Goal: Transaction & Acquisition: Purchase product/service

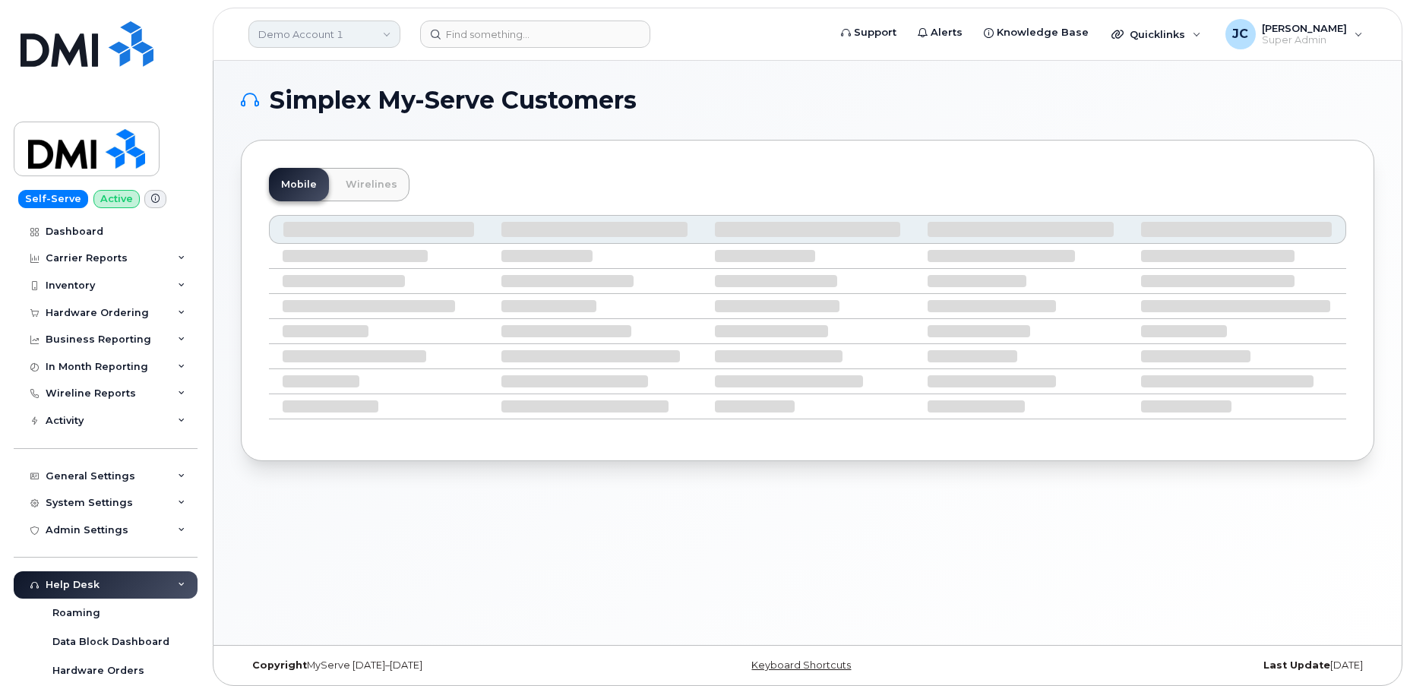
click at [289, 27] on link "Demo Account 1" at bounding box center [324, 34] width 152 height 27
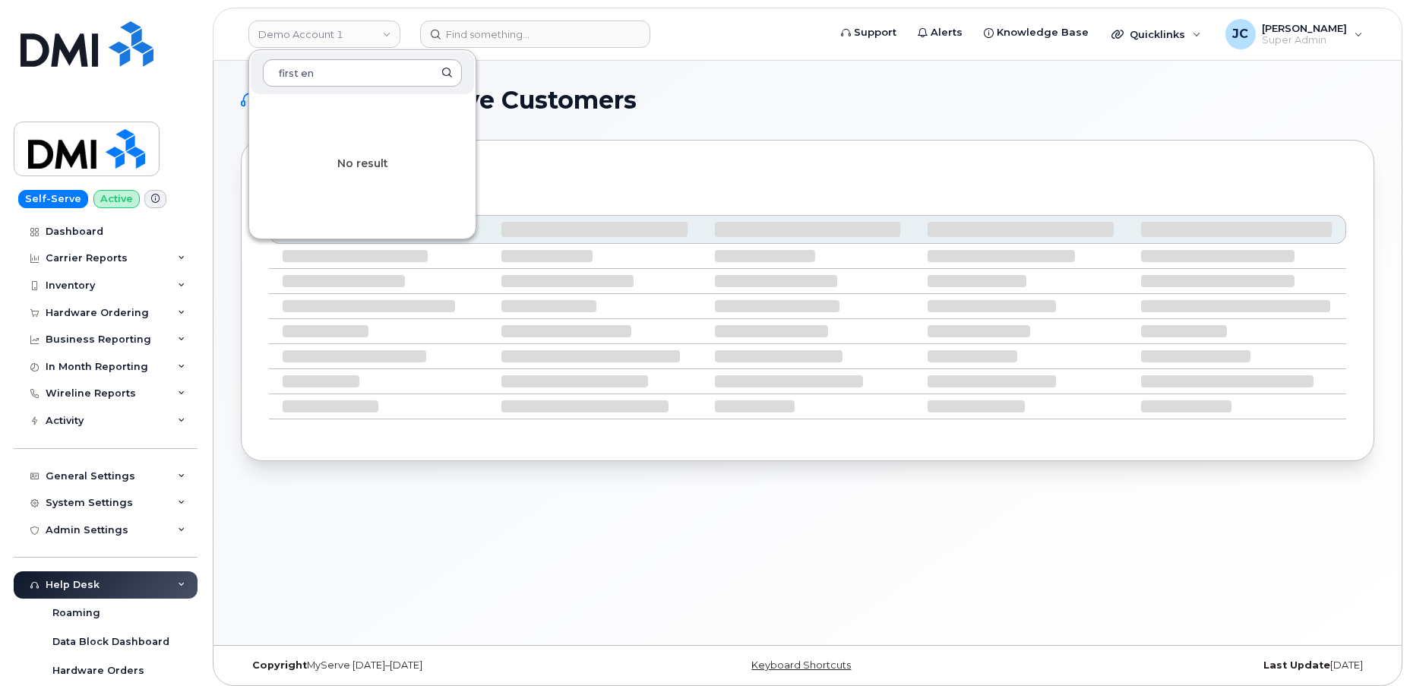
type input "first ene"
drag, startPoint x: 328, startPoint y: 79, endPoint x: 198, endPoint y: 83, distance: 129.9
click at [213, 61] on div "Demo Account 1 first ene No result Support Alerts Knowledge Base Quicklinks Sus…" at bounding box center [807, 34] width 1189 height 53
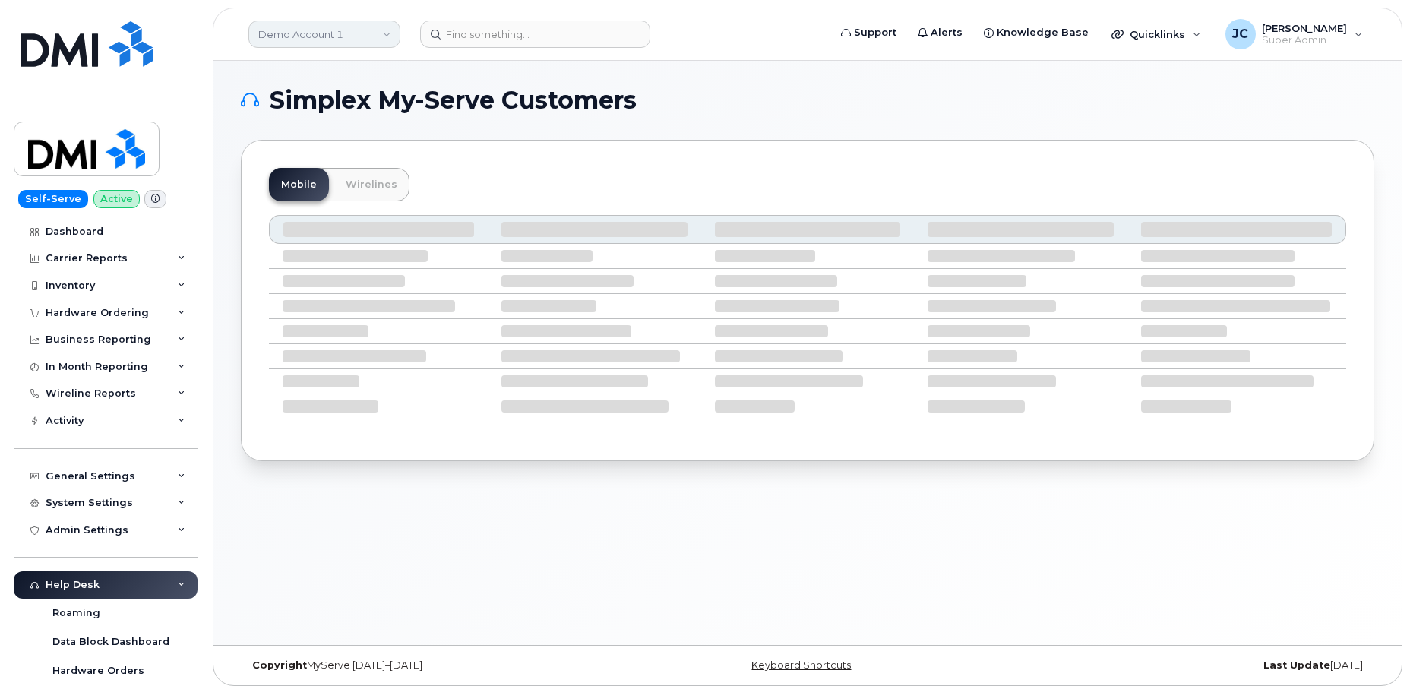
click at [308, 32] on link "Demo Account 1" at bounding box center [324, 34] width 152 height 27
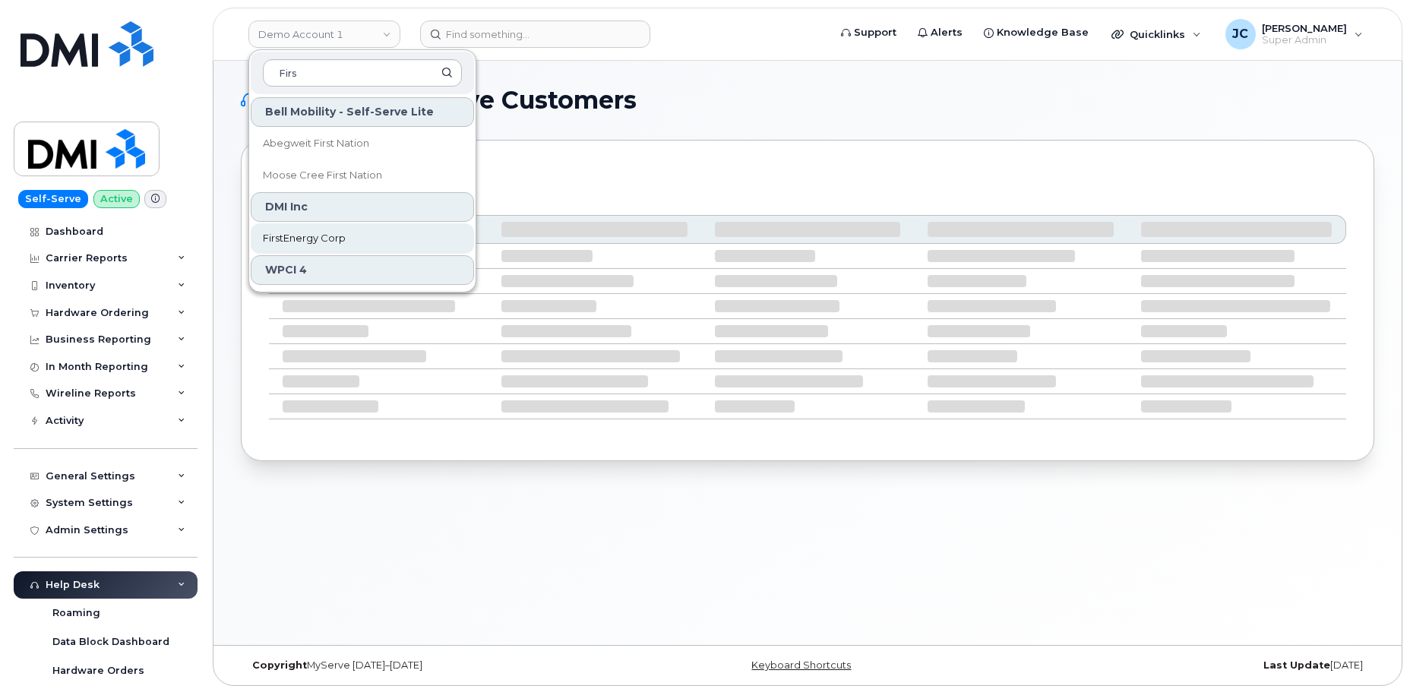
type input "Firs"
click at [316, 235] on span "FirstEnergy Corp" at bounding box center [304, 238] width 83 height 15
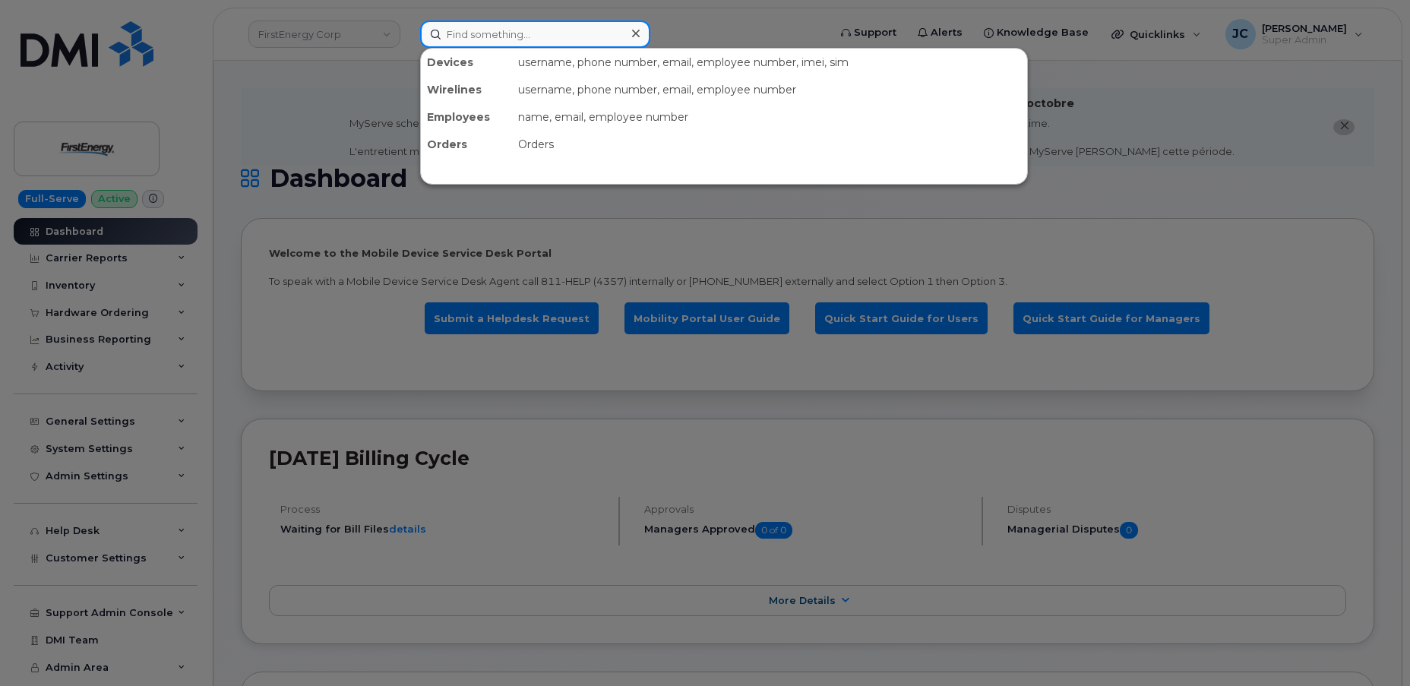
click at [539, 33] on input at bounding box center [535, 34] width 230 height 27
paste input "973.809.0598"
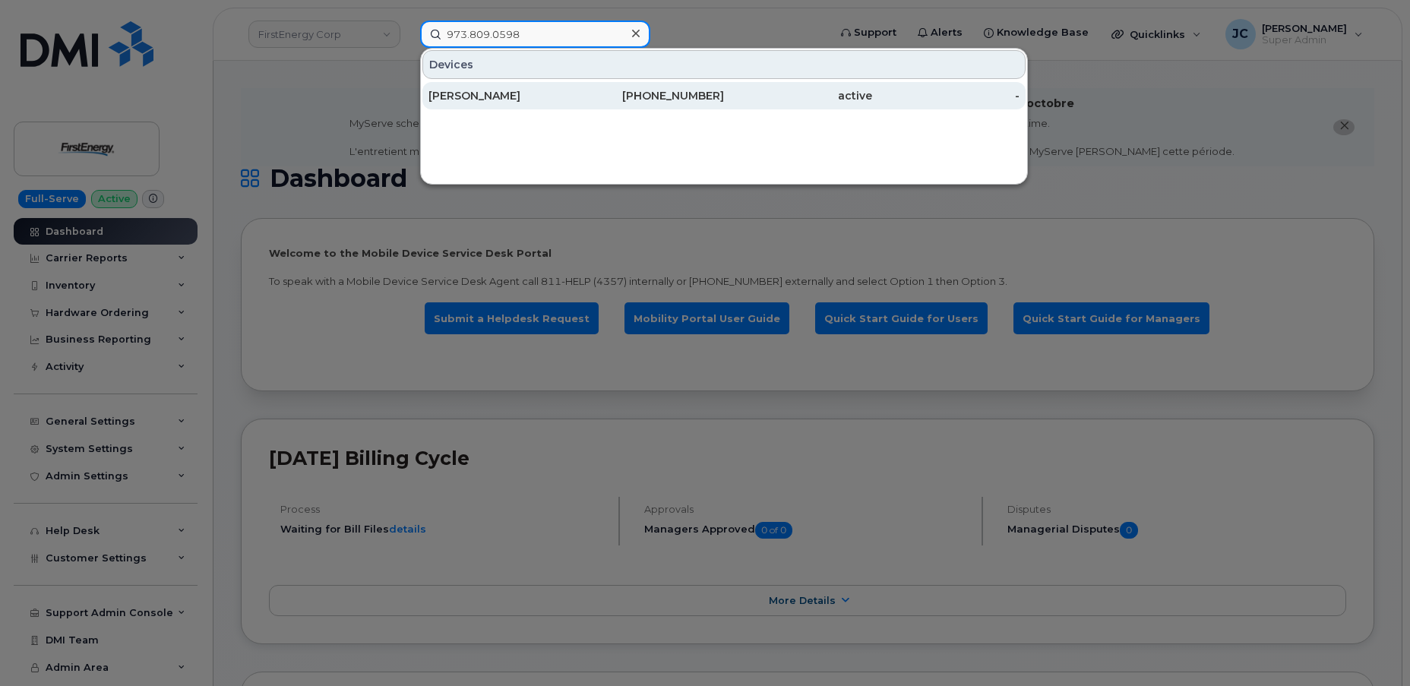
type input "973.809.0598"
click at [537, 90] on div "[PERSON_NAME]" at bounding box center [502, 95] width 148 height 15
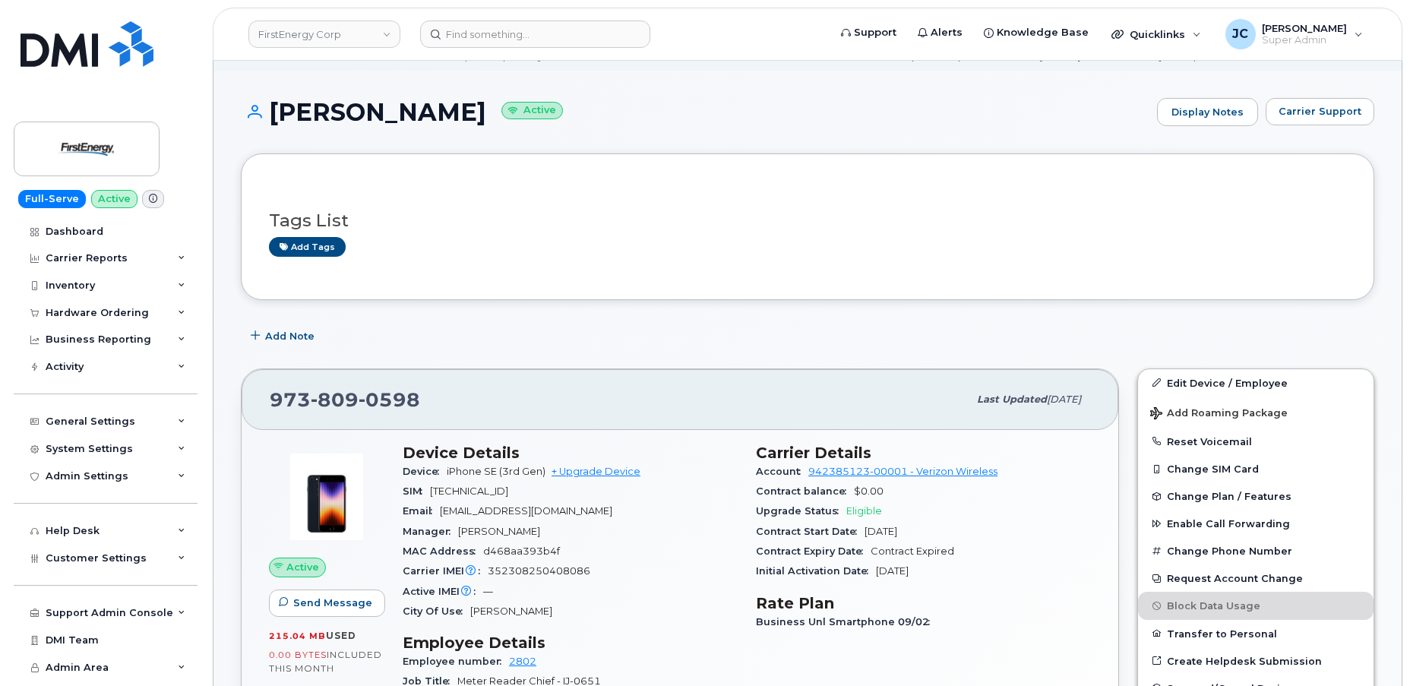
scroll to position [137, 0]
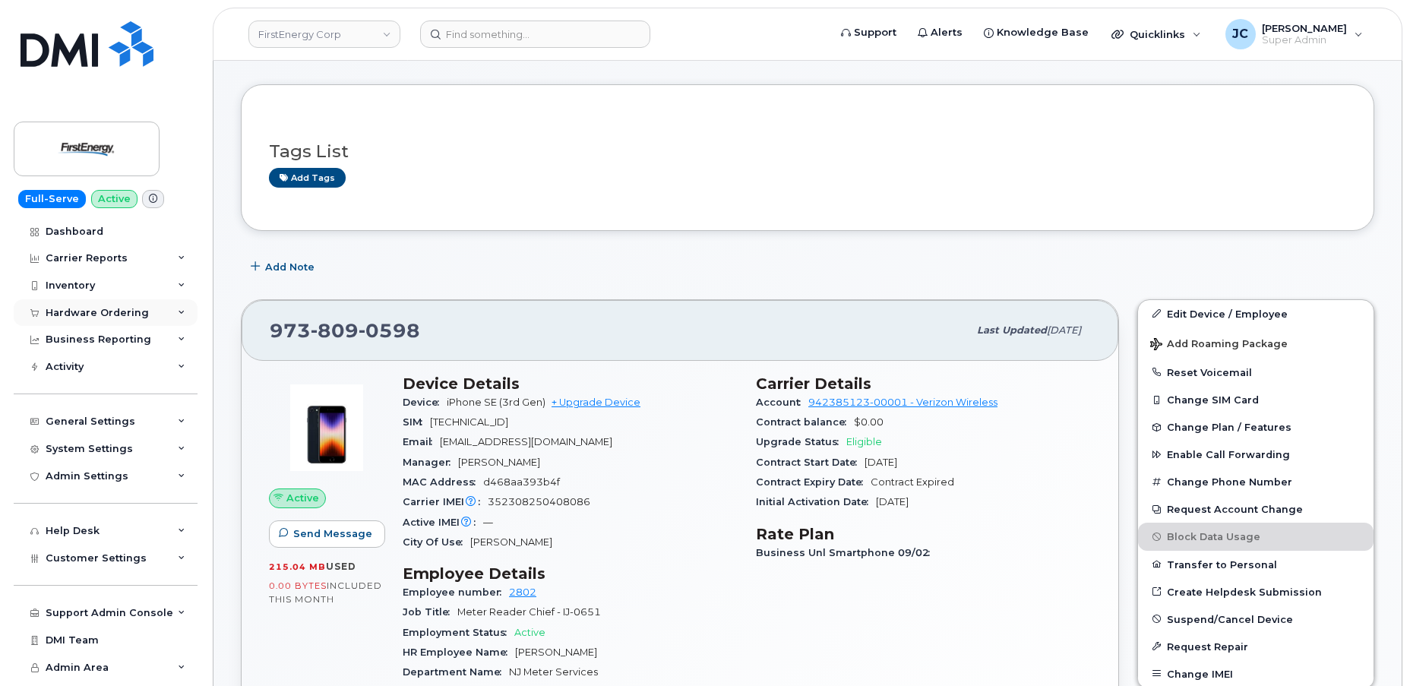
click at [178, 310] on icon at bounding box center [182, 313] width 8 height 8
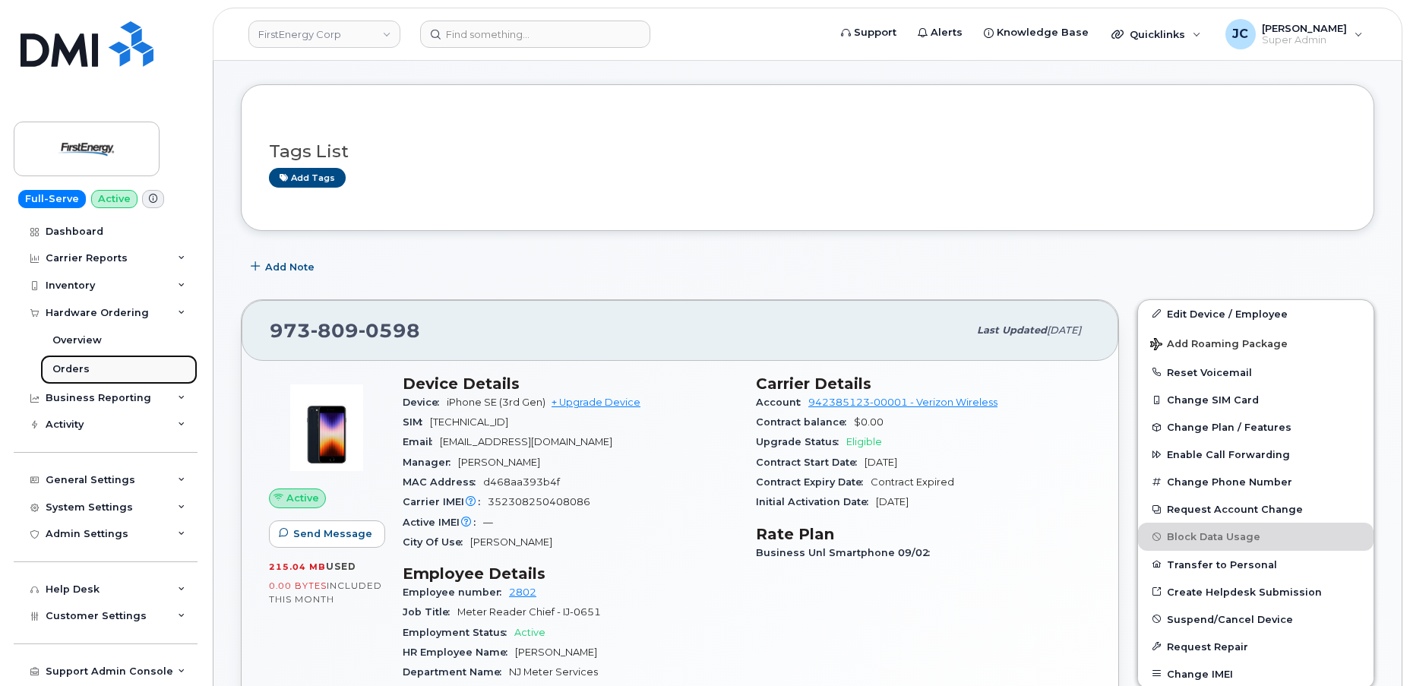
click at [65, 372] on div "Orders" at bounding box center [70, 369] width 37 height 14
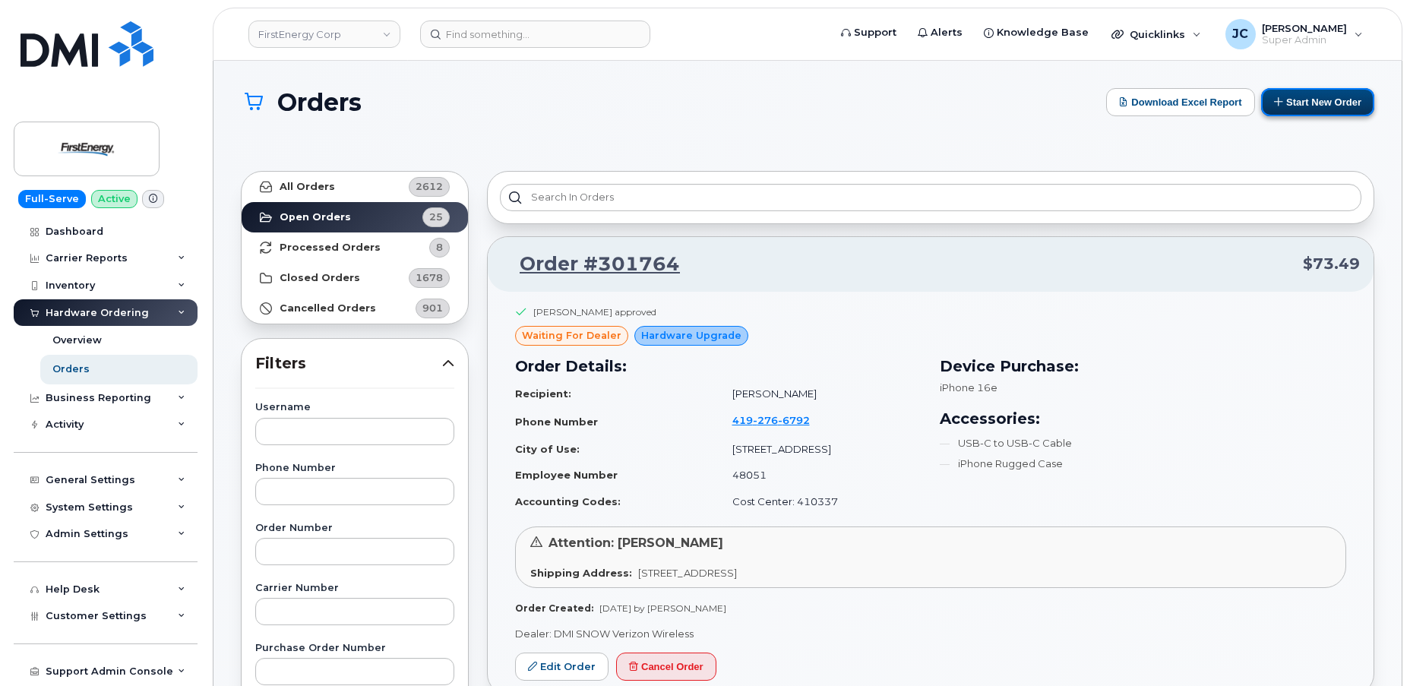
click at [1334, 90] on button "Start New Order" at bounding box center [1317, 102] width 113 height 28
click at [1316, 102] on button "Start New Order" at bounding box center [1317, 102] width 113 height 28
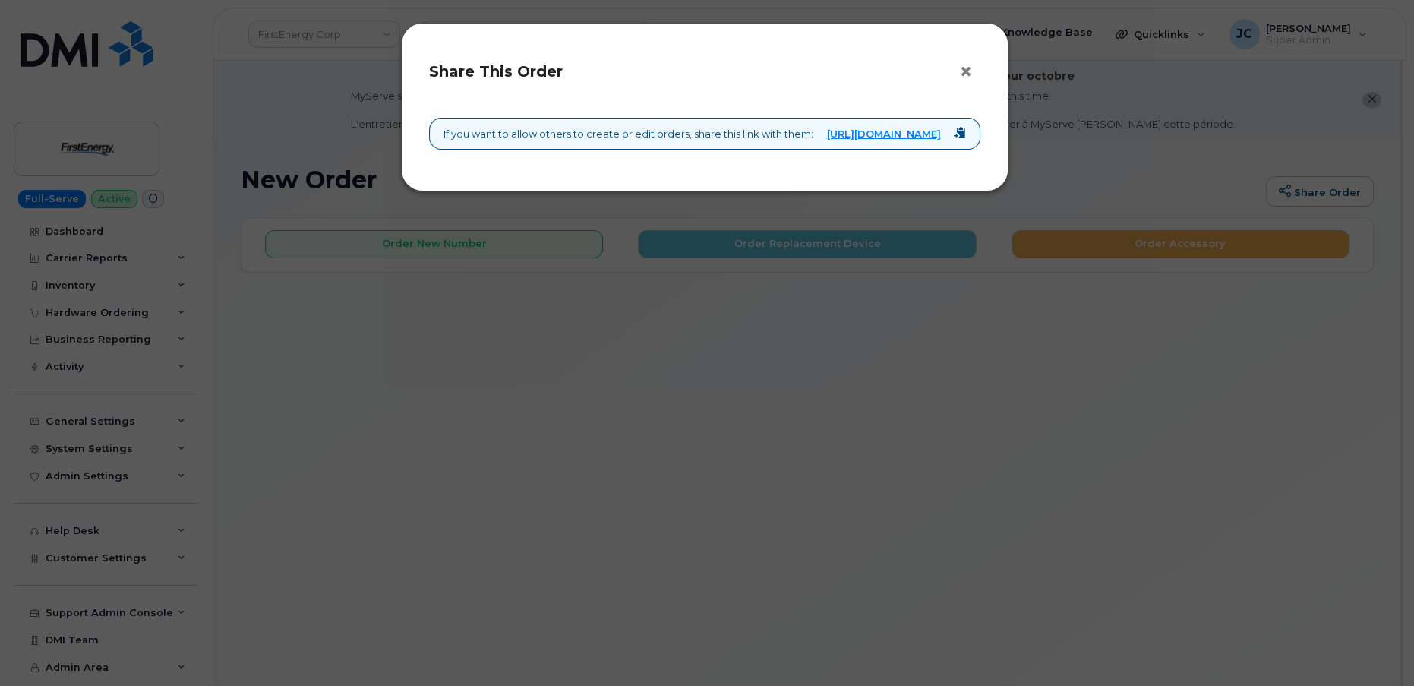
click at [959, 71] on button "×" at bounding box center [969, 72] width 21 height 23
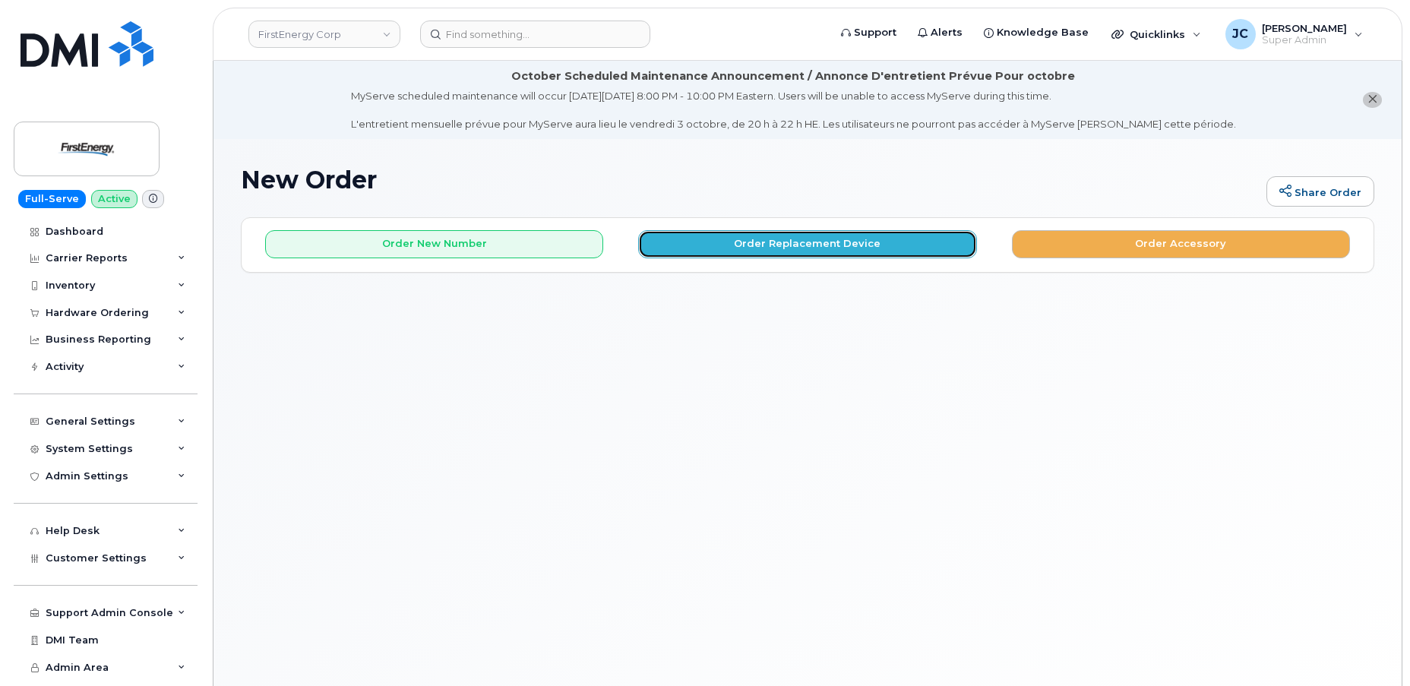
click at [798, 243] on button "Order Replacement Device" at bounding box center [807, 244] width 338 height 28
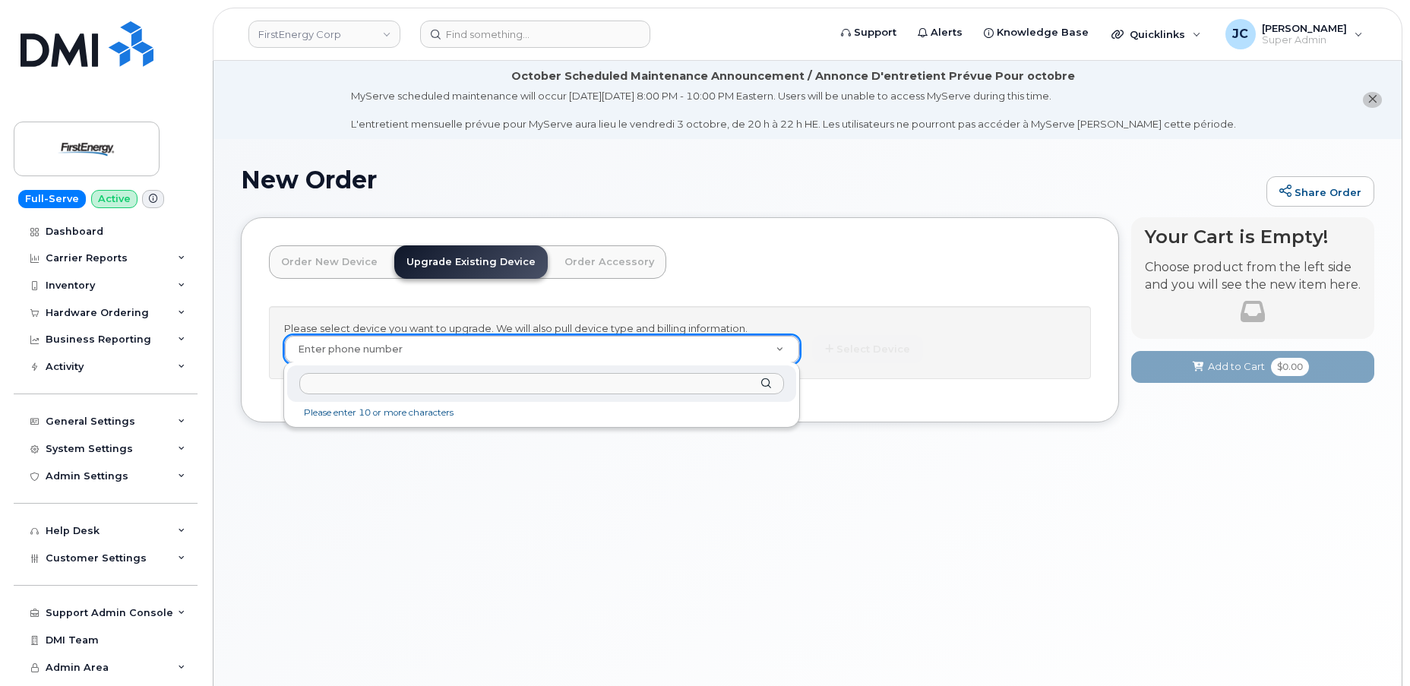
click at [334, 389] on input "text" at bounding box center [541, 384] width 485 height 22
paste input "973.809.0598"
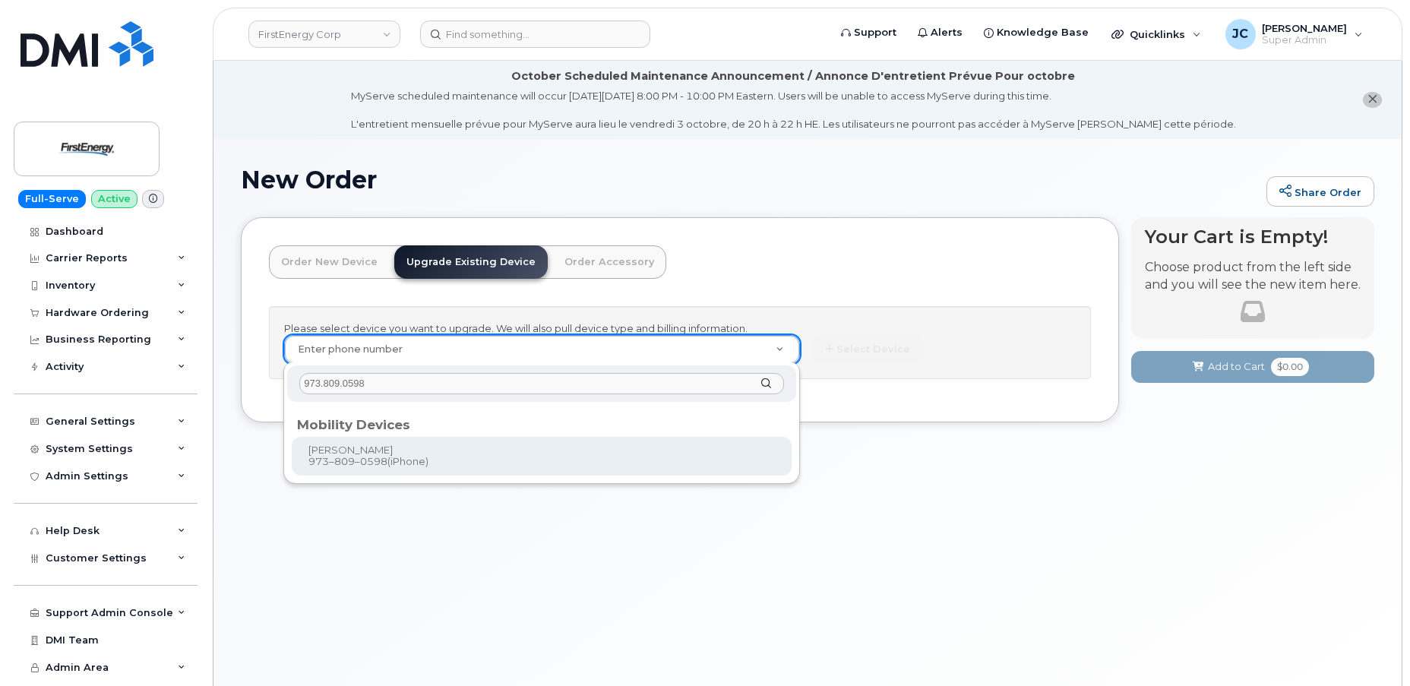
type input "973.809.0598"
type input "827120"
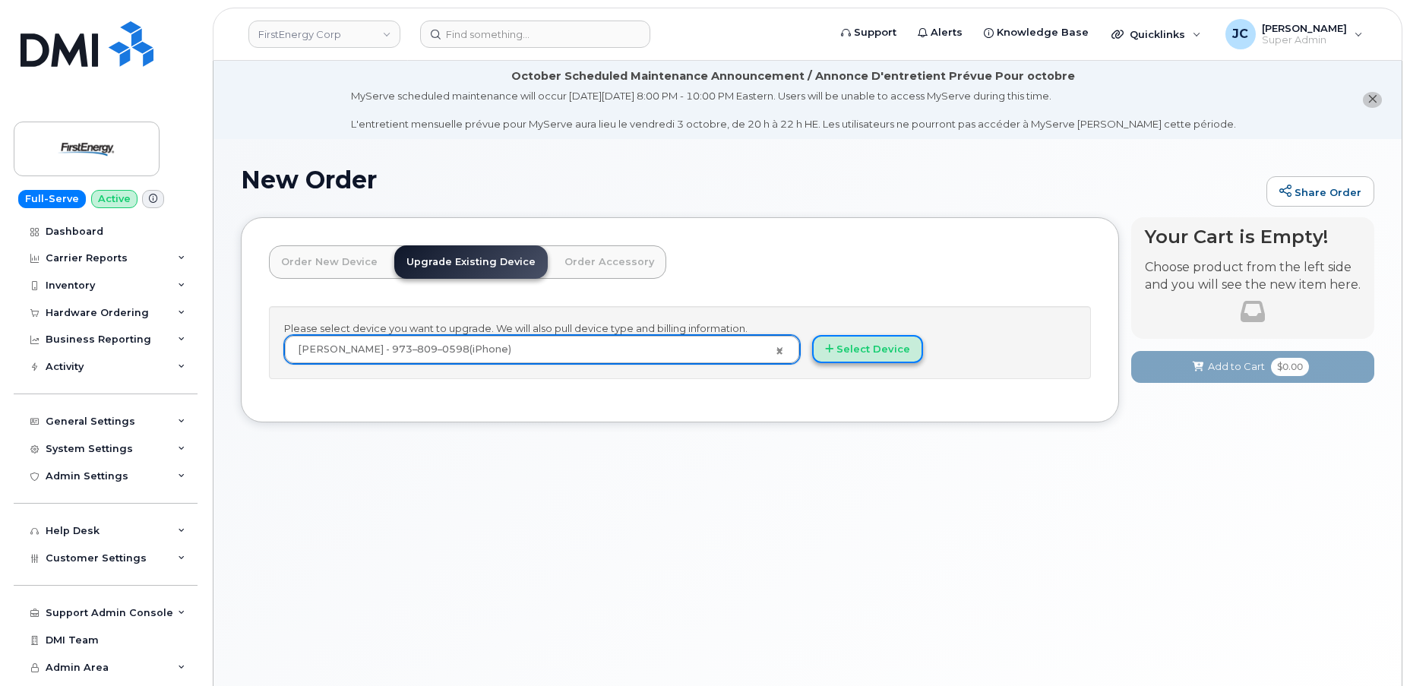
click at [856, 348] on button "Select Device" at bounding box center [867, 349] width 111 height 28
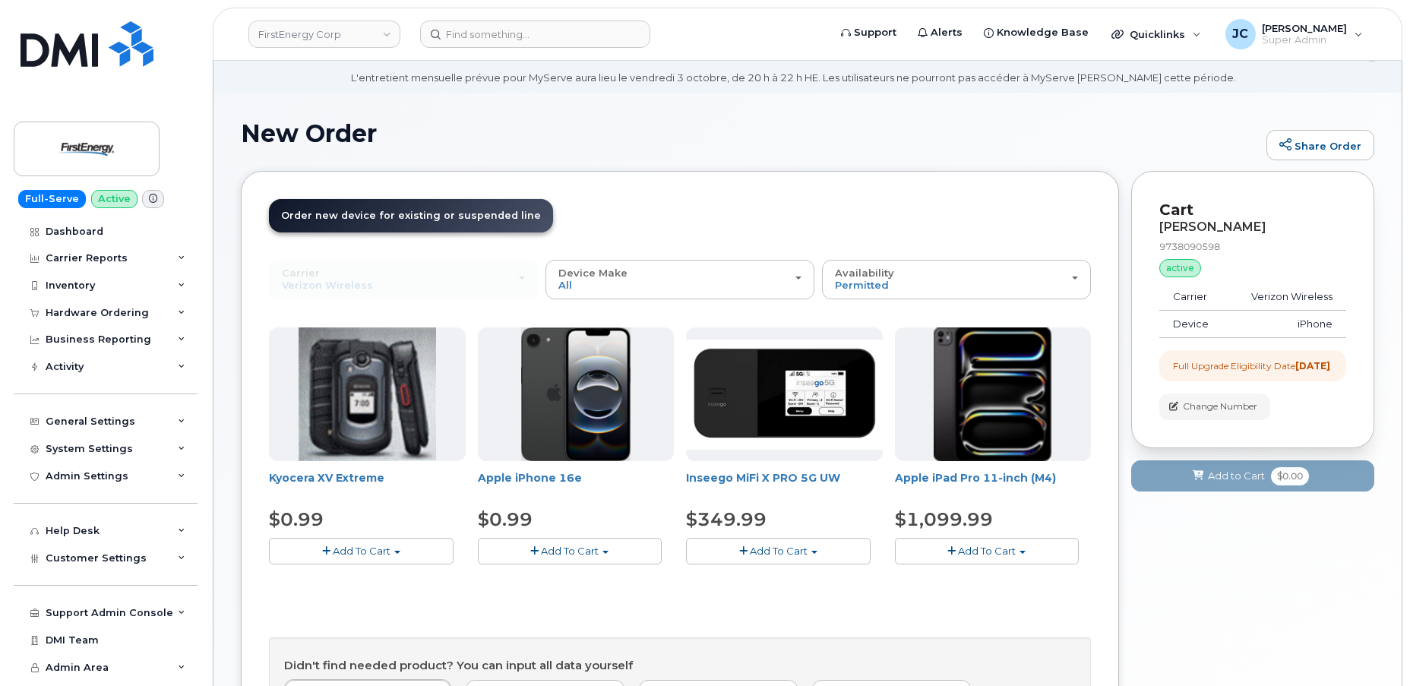
scroll to position [137, 0]
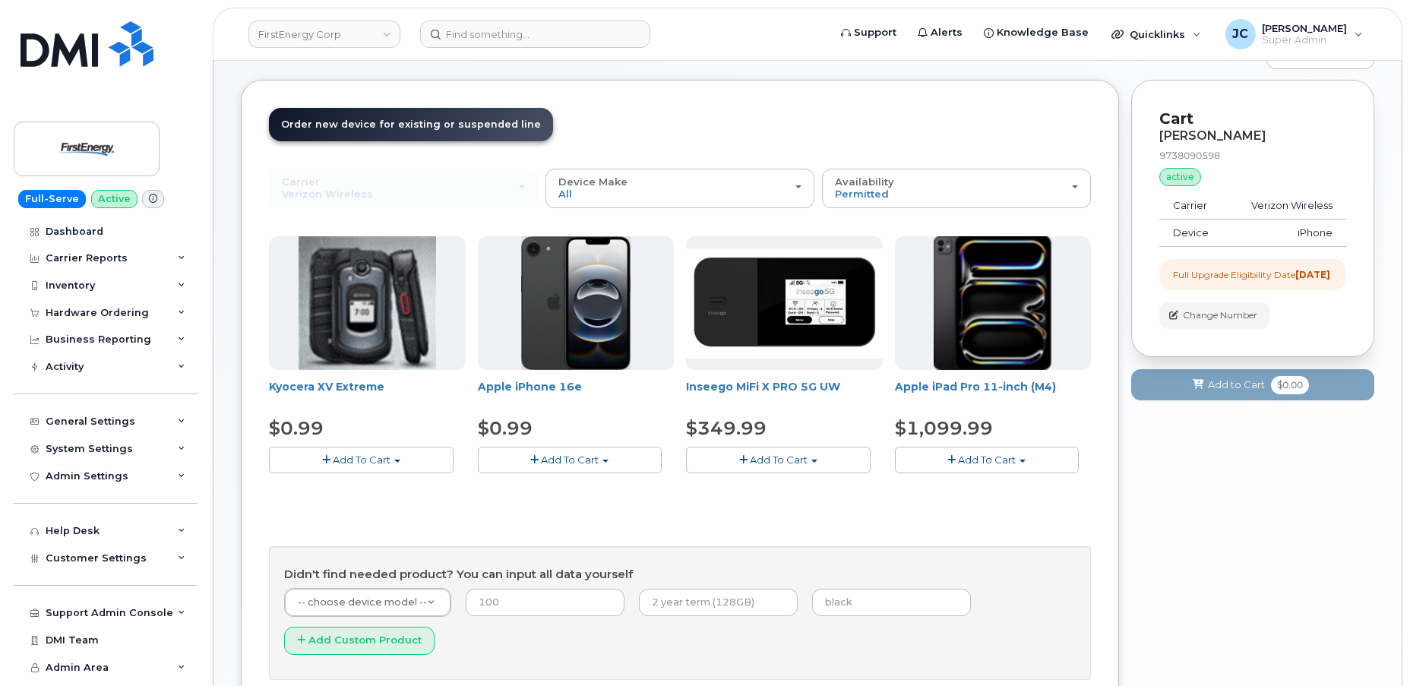
click at [567, 464] on button "Add To Cart" at bounding box center [570, 460] width 185 height 27
click at [586, 488] on link "$0.99 - 2 Year Upgrade" at bounding box center [555, 488] width 147 height 19
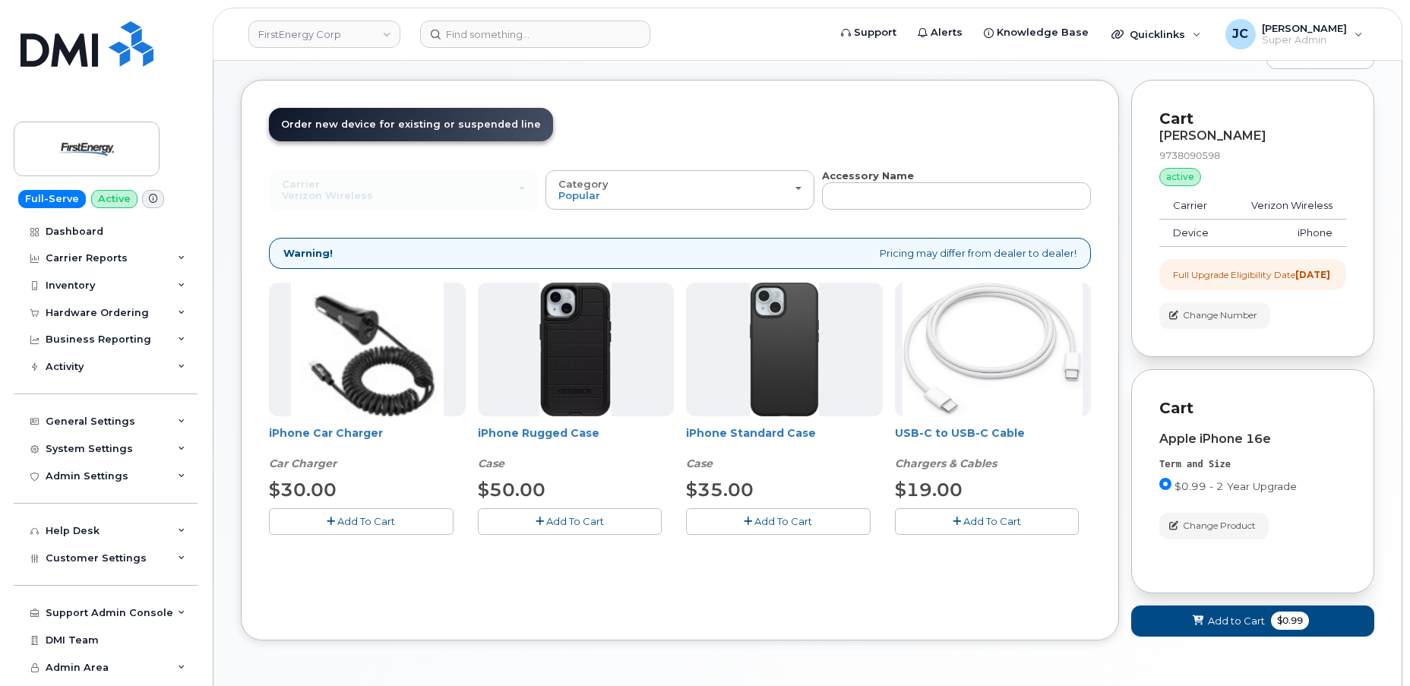
click at [576, 518] on span "Add To Cart" at bounding box center [575, 521] width 58 height 12
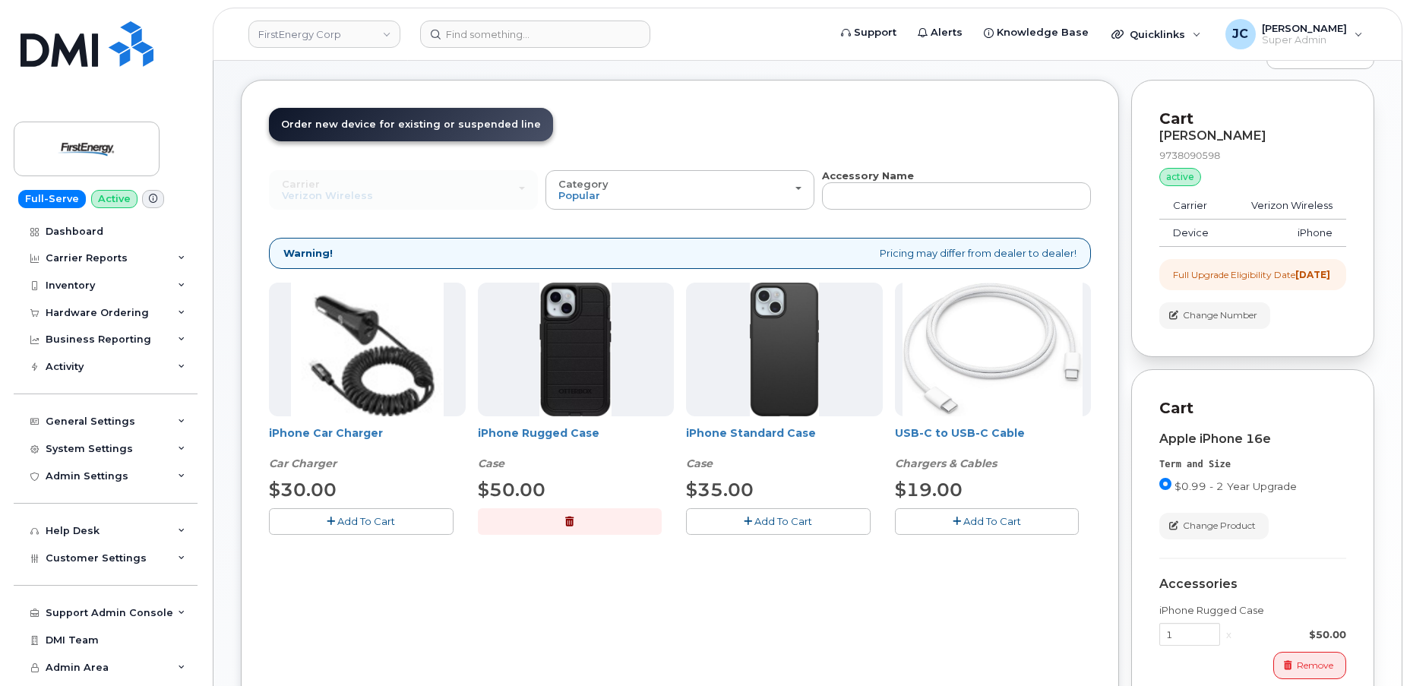
click at [978, 516] on span "Add To Cart" at bounding box center [992, 521] width 58 height 12
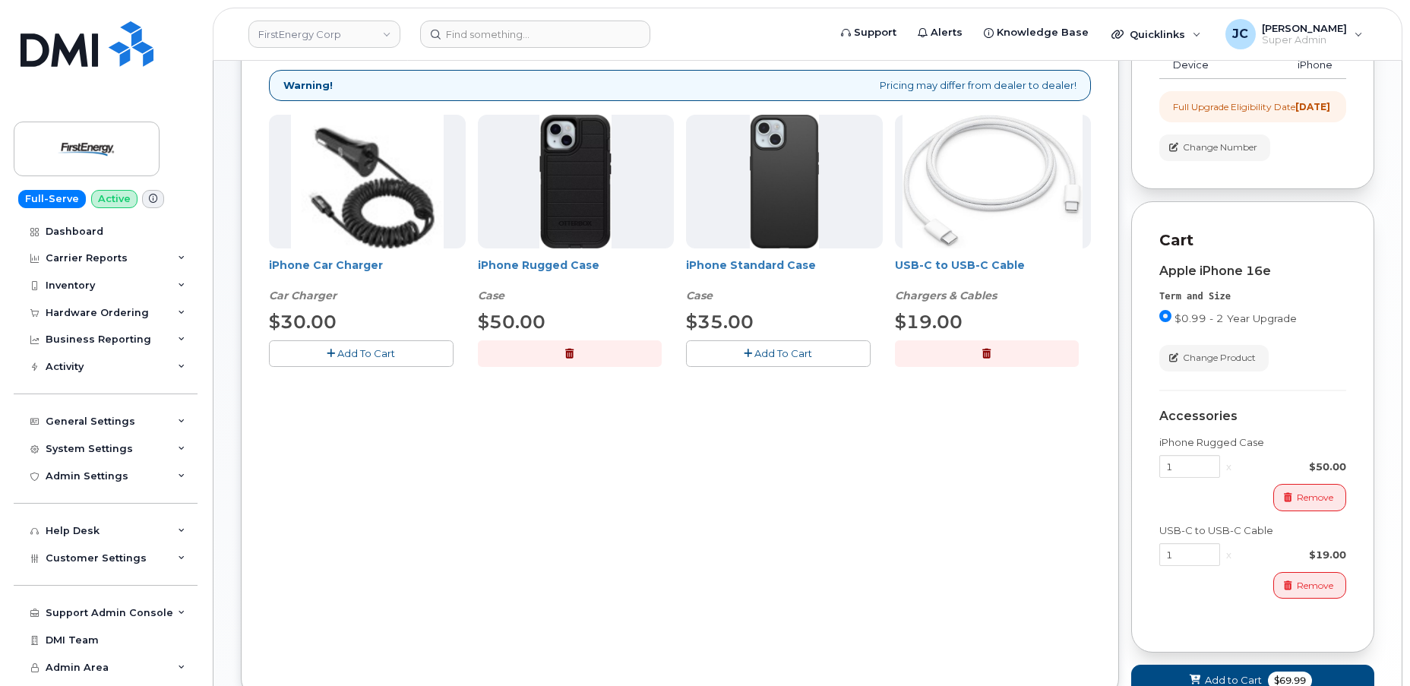
scroll to position [414, 0]
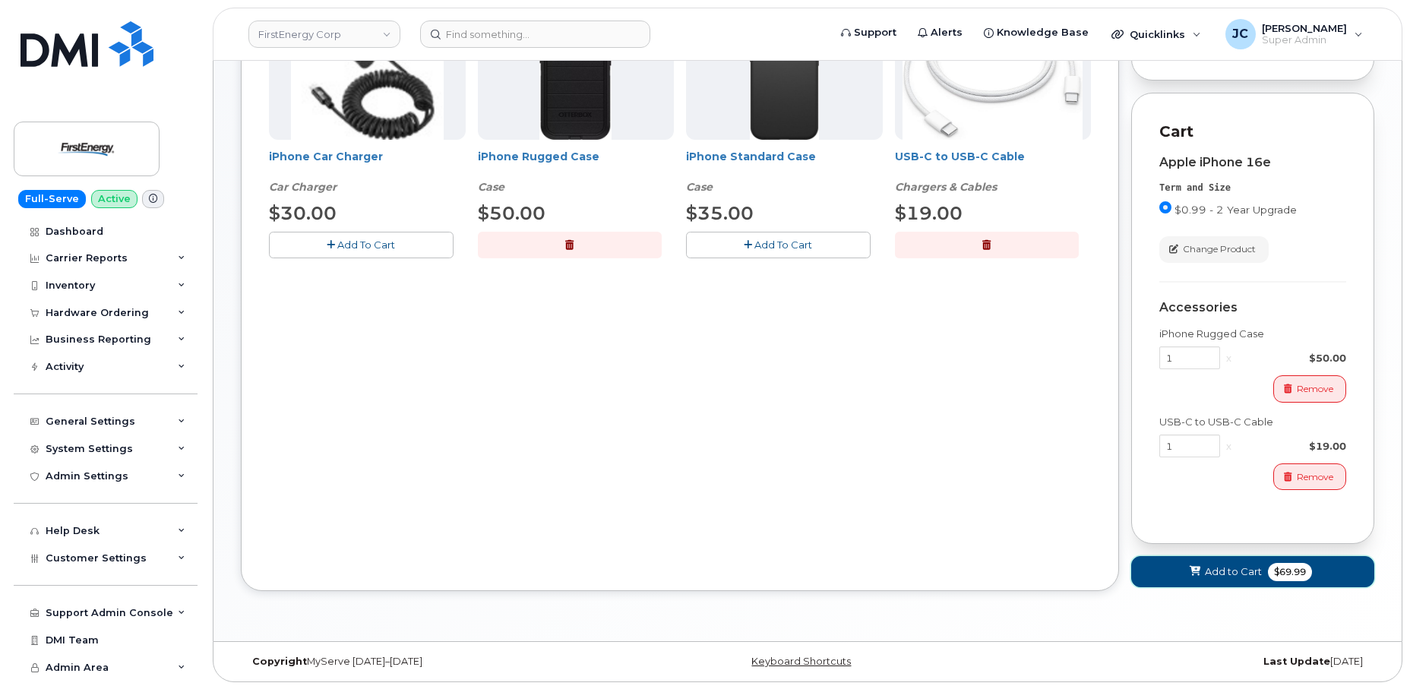
click at [1233, 579] on span "Add to Cart" at bounding box center [1233, 571] width 57 height 14
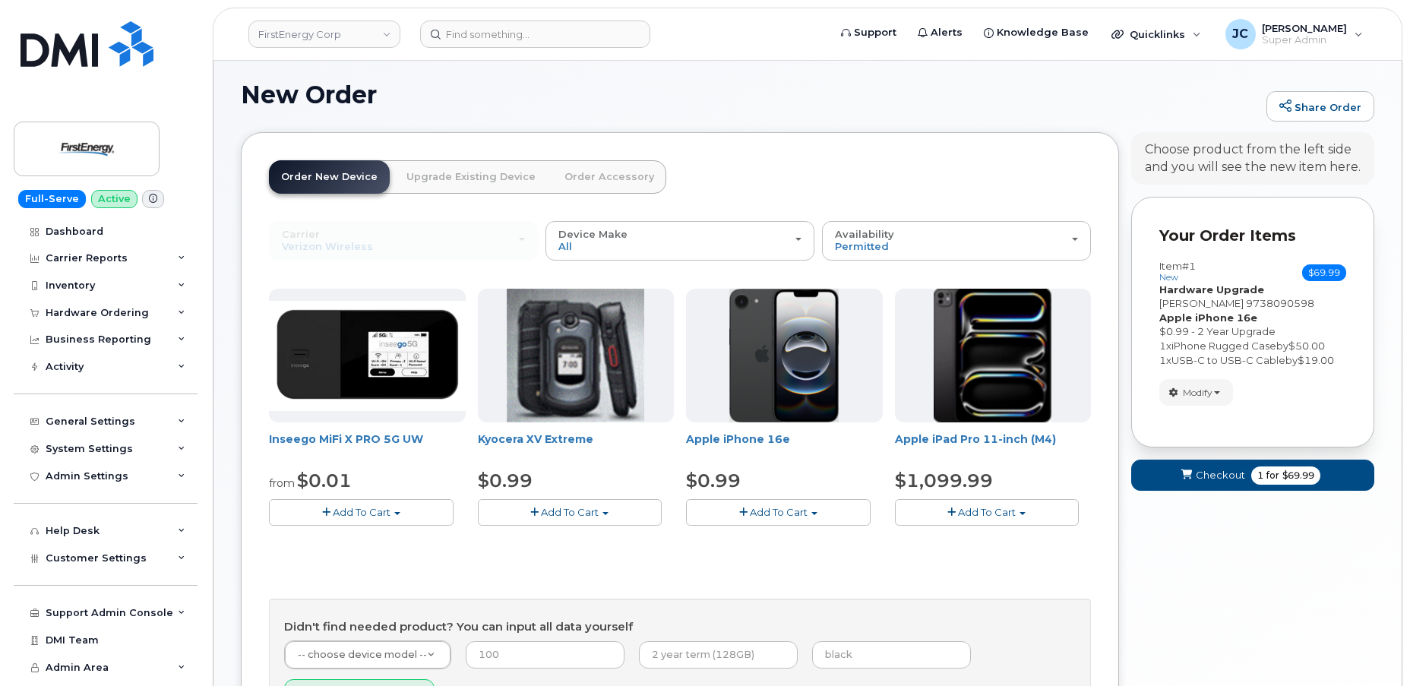
scroll to position [269, 0]
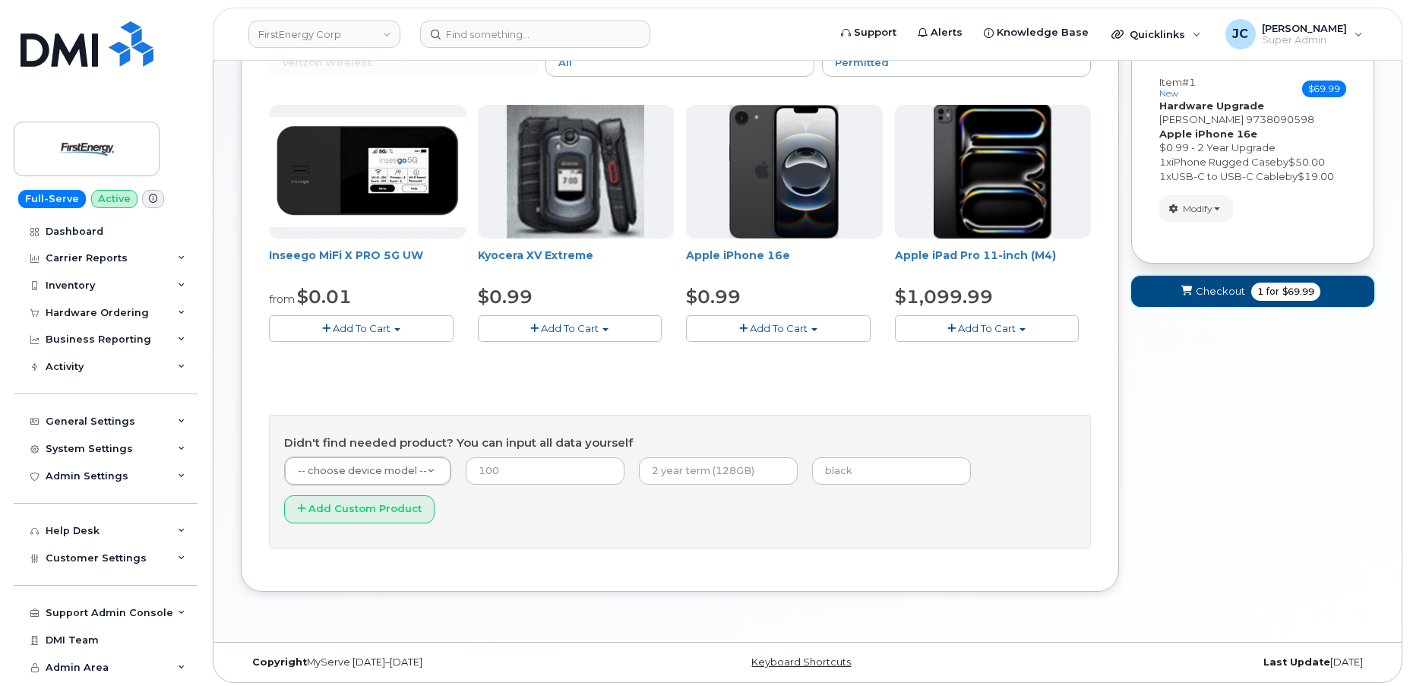
click at [1231, 293] on span "Checkout" at bounding box center [1220, 291] width 49 height 14
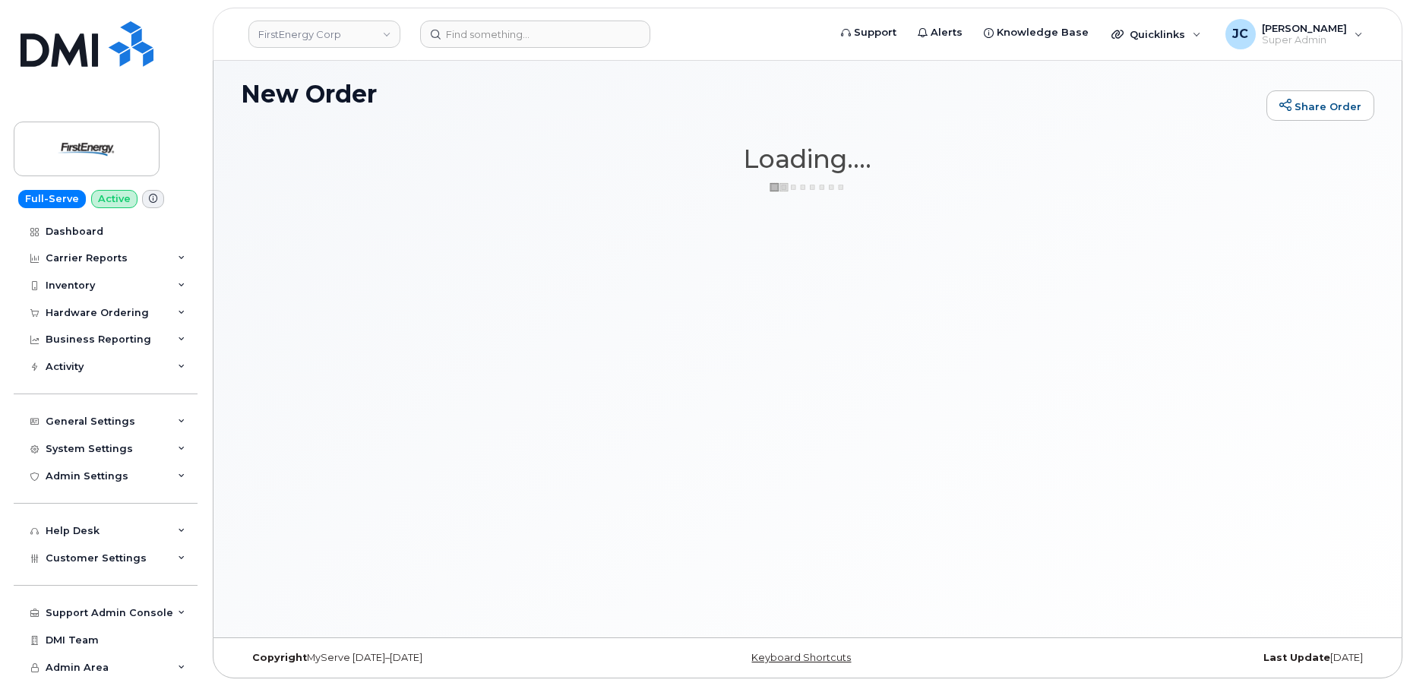
scroll to position [85, 0]
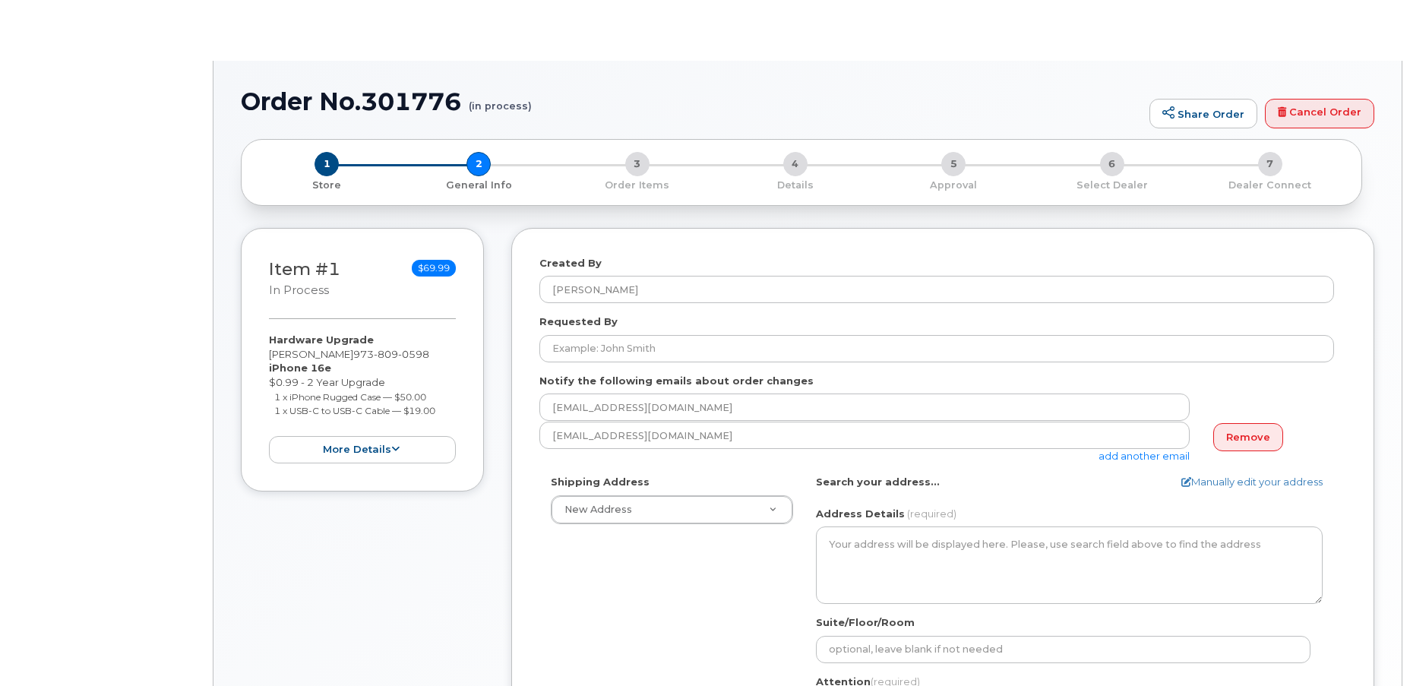
select select
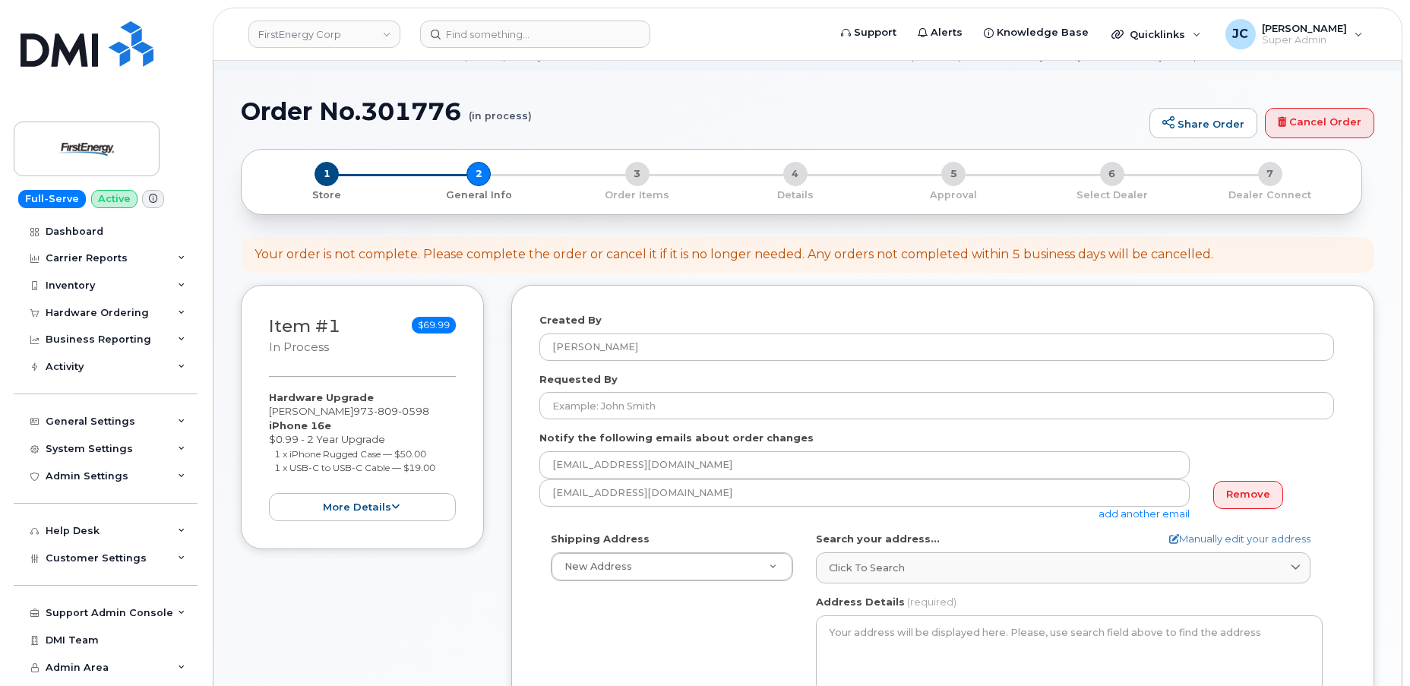
scroll to position [137, 0]
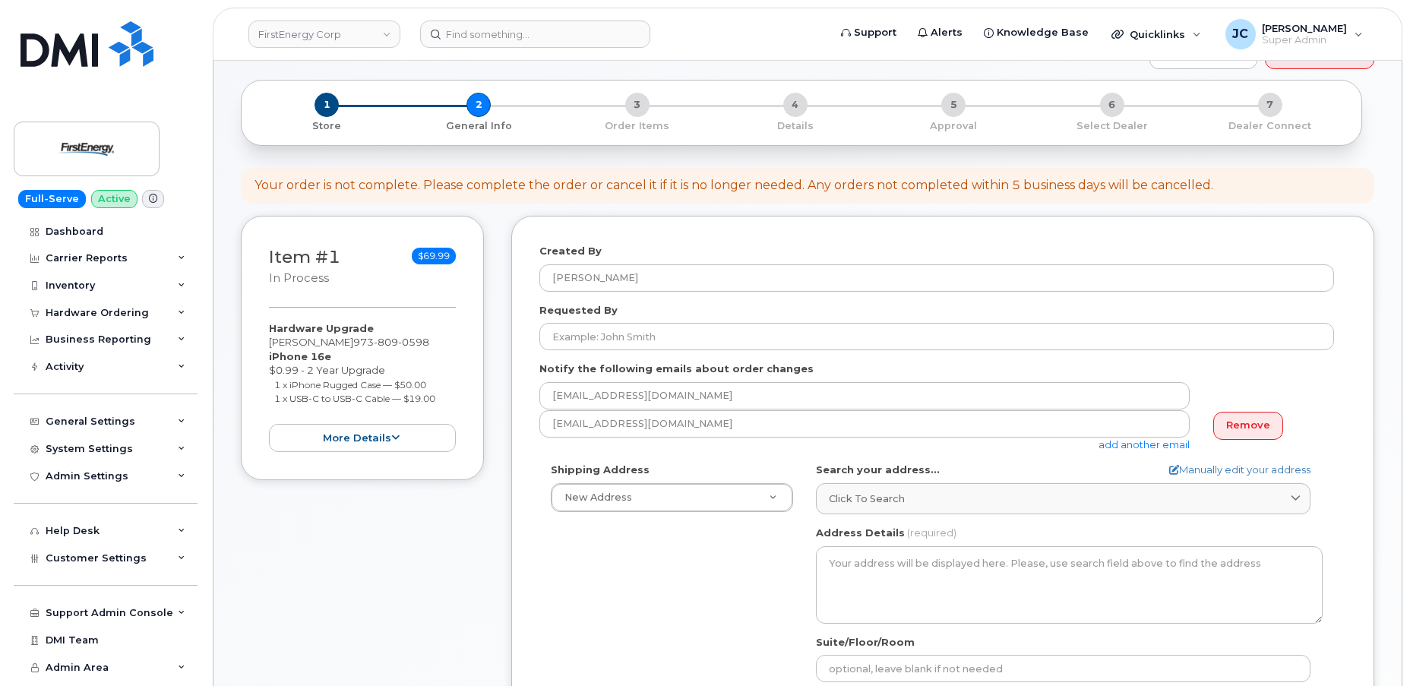
drag, startPoint x: 1258, startPoint y: 422, endPoint x: 1126, endPoint y: 441, distance: 132.7
click at [1126, 445] on div "jecook@dminc.com add another email Remove" at bounding box center [936, 431] width 794 height 42
click at [1126, 442] on link "add another email" at bounding box center [1143, 444] width 91 height 12
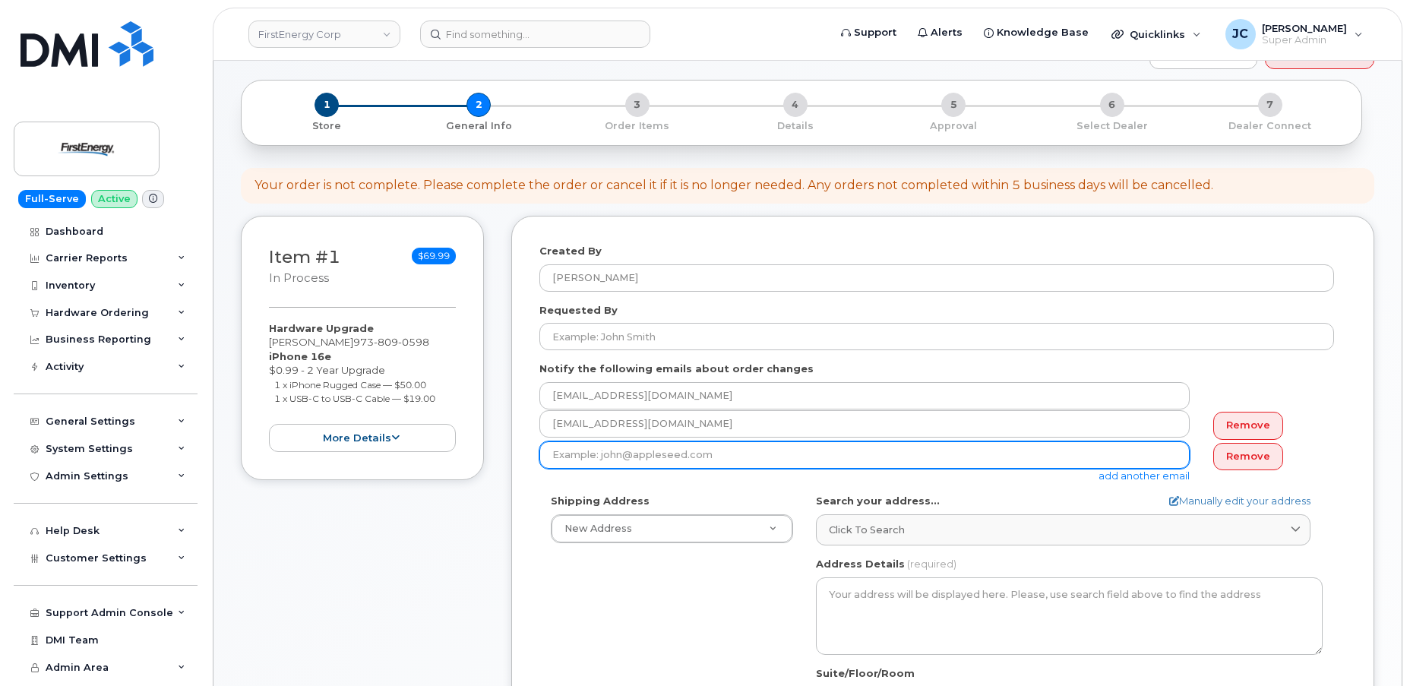
click at [695, 454] on input "email" at bounding box center [864, 454] width 650 height 27
paste input "vkurdewan@firstenergycorp.com"
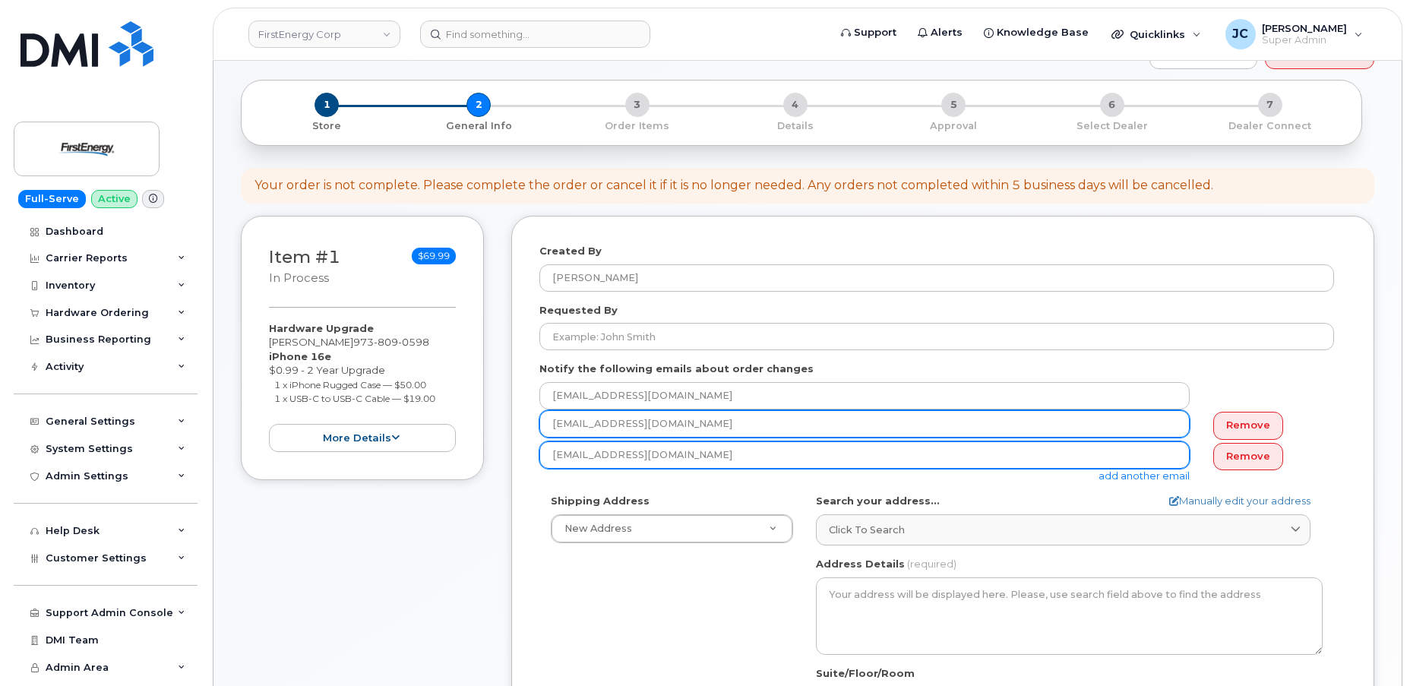
type input "vkurdewan@firstenergycorp.com"
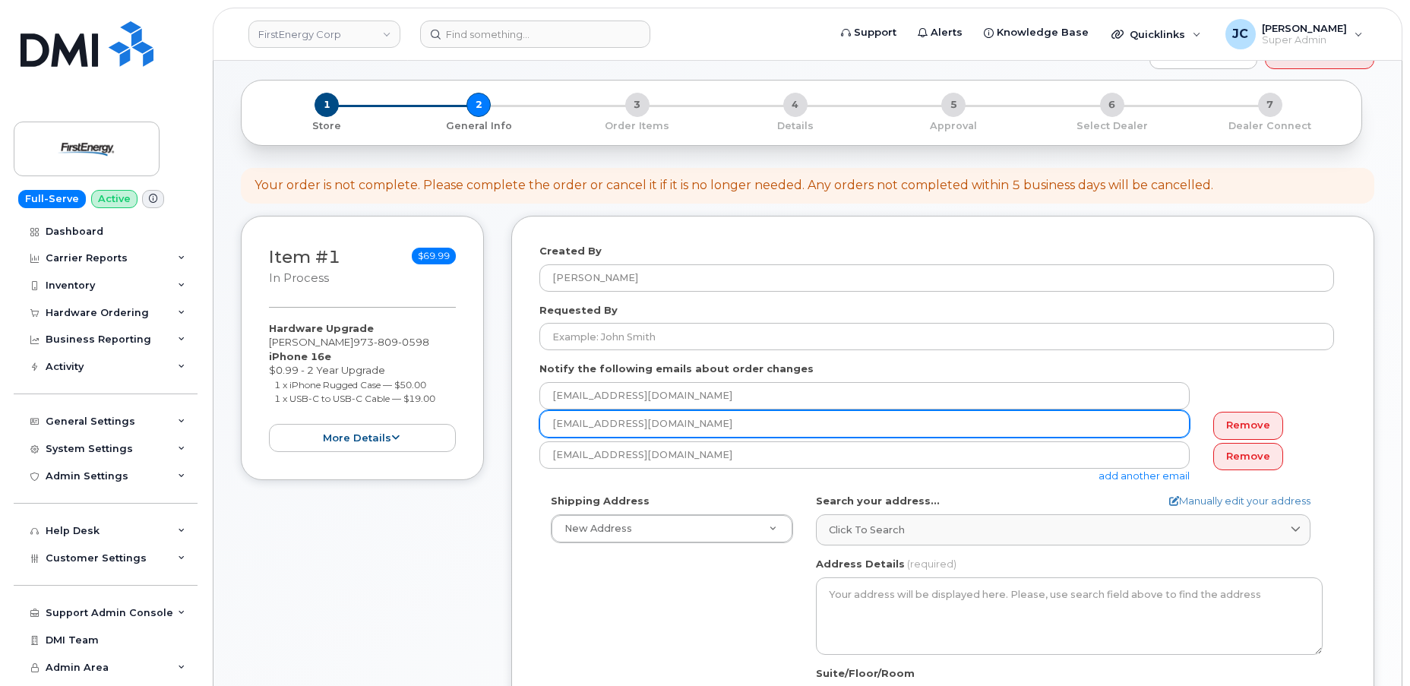
click at [967, 433] on input "jecook@dminc.com" at bounding box center [864, 423] width 650 height 27
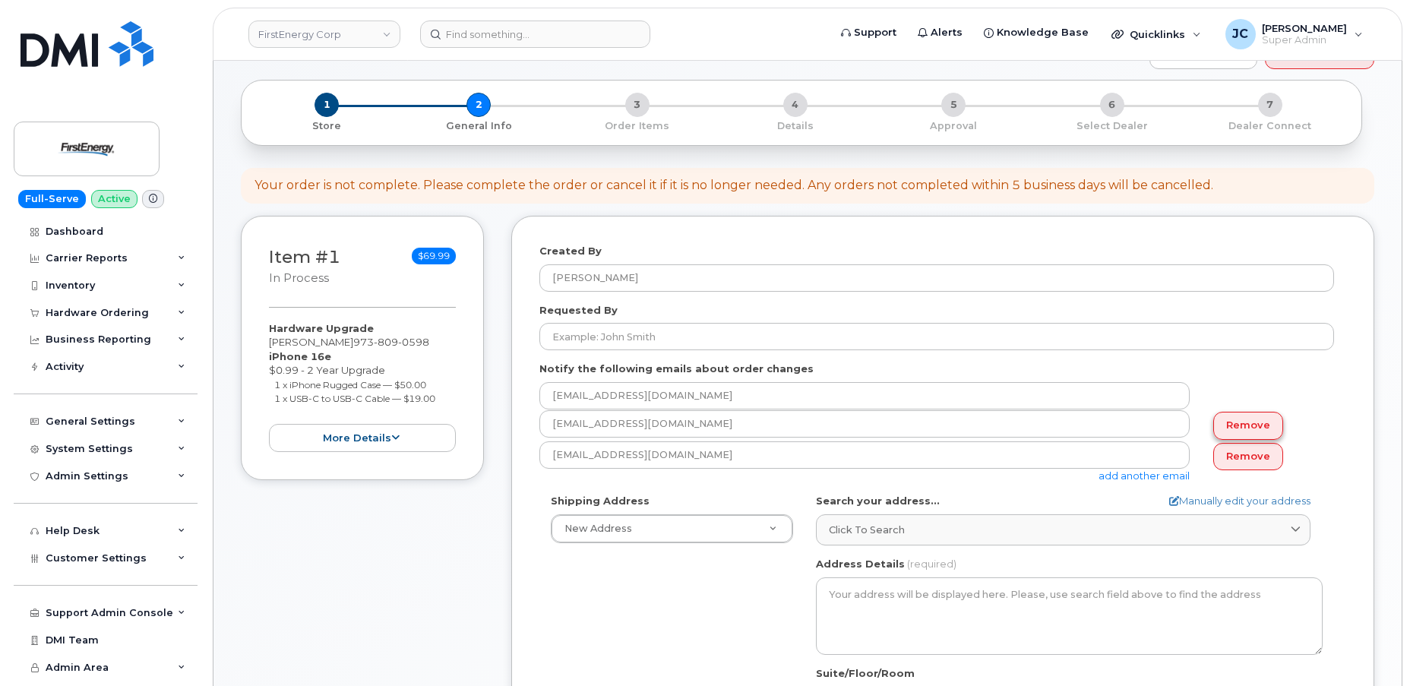
click at [1249, 421] on link "Remove" at bounding box center [1248, 426] width 70 height 28
type input "vkurdewan@firstenergycorp.com"
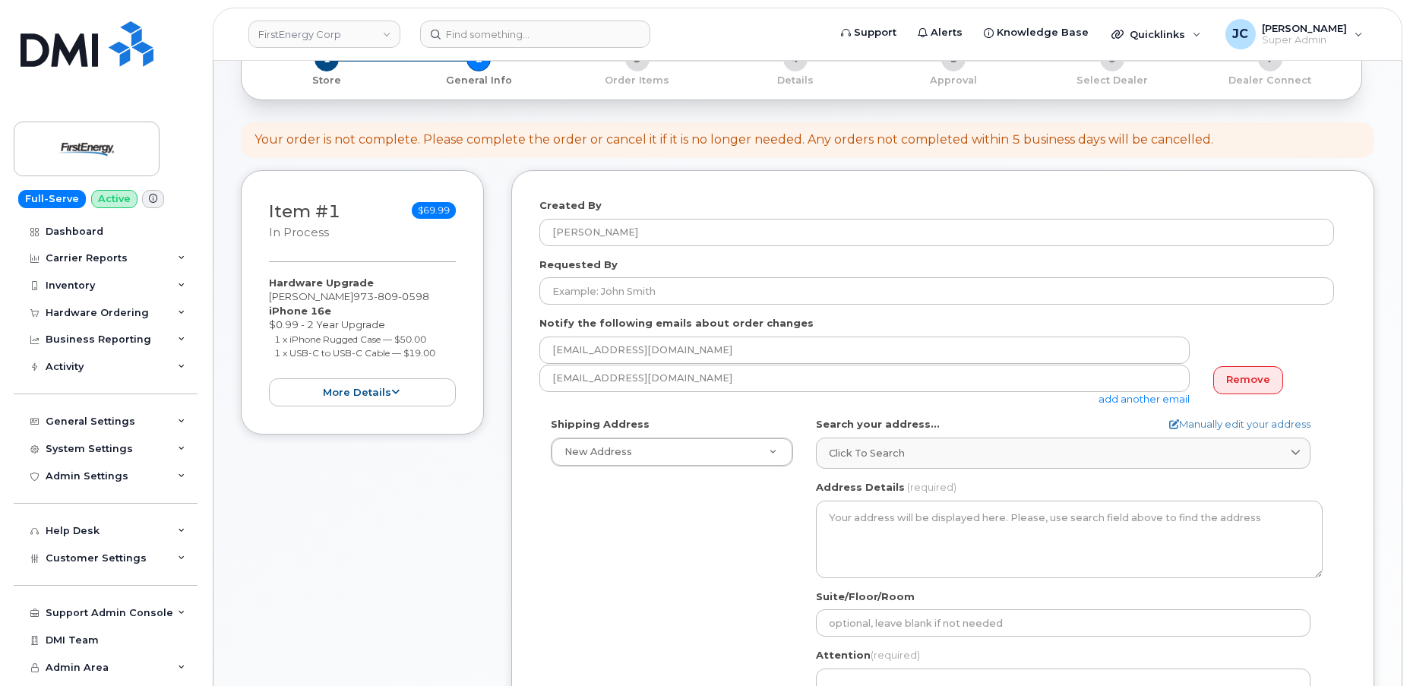
scroll to position [207, 0]
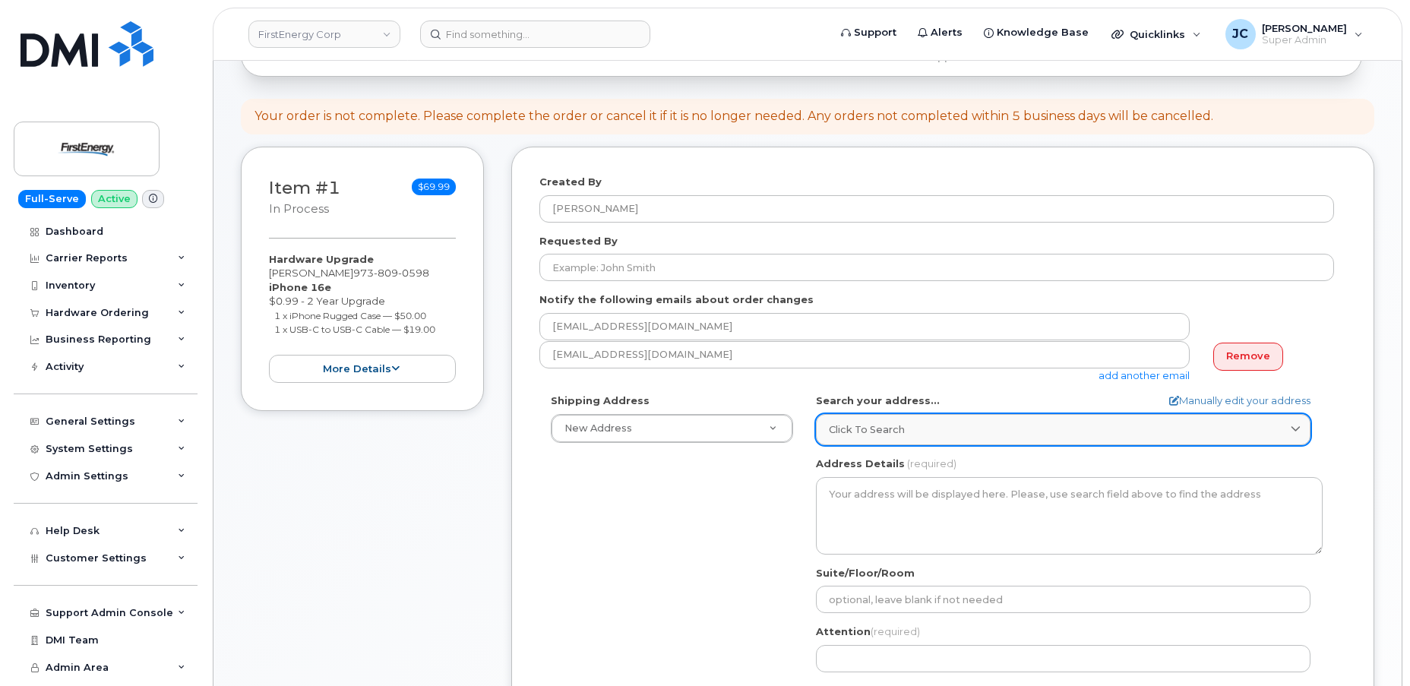
click at [918, 437] on link "Click to search" at bounding box center [1063, 429] width 494 height 31
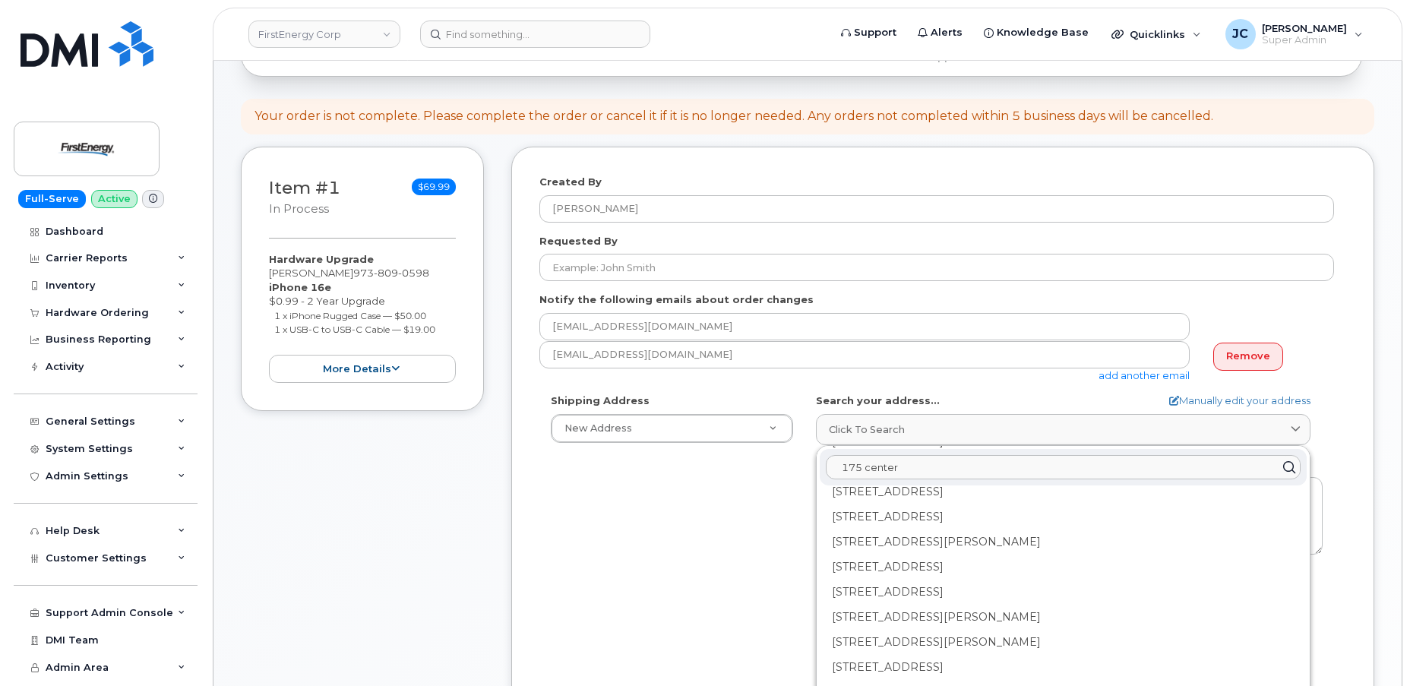
scroll to position [0, 0]
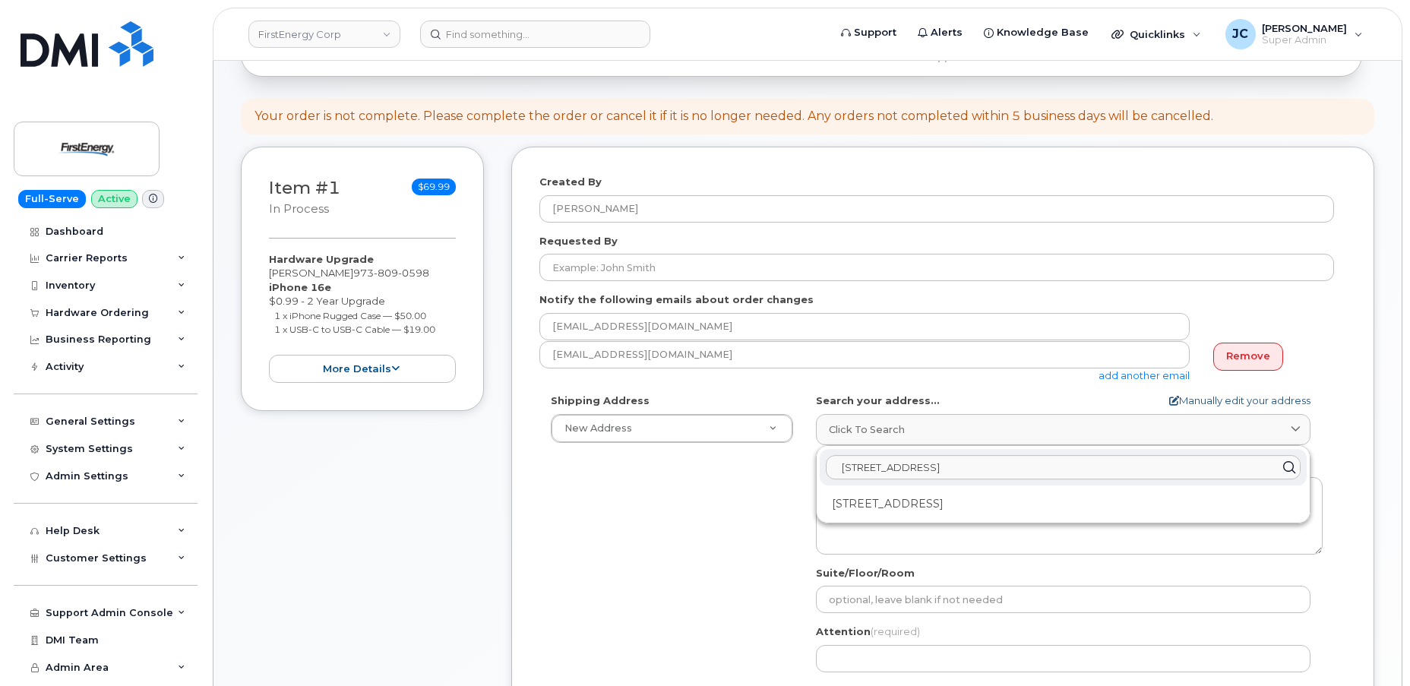
type input "175 center St hop"
click at [1205, 394] on link "Manually edit your address" at bounding box center [1239, 400] width 141 height 14
select select
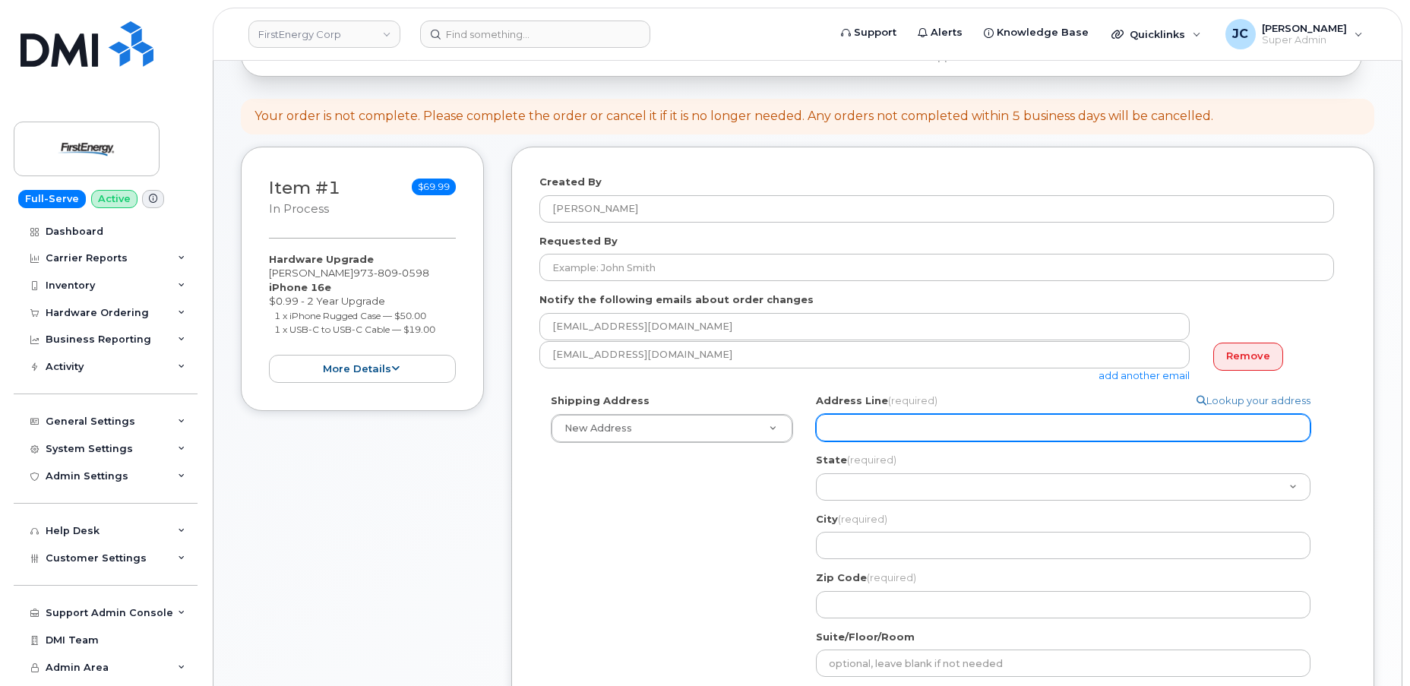
click at [870, 416] on input "Address Line (required)" at bounding box center [1063, 427] width 494 height 27
select select
type input "1"
select select
type input "17"
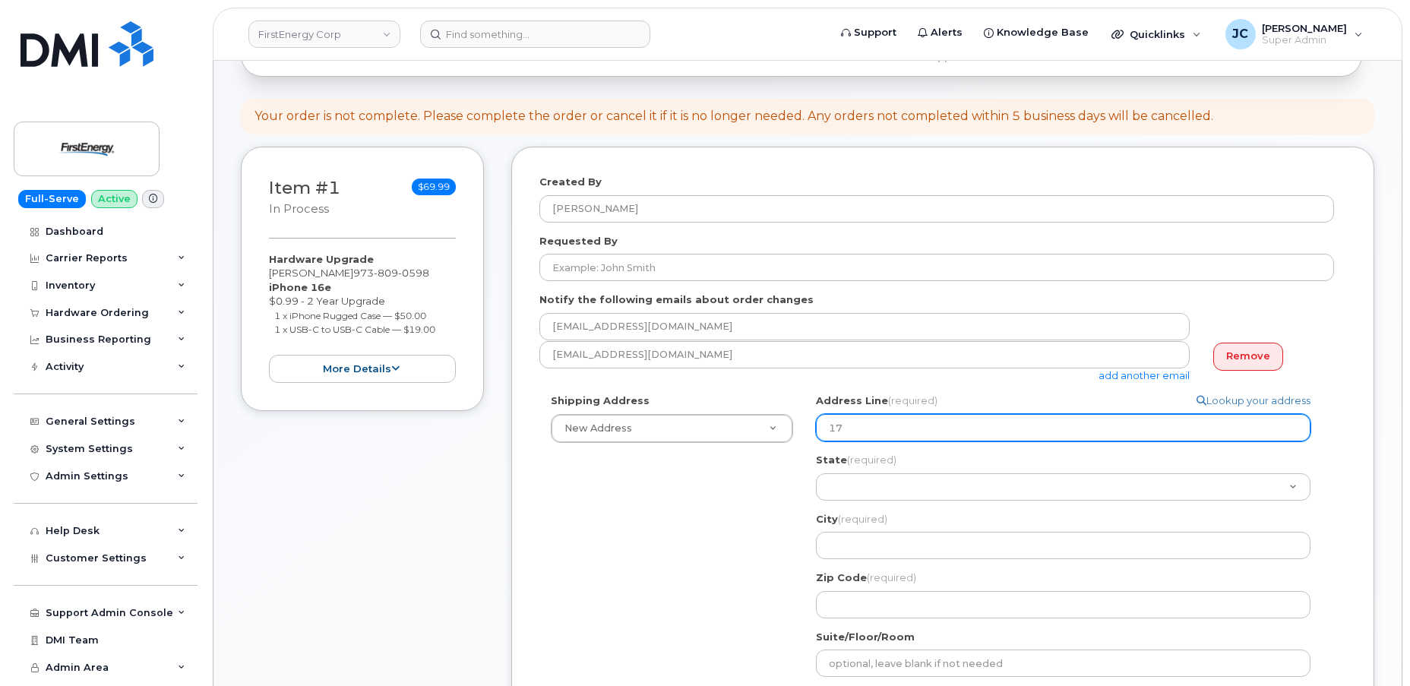
select select
type input "175"
drag, startPoint x: 853, startPoint y: 431, endPoint x: 802, endPoint y: 431, distance: 50.9
click at [802, 431] on div "Shipping Address New Address New Address 543 Lake Rd Search your address... Man…" at bounding box center [936, 599] width 794 height 412
paste input "Center Street"
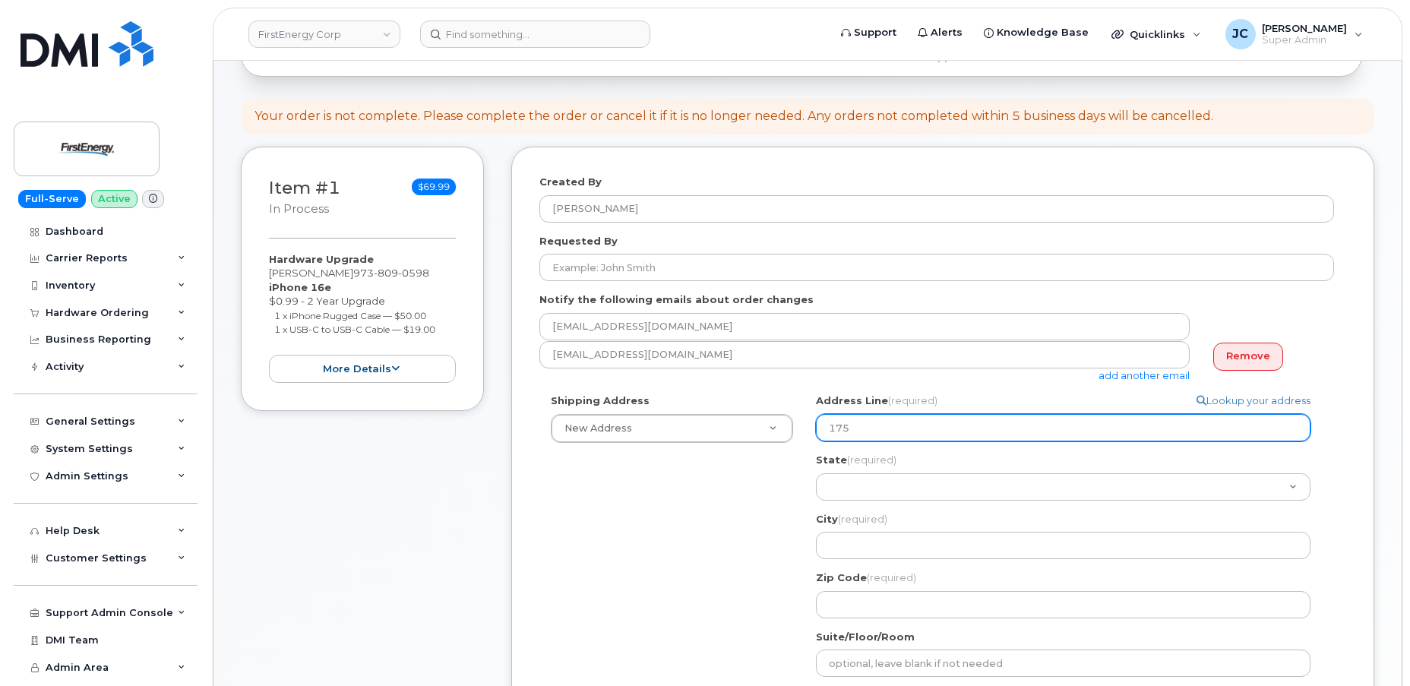
select select
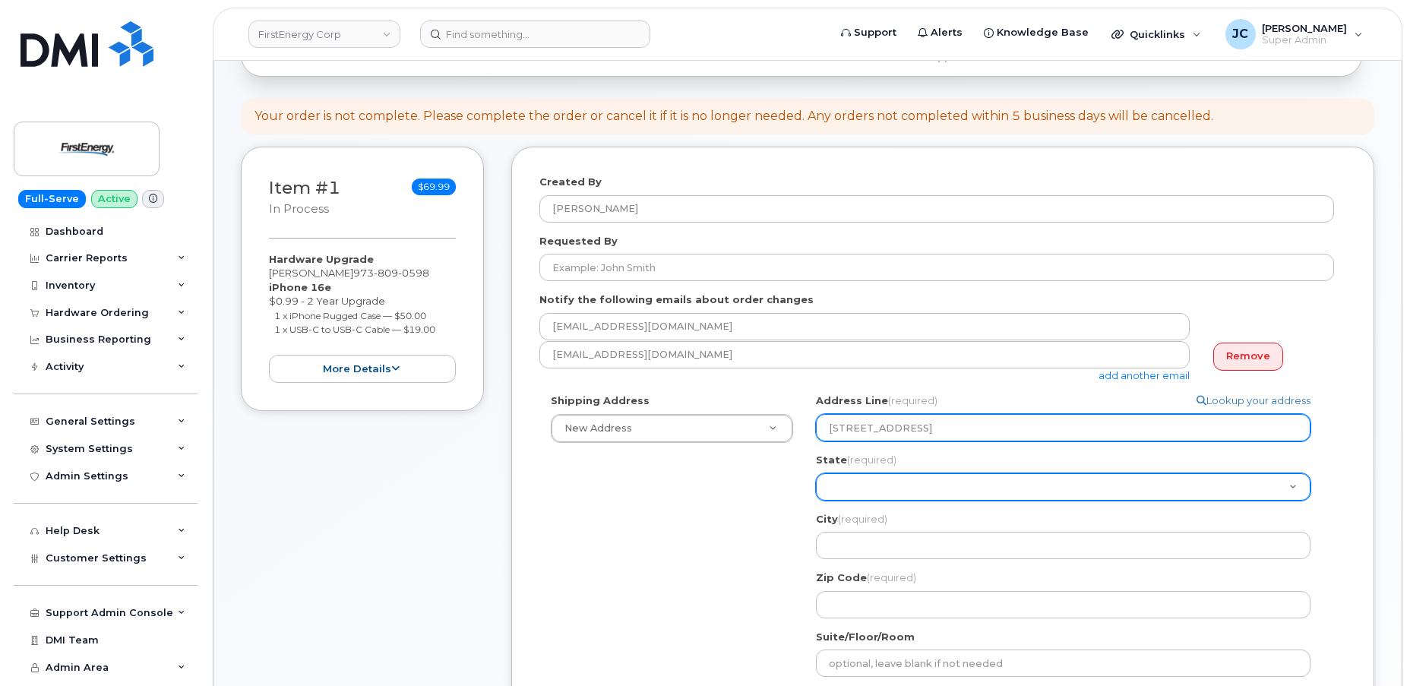
type input "175 Center Street"
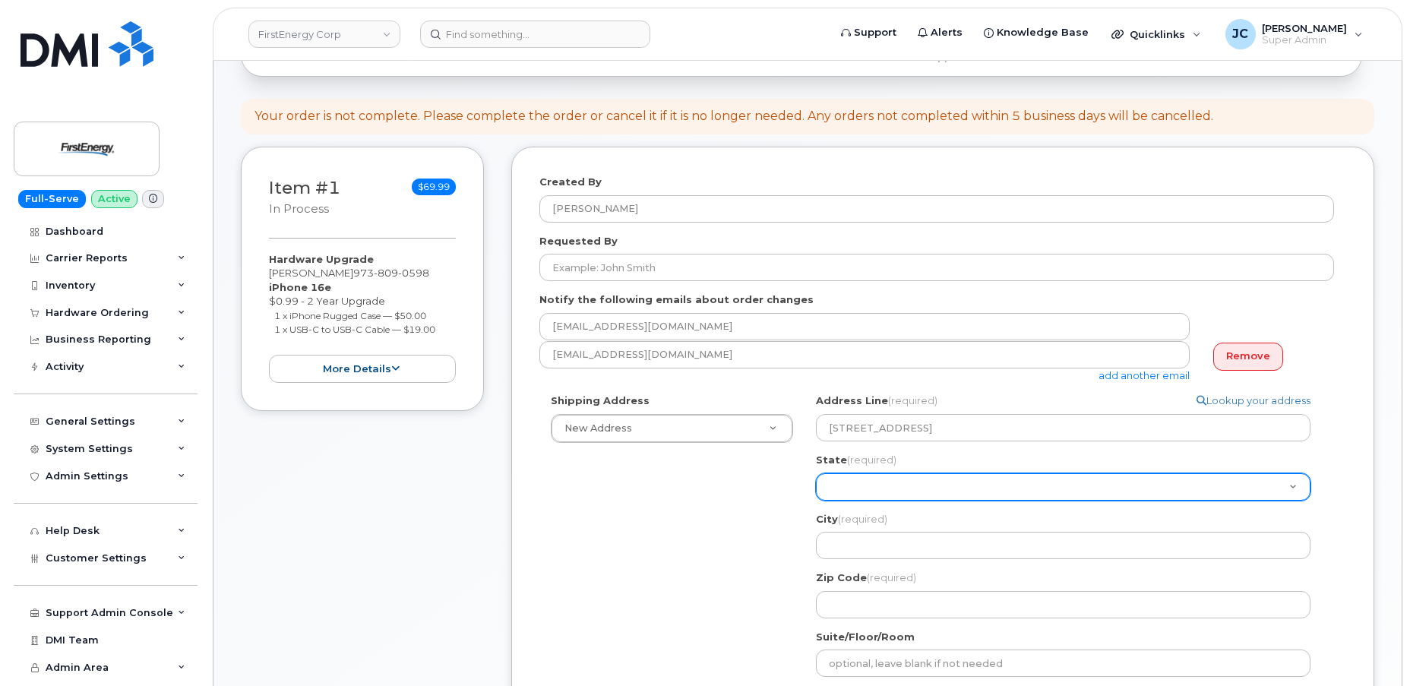
click at [858, 482] on select "Alabama Alaska American Samoa Arizona Arkansas California Colorado Connecticut …" at bounding box center [1063, 486] width 494 height 27
select select "NJ"
click at [816, 473] on select "Alabama Alaska American Samoa Arizona Arkansas California Colorado Connecticut …" at bounding box center [1063, 486] width 494 height 27
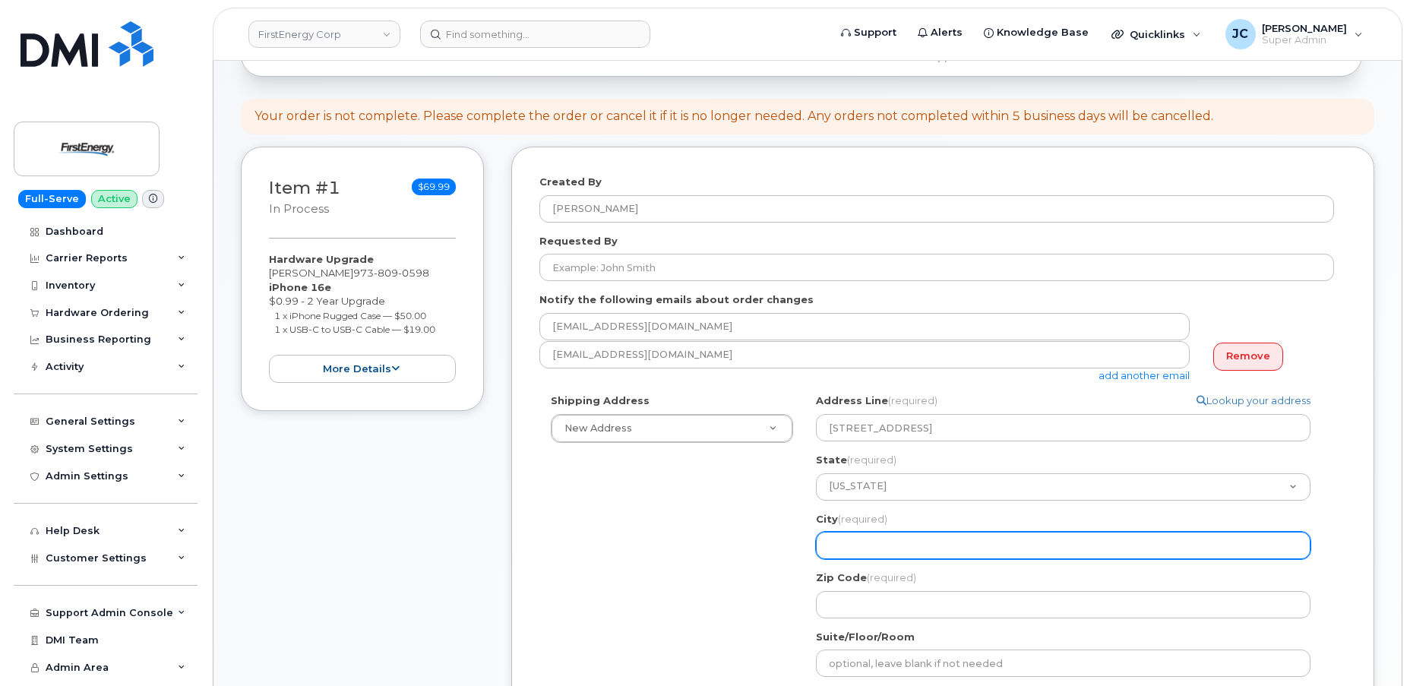
click at [867, 544] on input "City (required)" at bounding box center [1063, 545] width 494 height 27
select select
type input "H"
select select
type input "Ho"
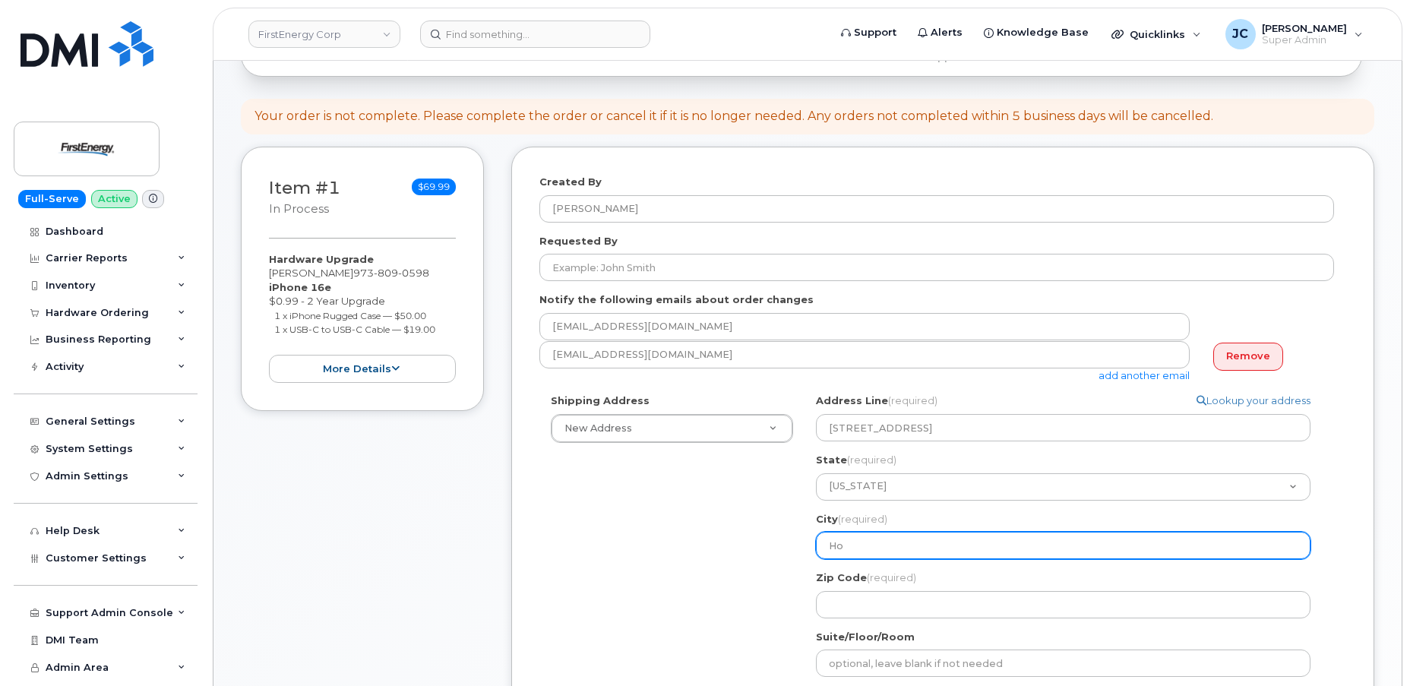
select select
type input "Hop"
select select
type input "Hopa"
select select
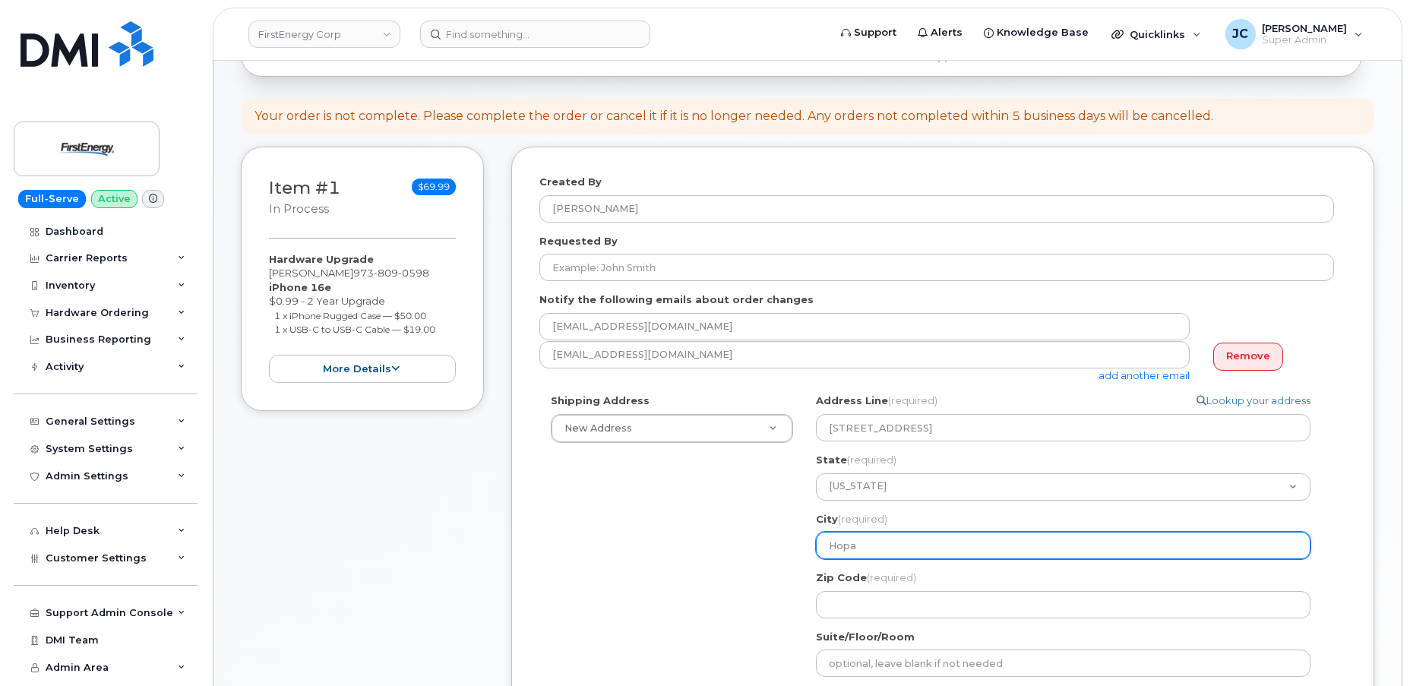
type input "Hopat"
select select
type input "Hopatc"
select select
type input "Hopatco"
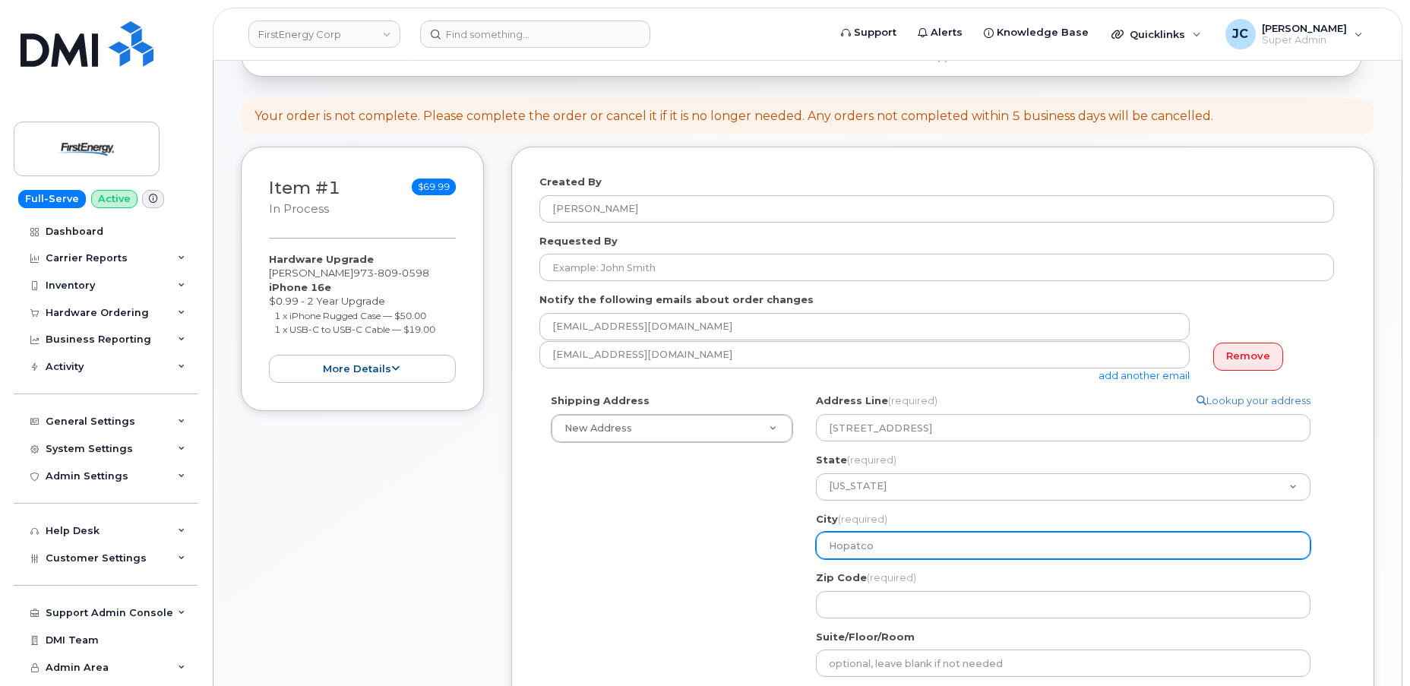
select select
type input "Hopatcon"
select select
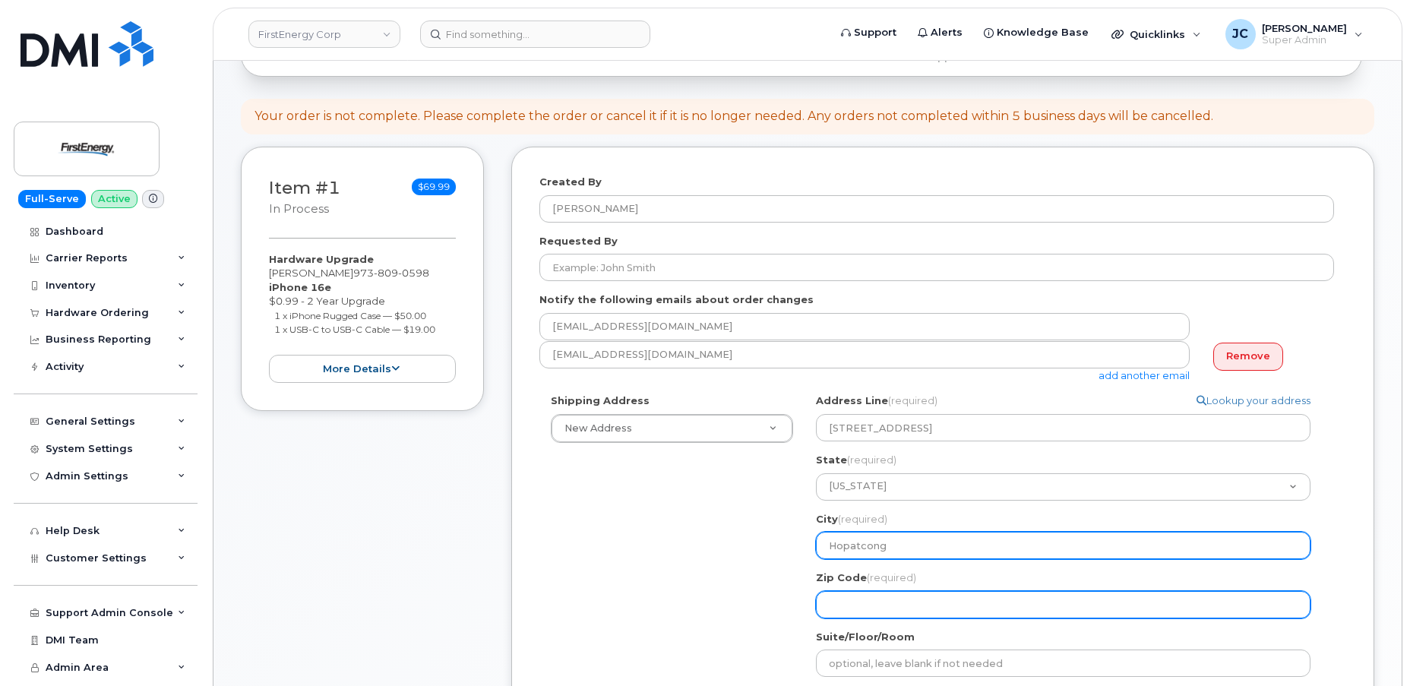
type input "Hopatcong"
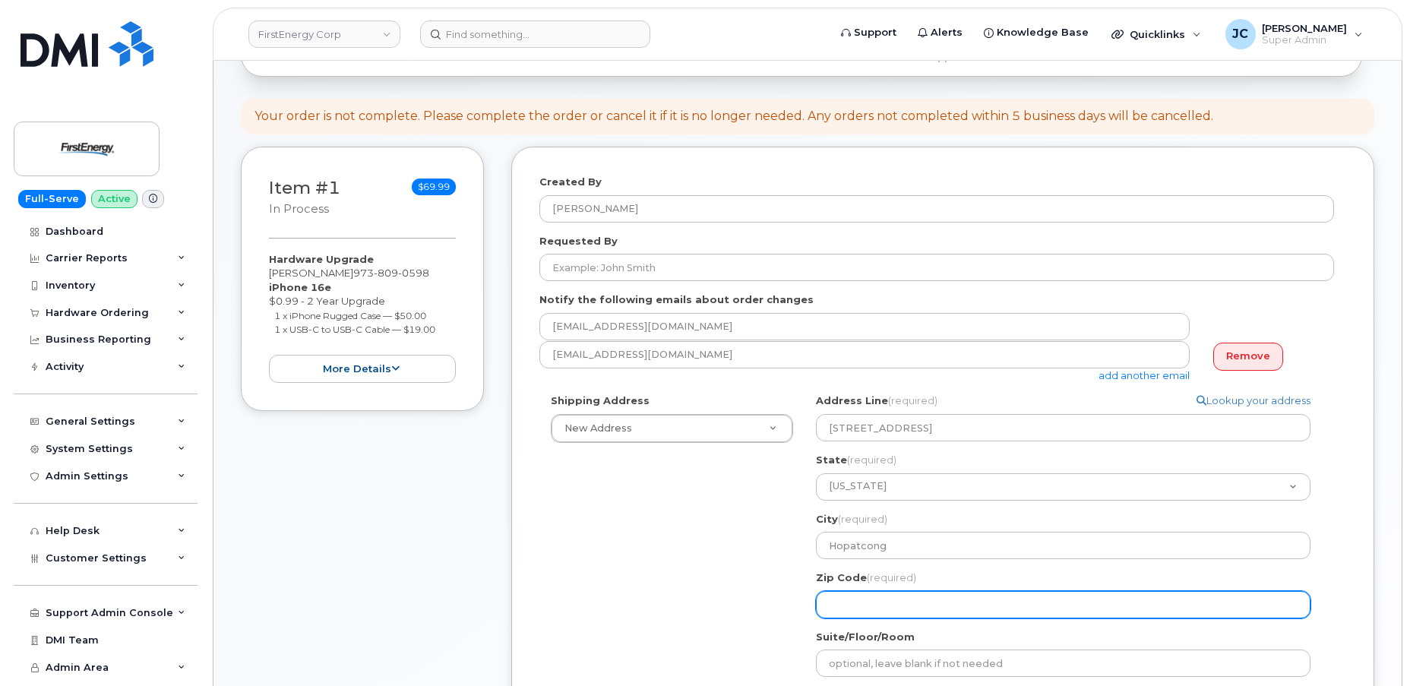
click at [864, 607] on input "Zip Code (required)" at bounding box center [1063, 604] width 494 height 27
select select
type input "0"
select select
type input "07"
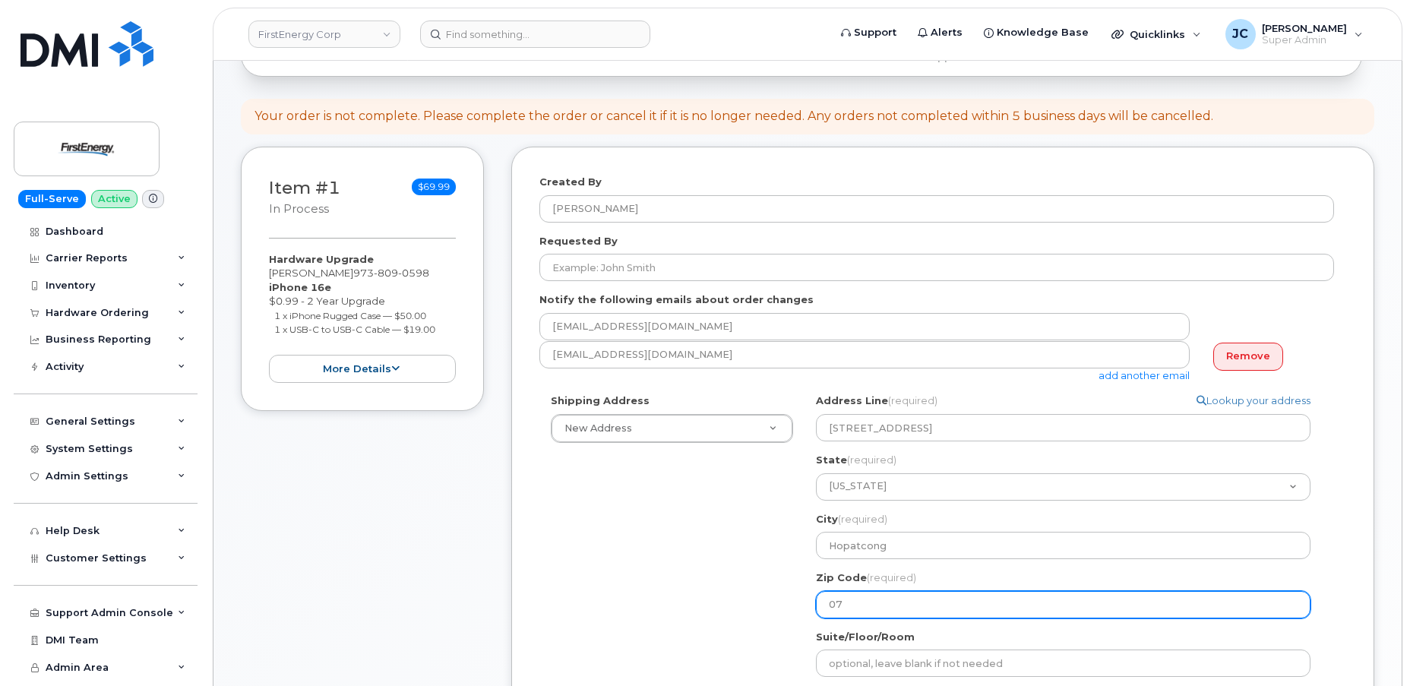
select select
type input "078"
select select
type input "0785"
select select
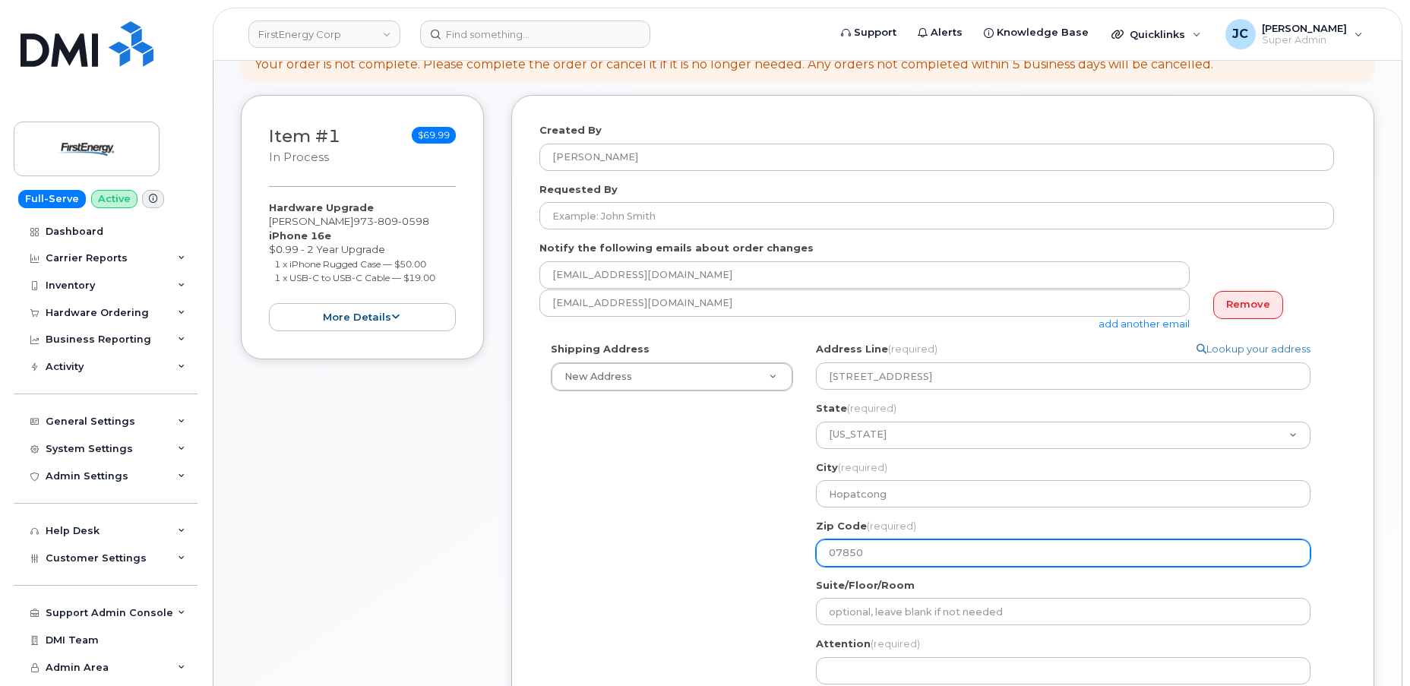
scroll to position [345, 0]
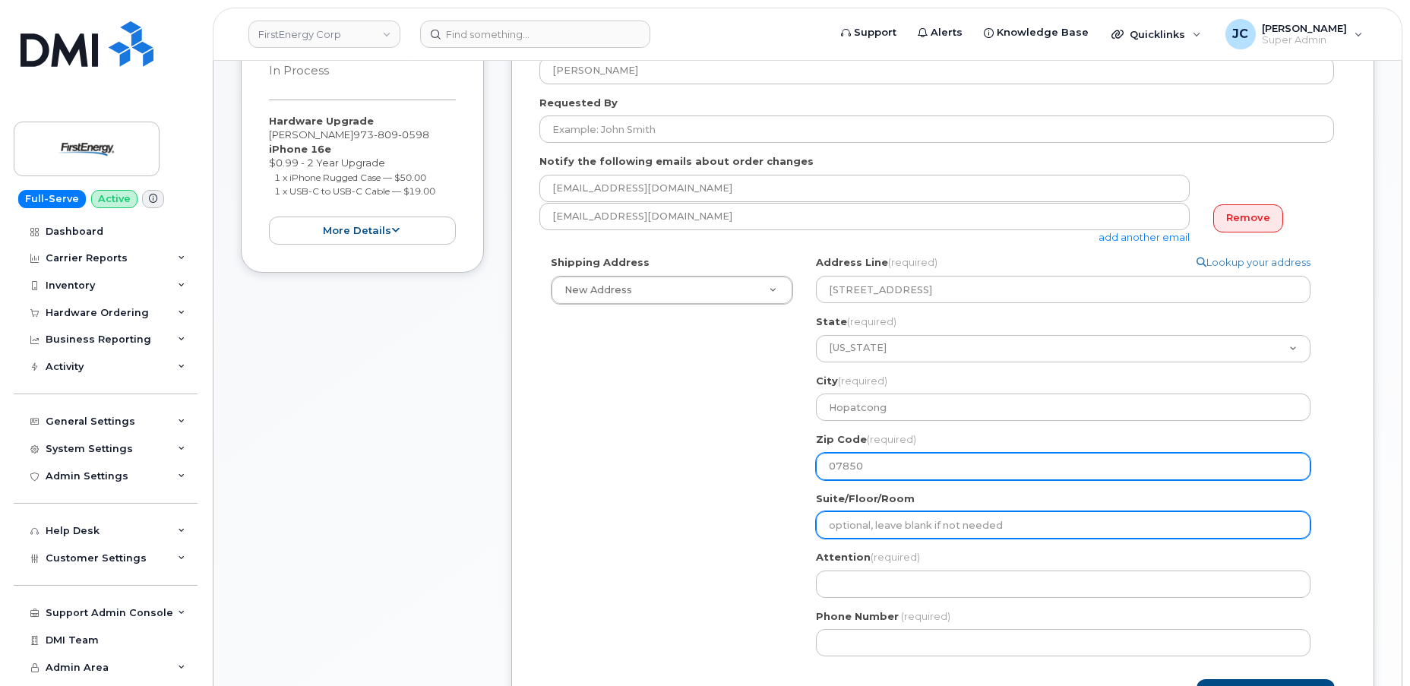
type input "07850"
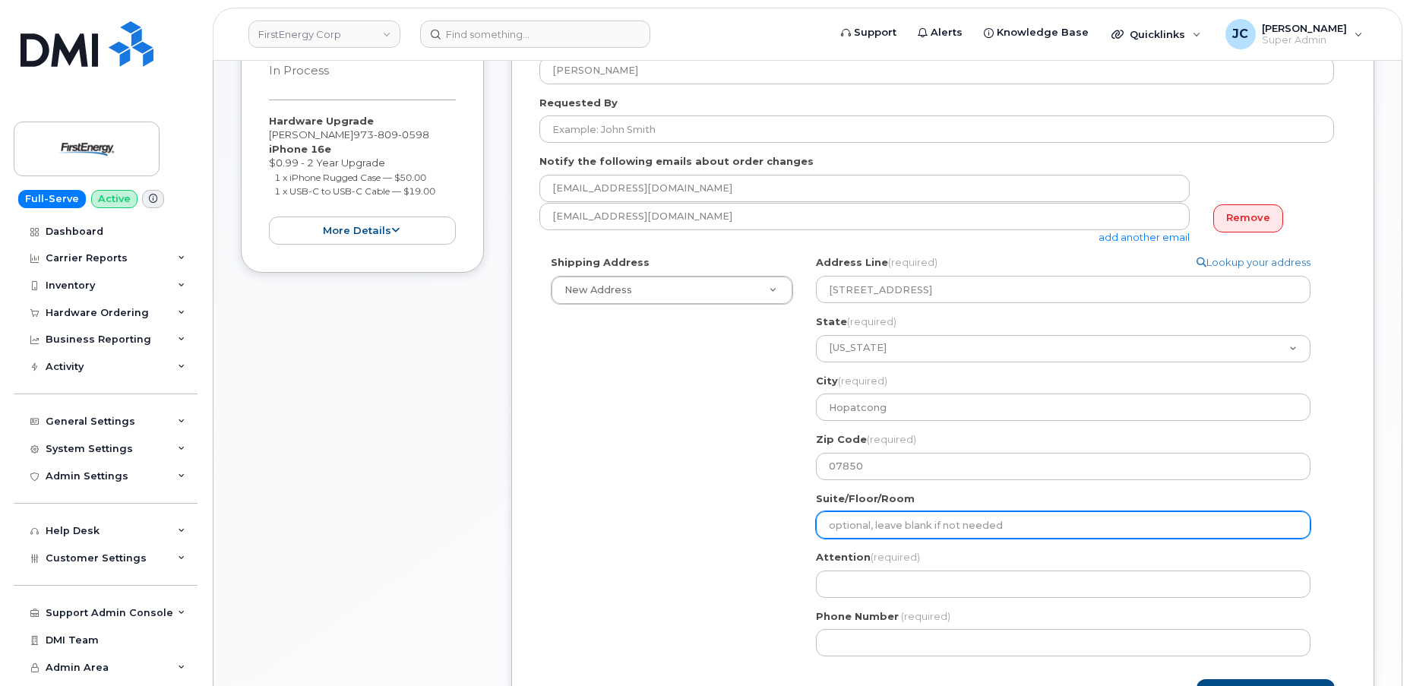
click at [869, 513] on input "Suite/Floor/Room" at bounding box center [1063, 524] width 494 height 27
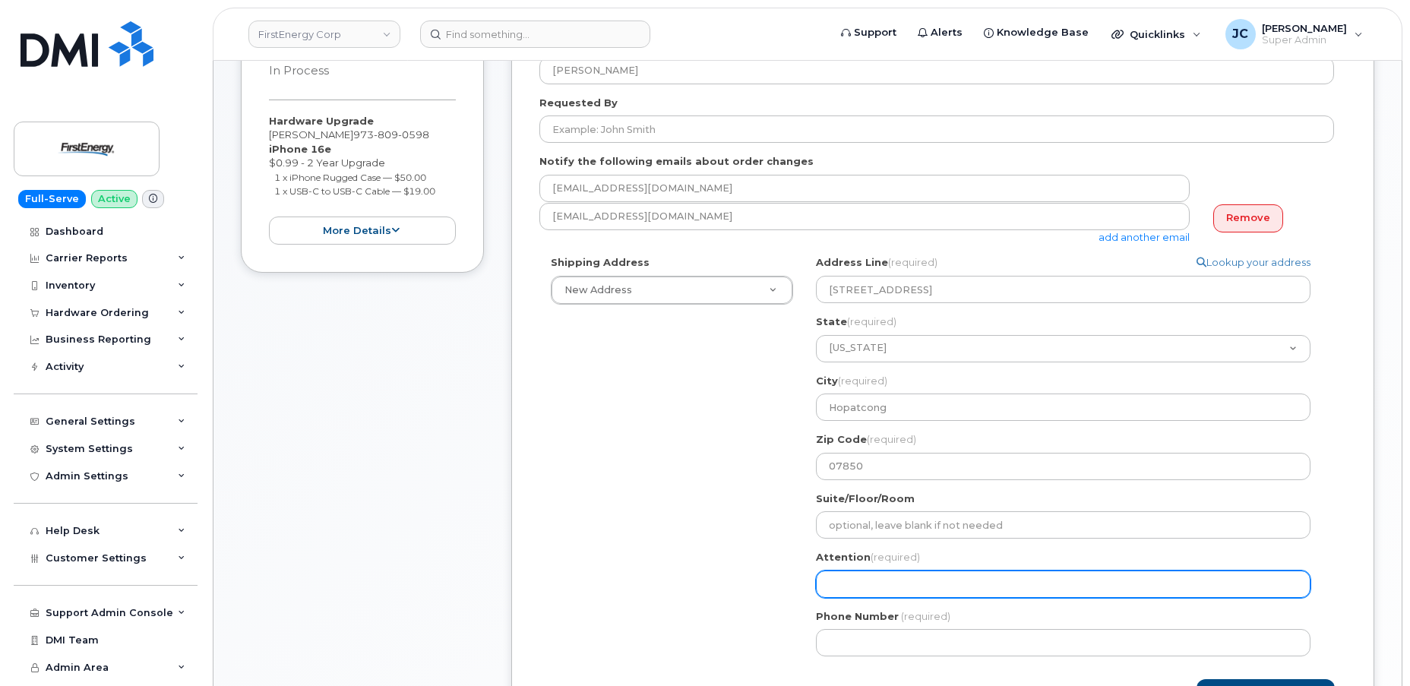
click at [858, 589] on input "Attention (required)" at bounding box center [1063, 583] width 494 height 27
select select
type input "r"
select select
type input "rO"
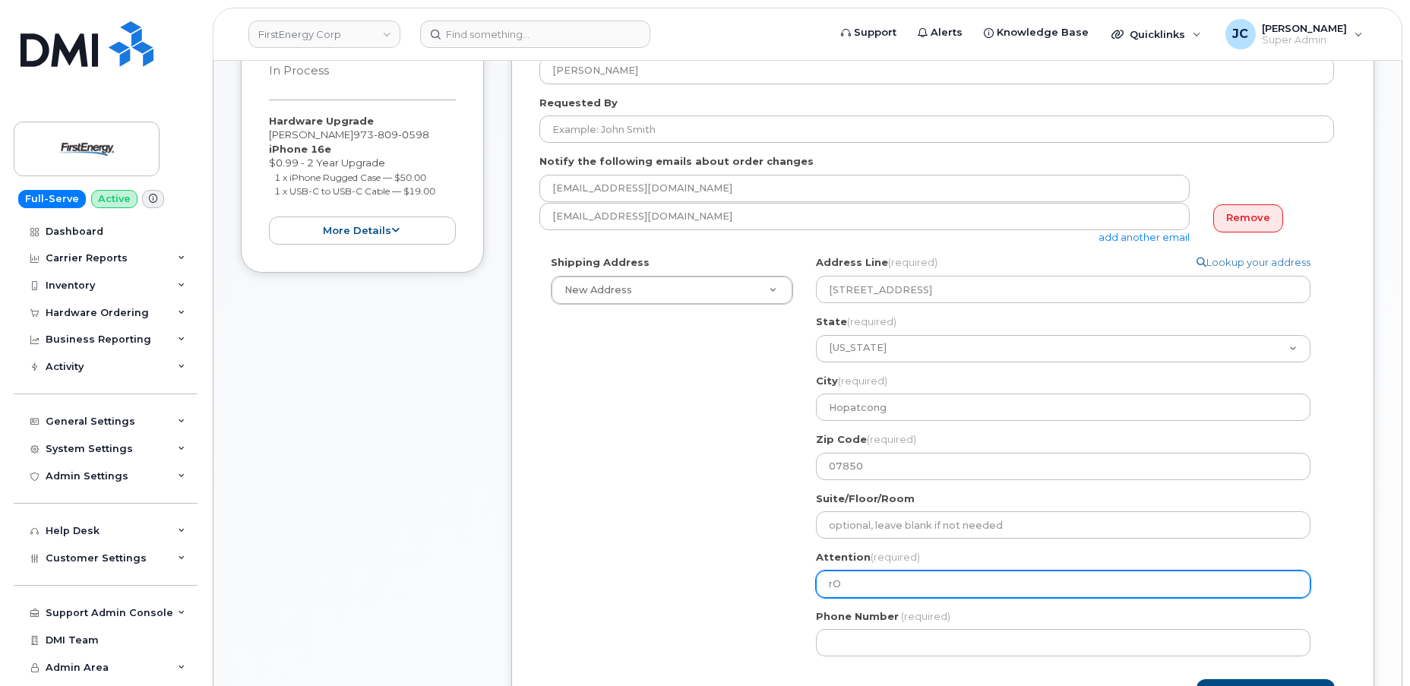
select select
type input "rOB"
select select
type input "rOBE"
select select
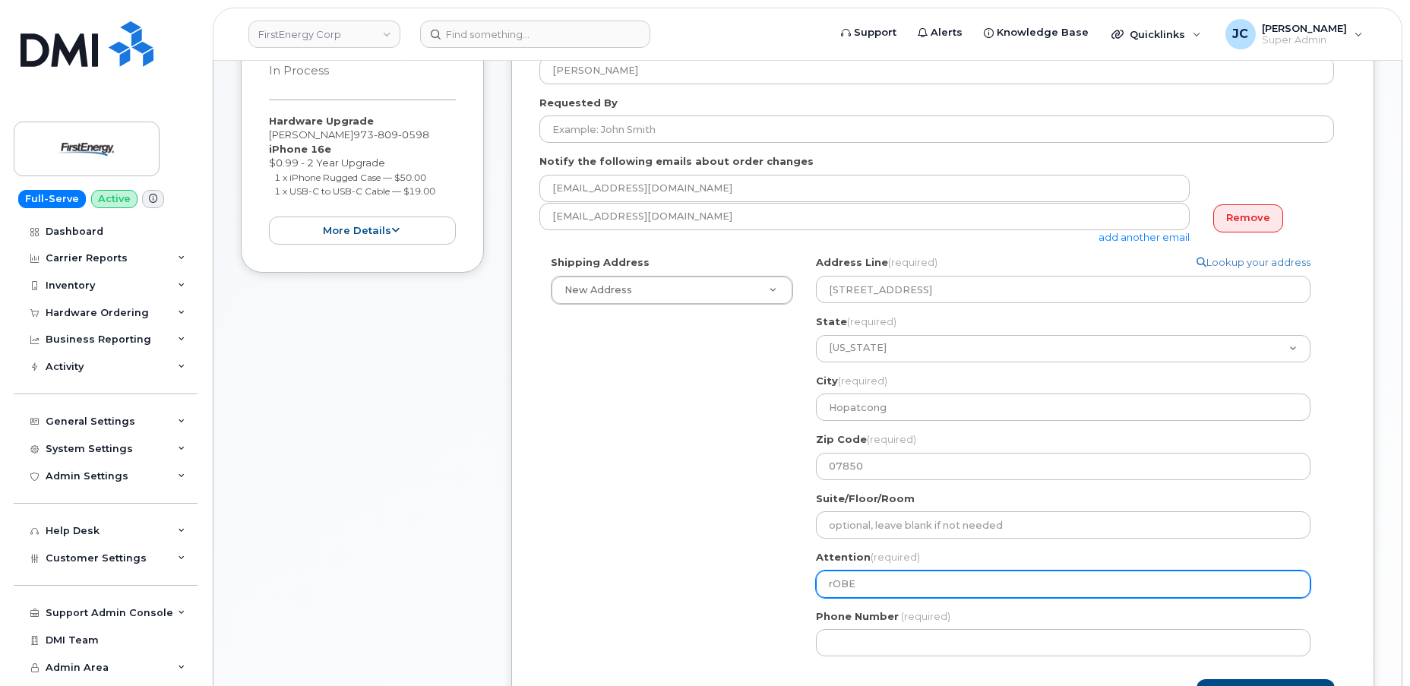
type input "rOBER"
select select
type input "rOBERT"
select select
type input "rOBERT s"
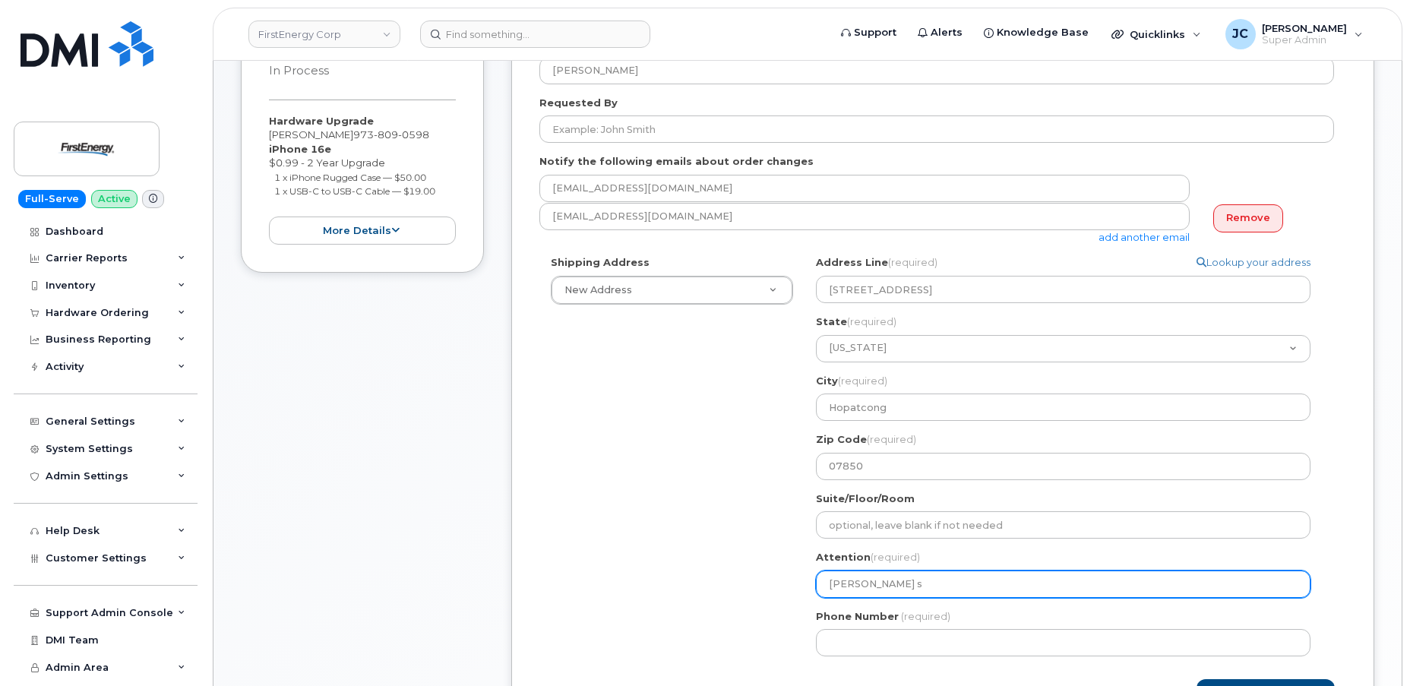
select select
type input "rOBERT sY"
select select
type input "rOBERT sYL"
select select
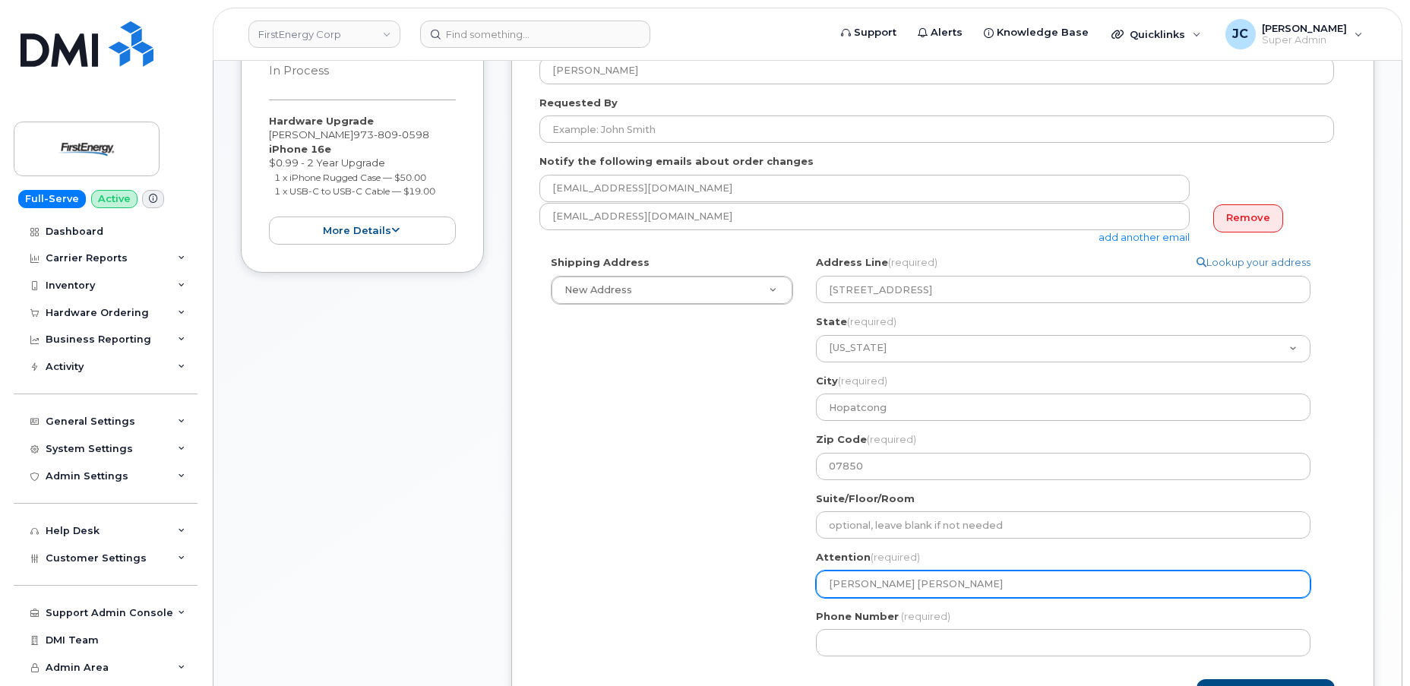
type input "rOBERT sYLV"
select select
type input "rOBERT sYLVE"
select select
type input "rOBERT sYLVES"
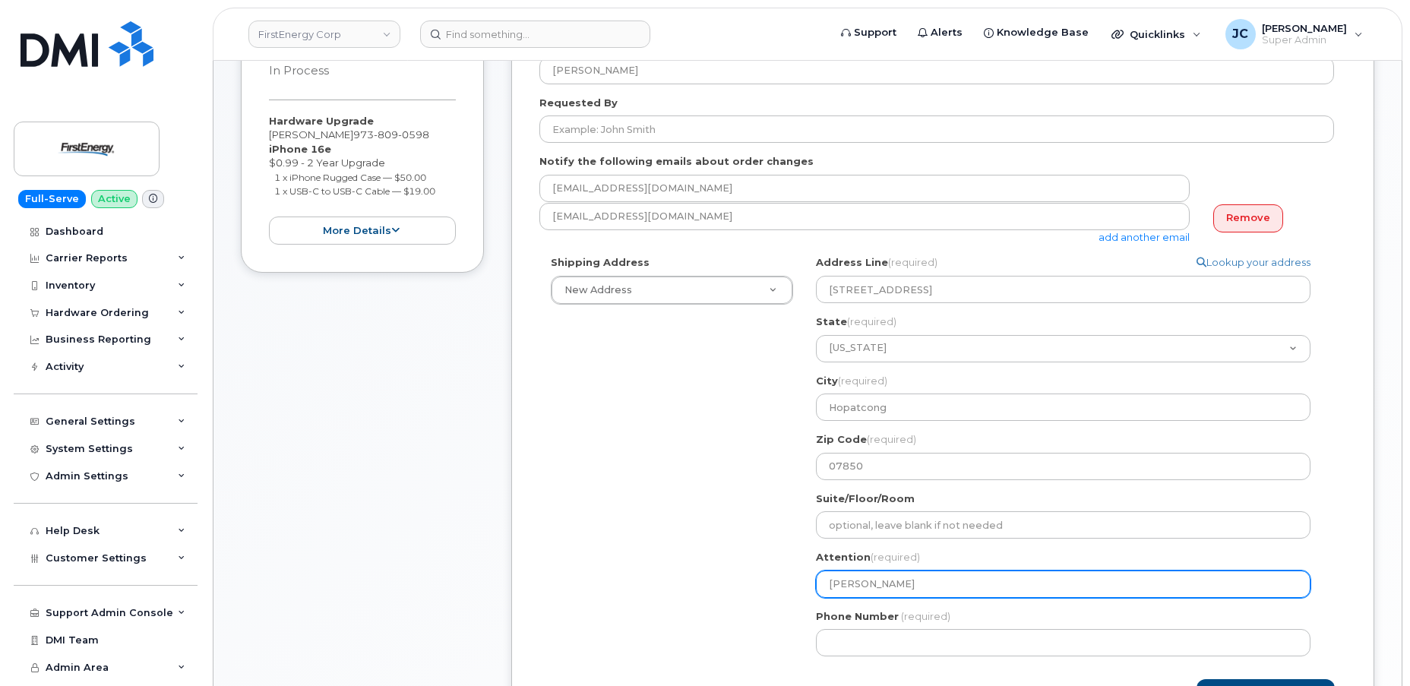
select select
type input "rOBERT sYLVE"
select select
type input "rOBERT sYLV"
select select
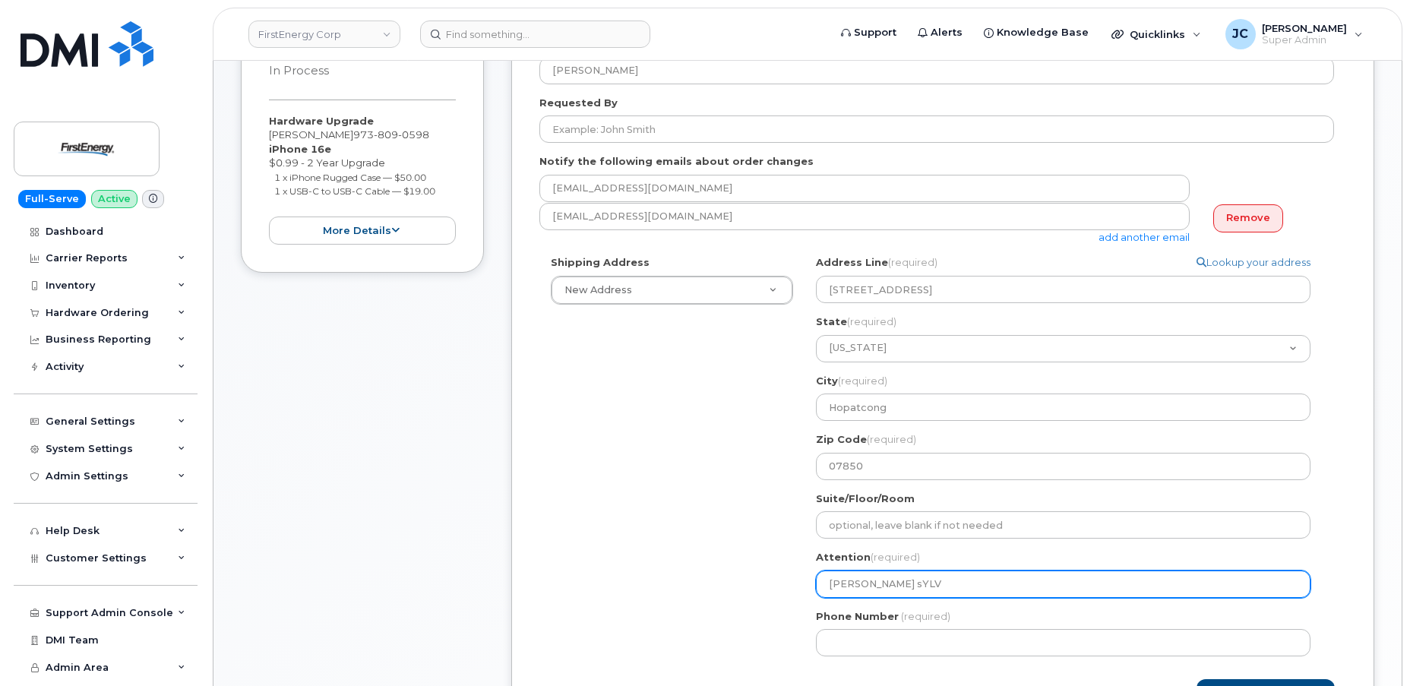
type input "rOBERT sYL"
select select
type input "rOBERT sY"
select select
type input "rOBERT s"
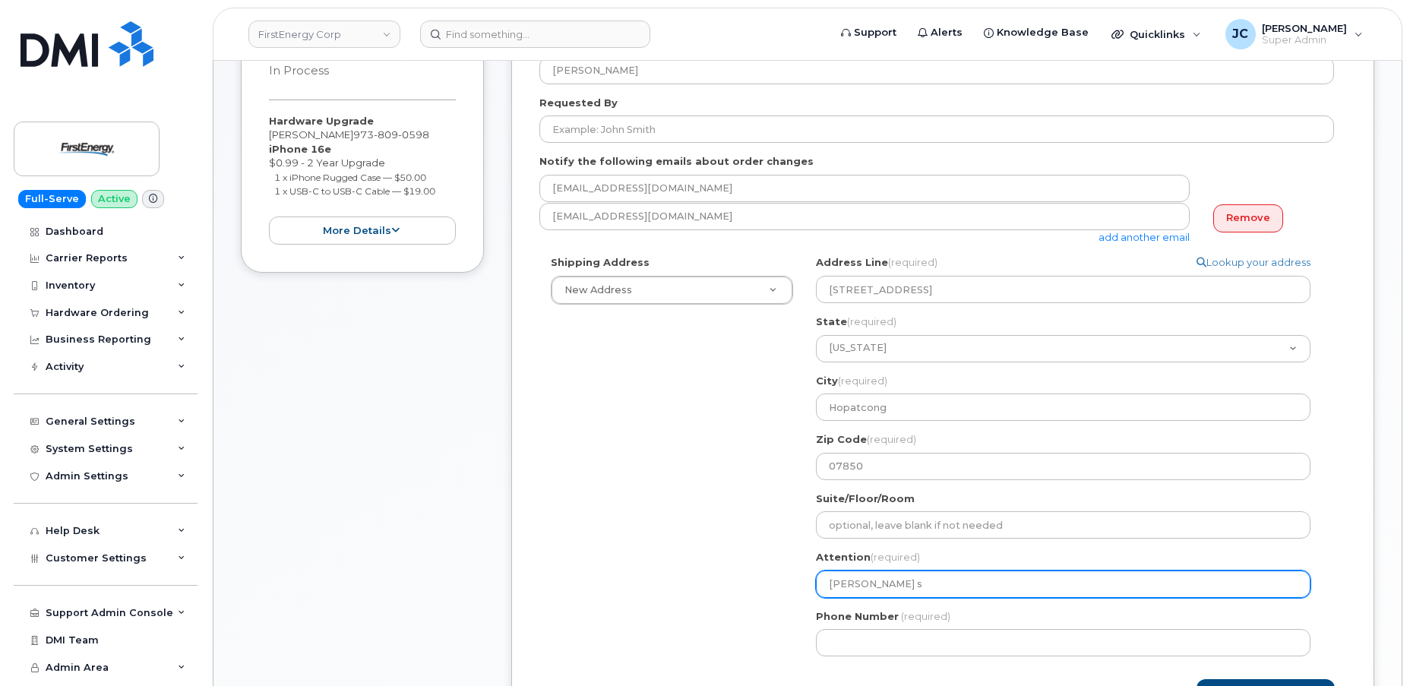
select select
type input "rOBERT"
select select
type input "rOBER"
select select
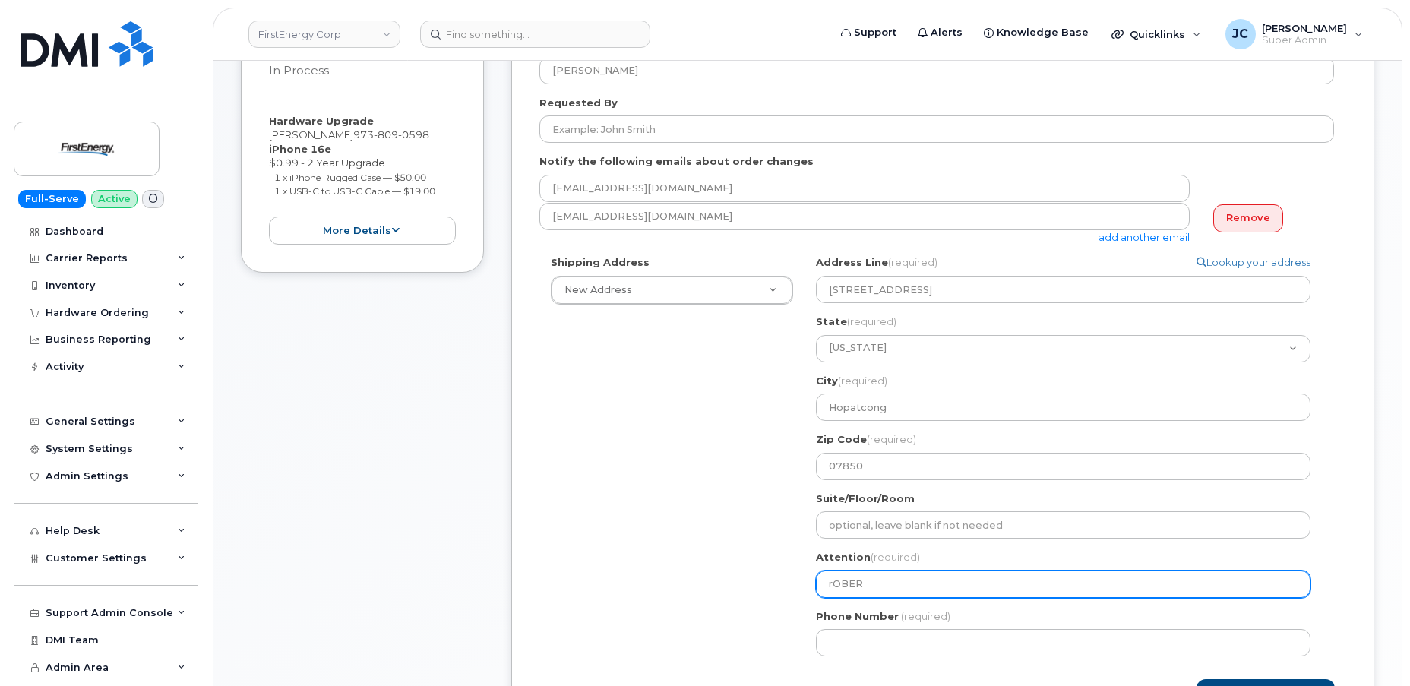
type input "rOBE"
select select
type input "rOB"
select select
type input "rO"
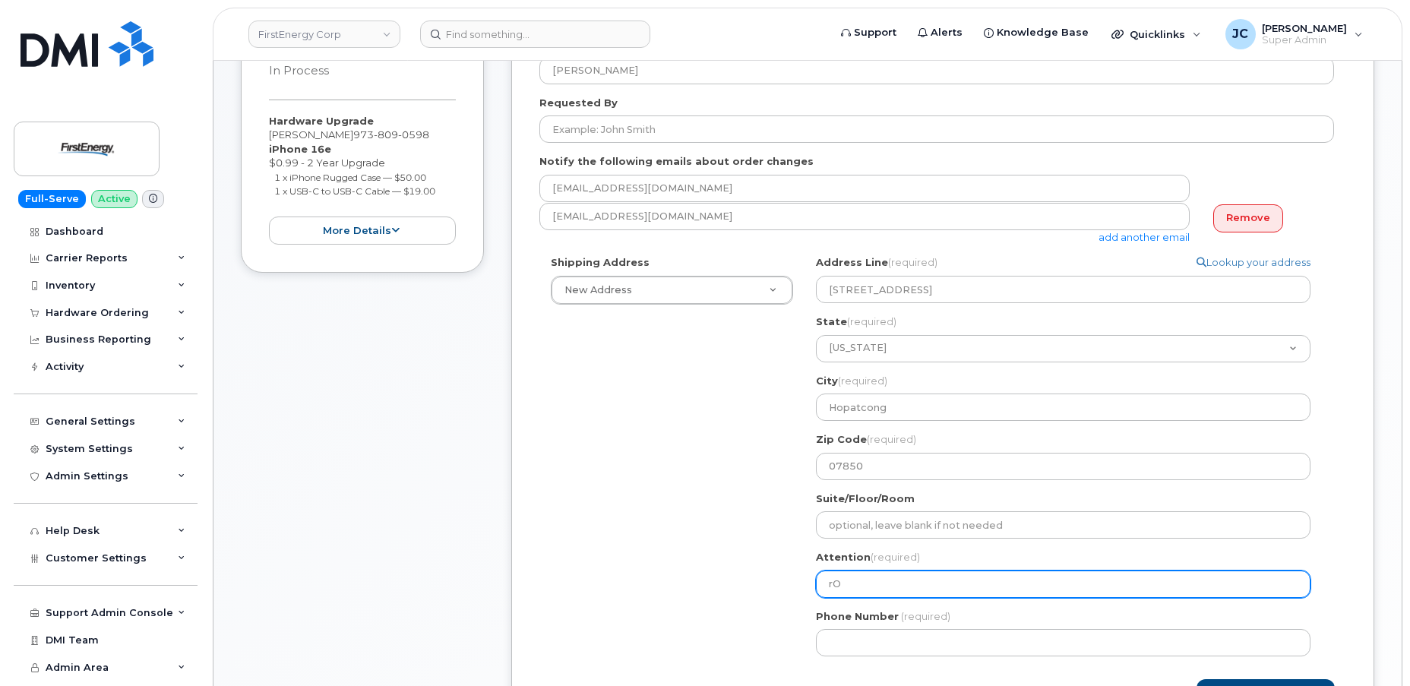
select select
type input "r"
select select
type input "S"
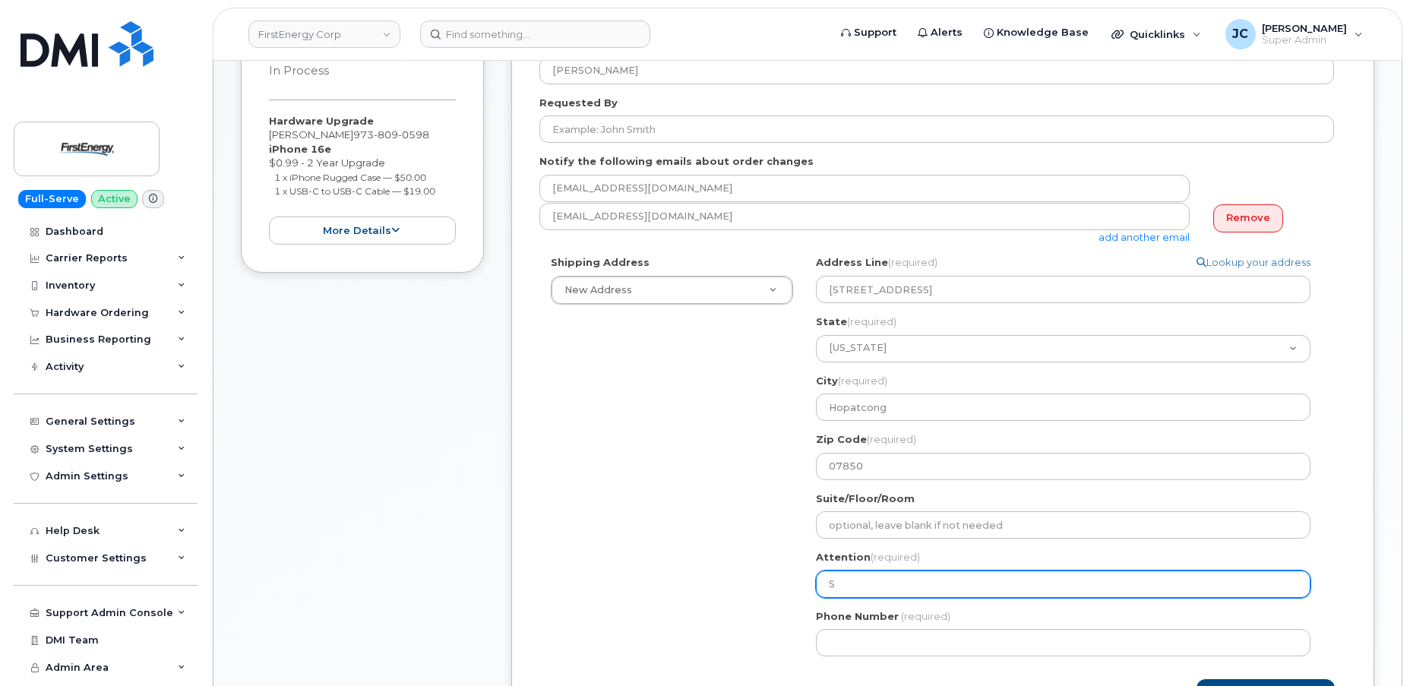
select select
type input "R"
select select
type input "Ro"
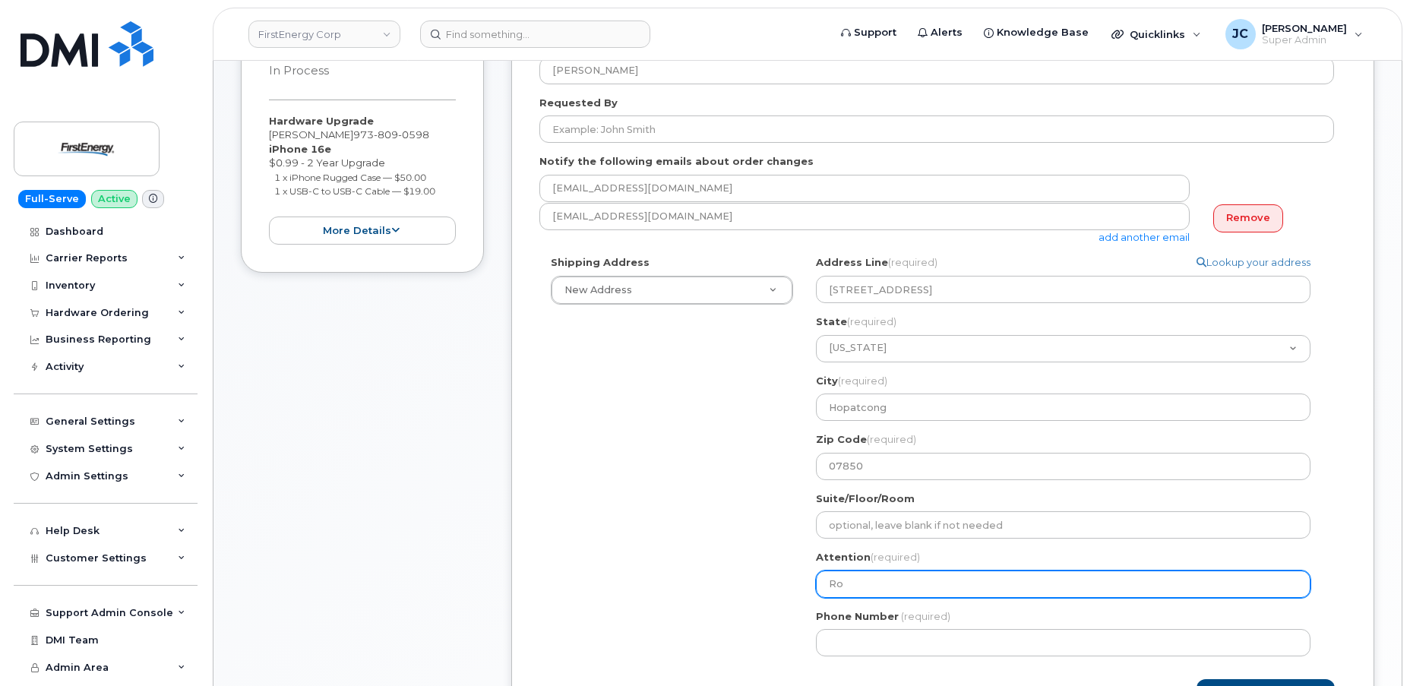
select select
type input "Rob"
select select
type input "Robe"
select select
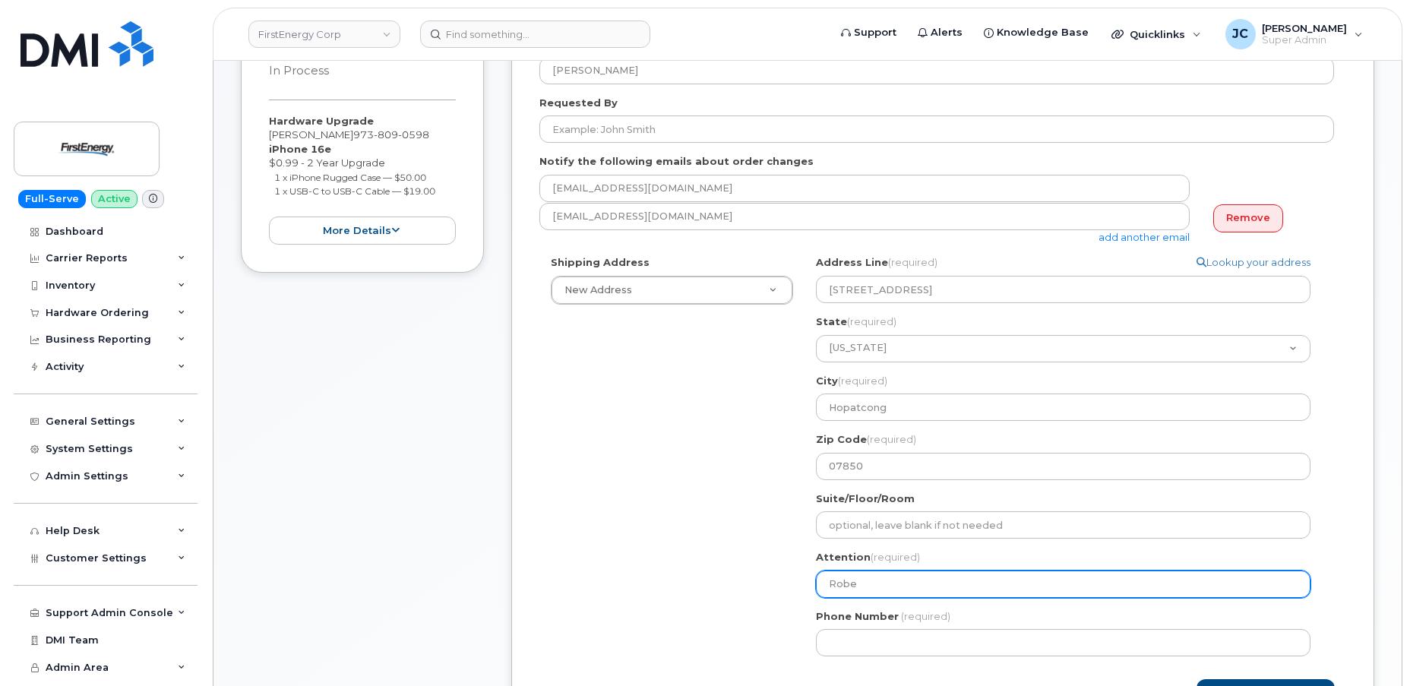
type input "Rober"
select select
type input "Robert"
select select
type input "Robert S"
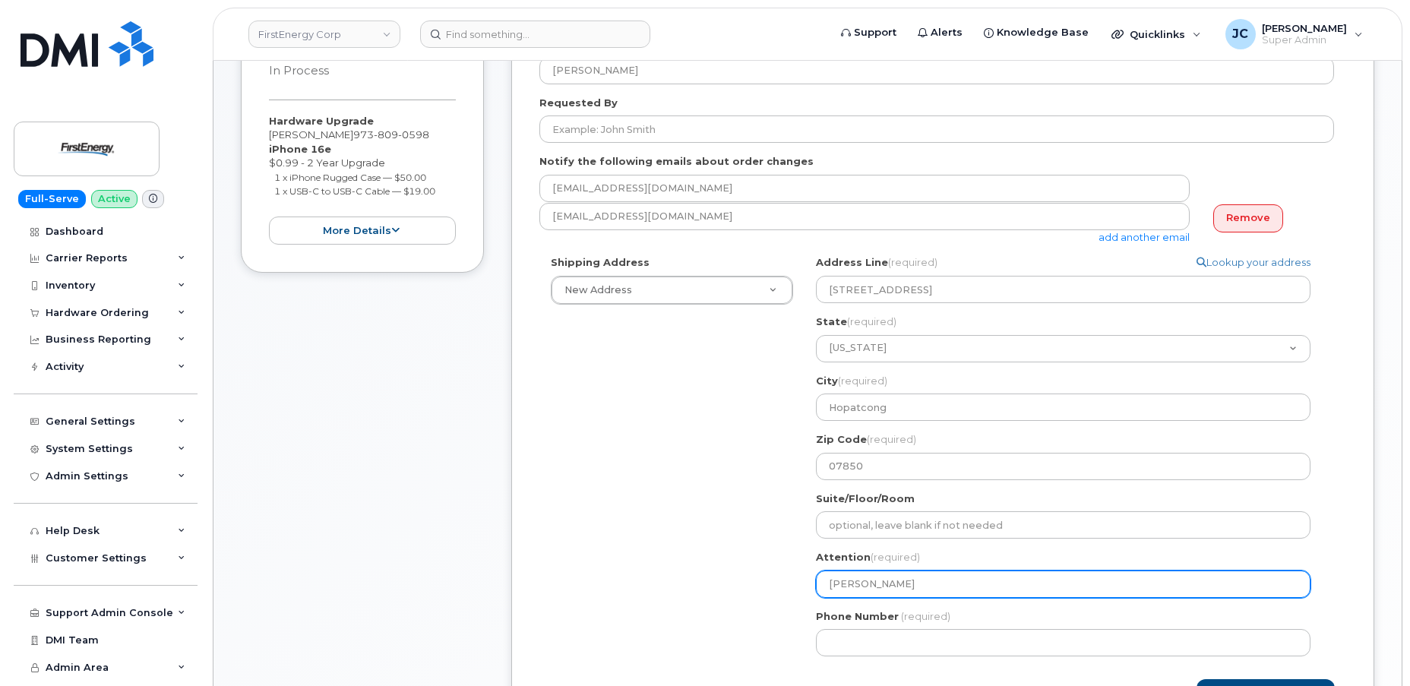
select select
type input "Robert Sy"
select select
type input "Robert Syl"
select select
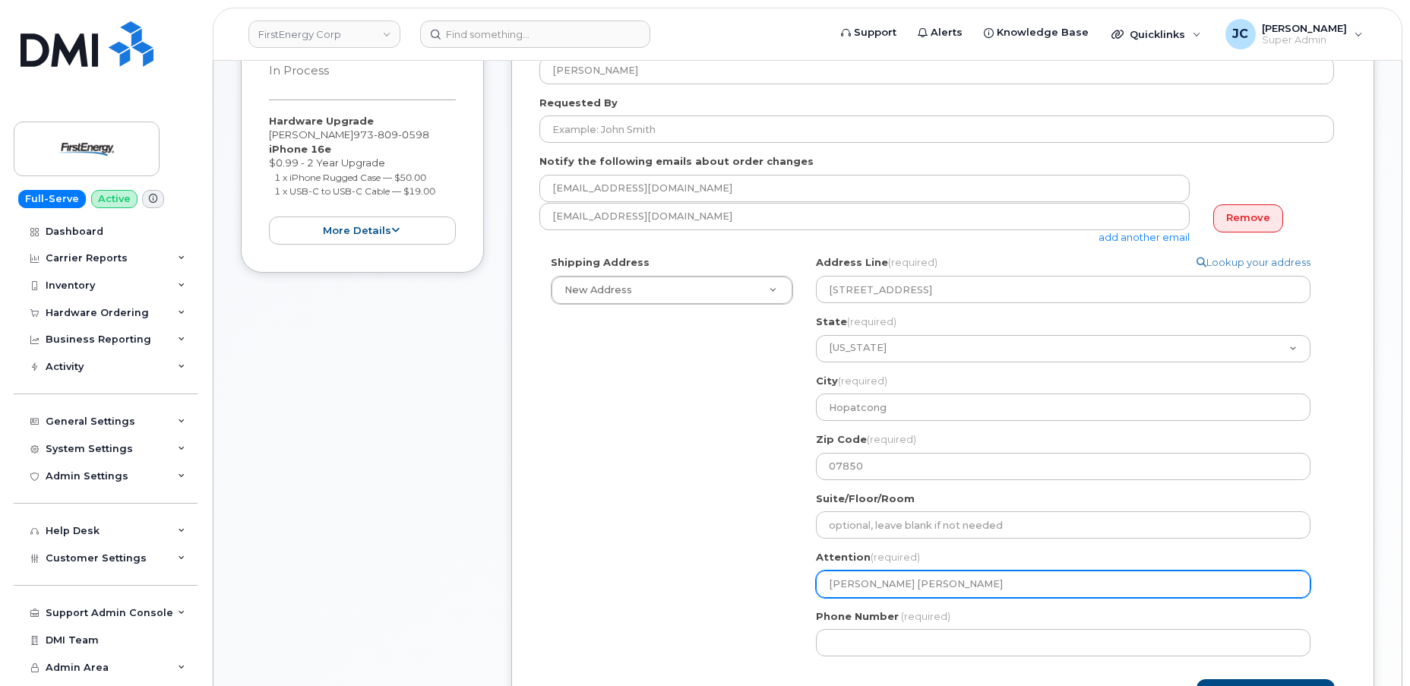
type input "Robert Sylv"
select select
type input "Robert Sylve"
select select
type input "Robert Sylves"
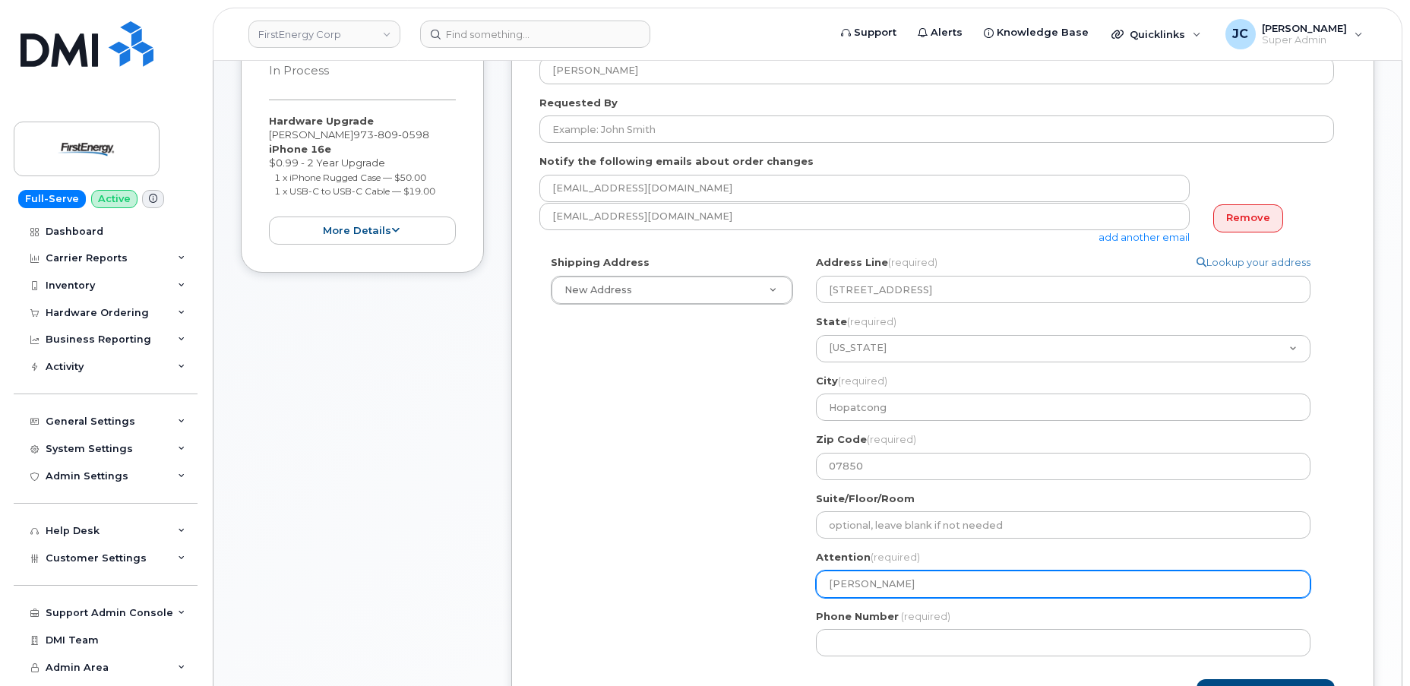
select select
type input "Robert Sylvest"
select select
type input "Robert Sylveste"
select select
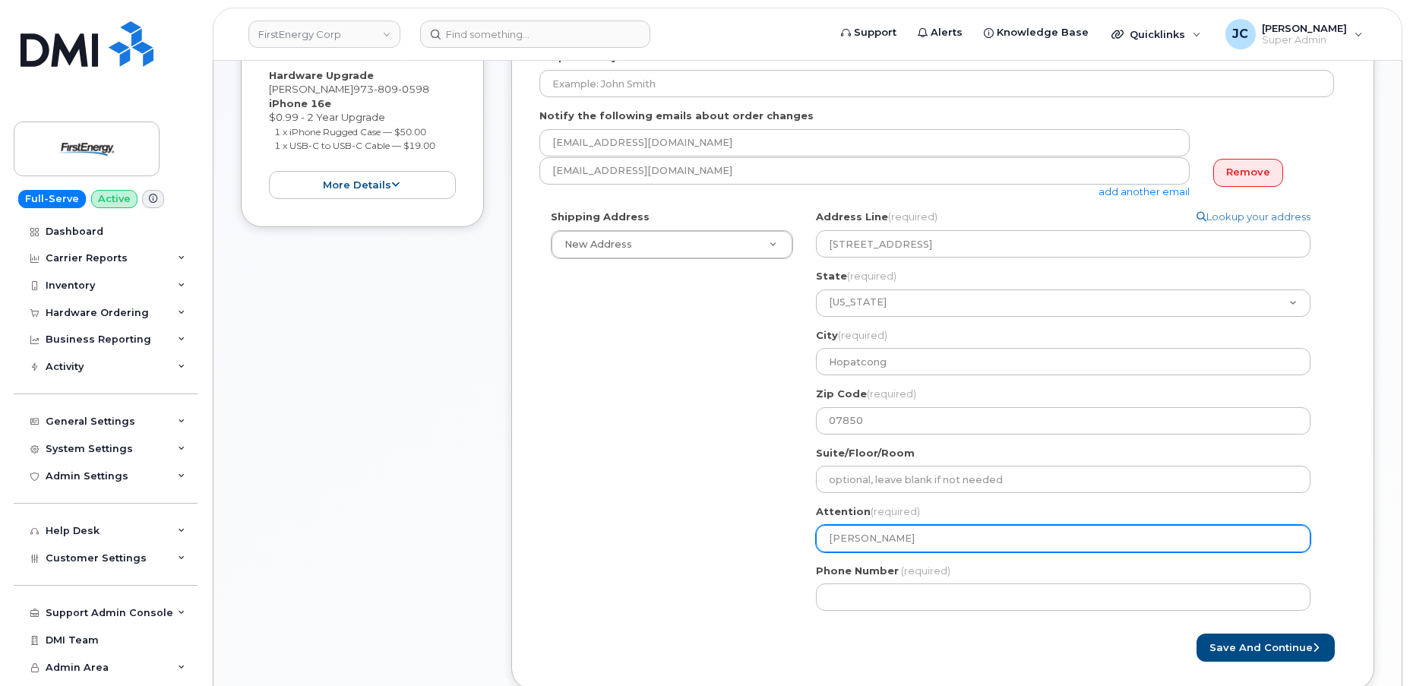
scroll to position [414, 0]
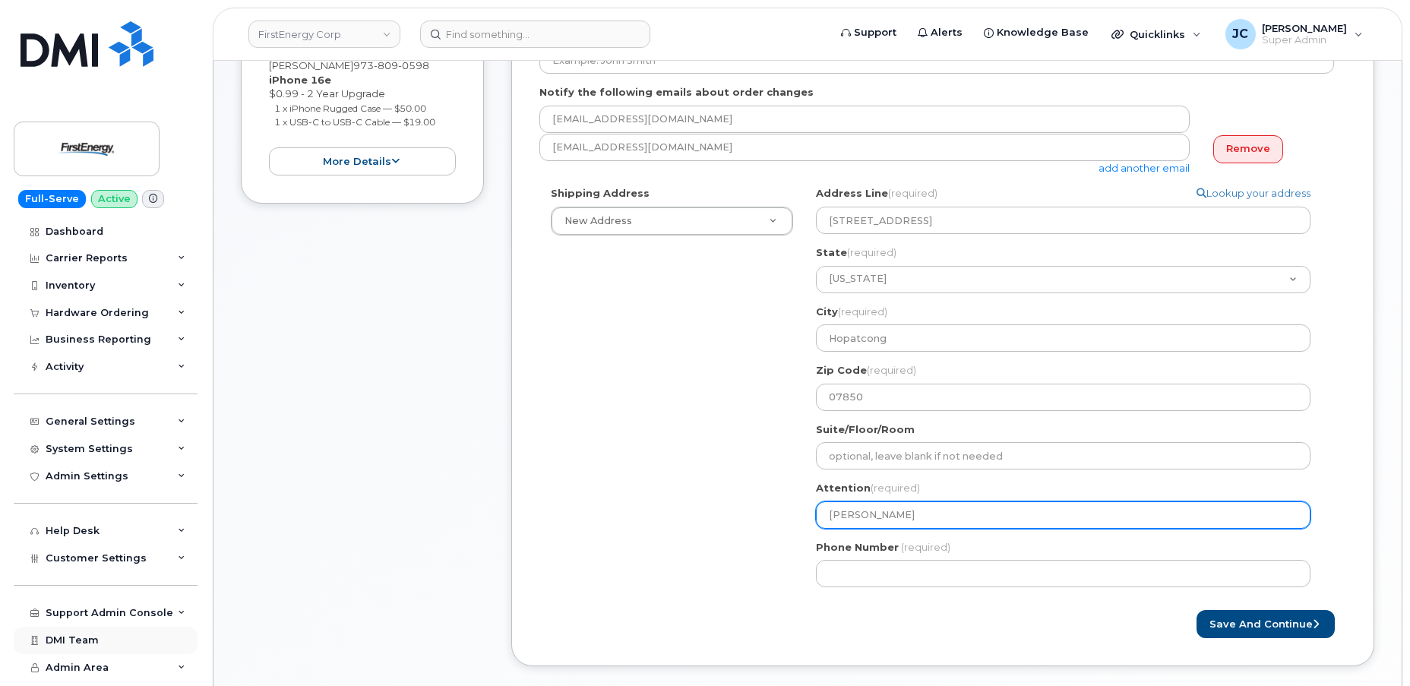
type input "Robert Sylvester"
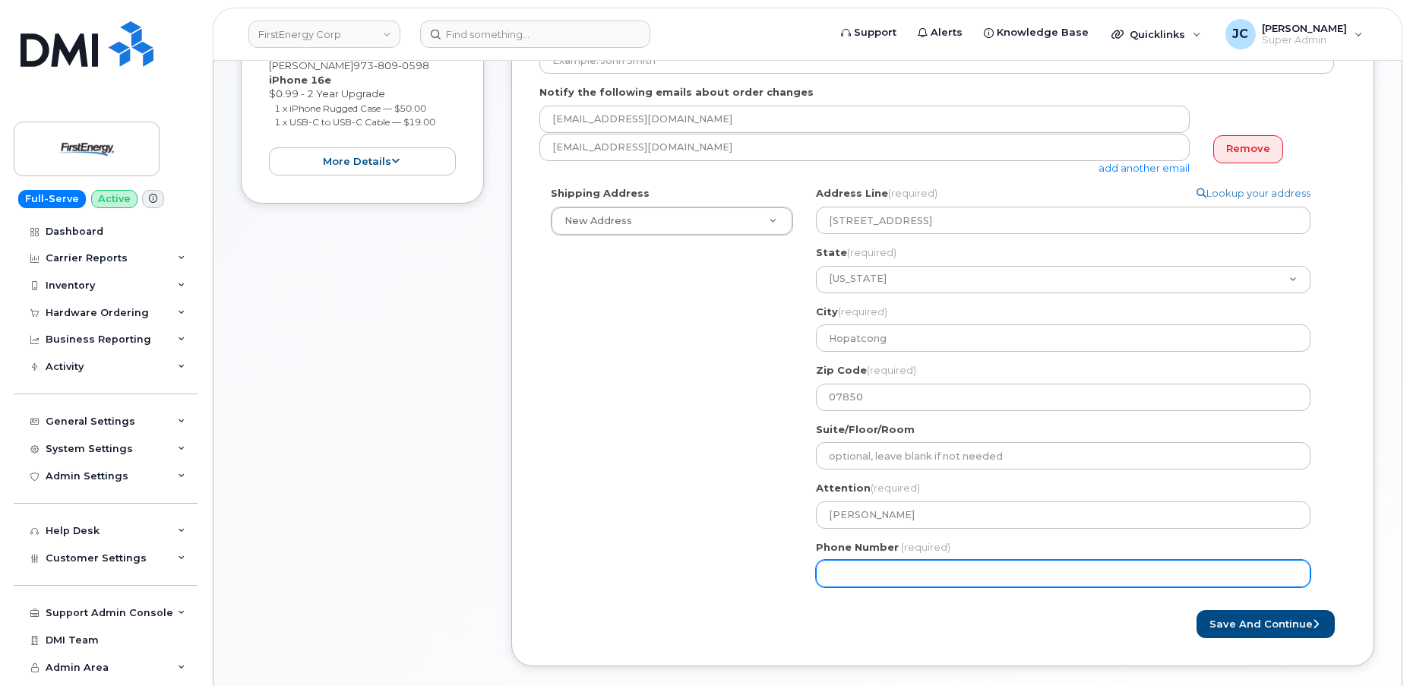
click at [862, 576] on input "Phone Number" at bounding box center [1063, 573] width 494 height 27
type input "201317637"
select select
type input "2013176371"
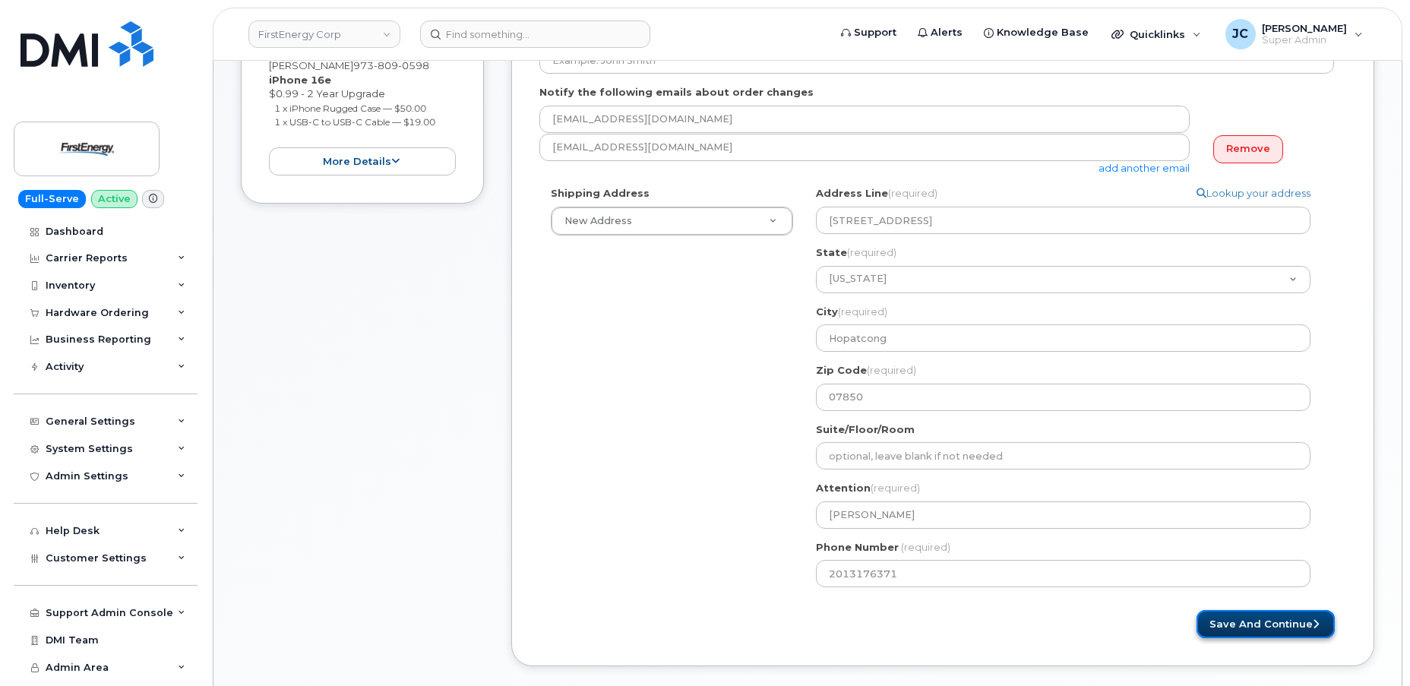
drag, startPoint x: 1250, startPoint y: 621, endPoint x: 1294, endPoint y: 624, distance: 44.1
click at [1294, 624] on button "Save and Continue" at bounding box center [1265, 624] width 138 height 28
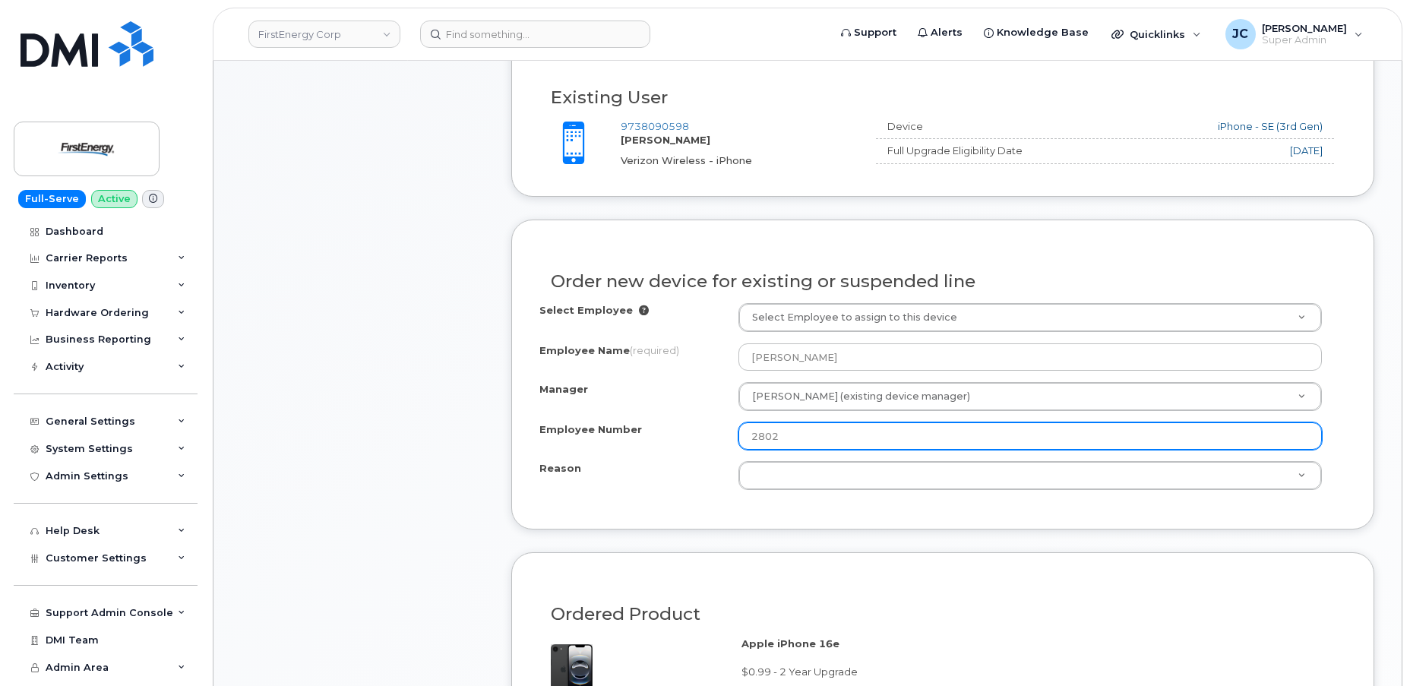
scroll to position [690, 0]
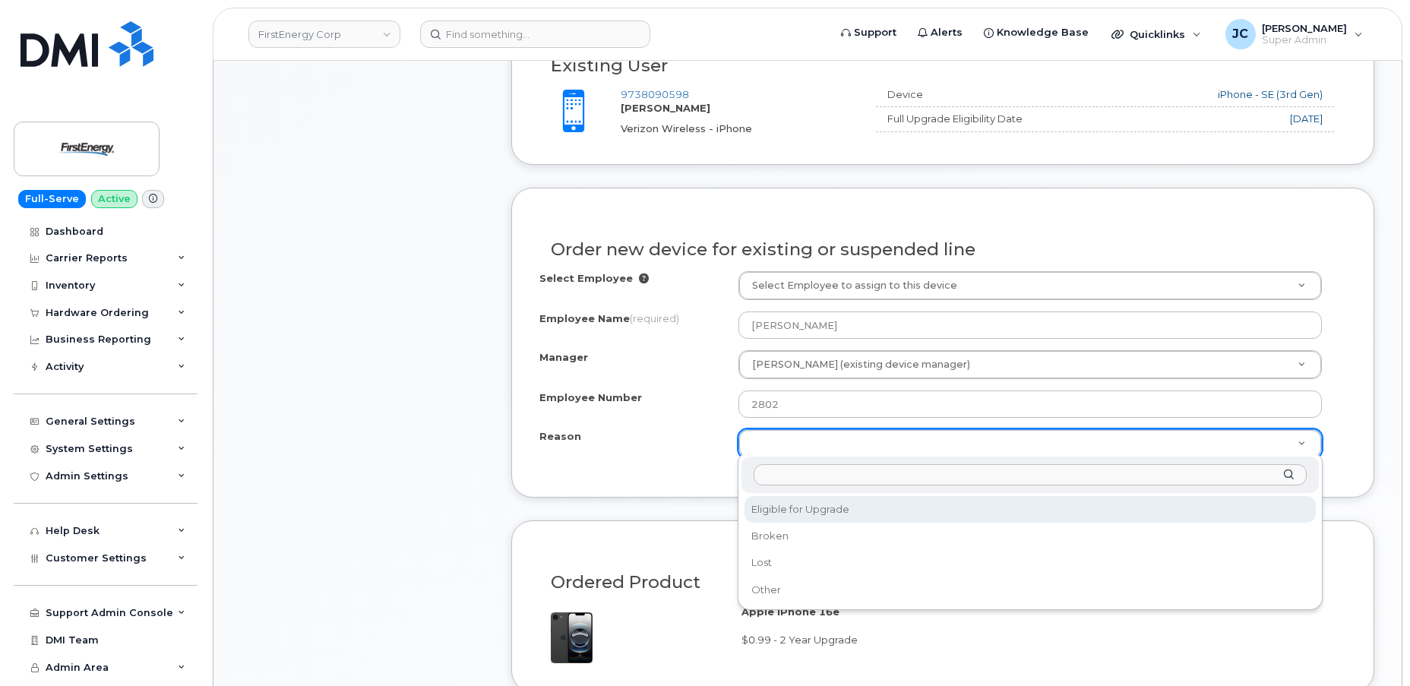
select select "eligible_for_upgrade"
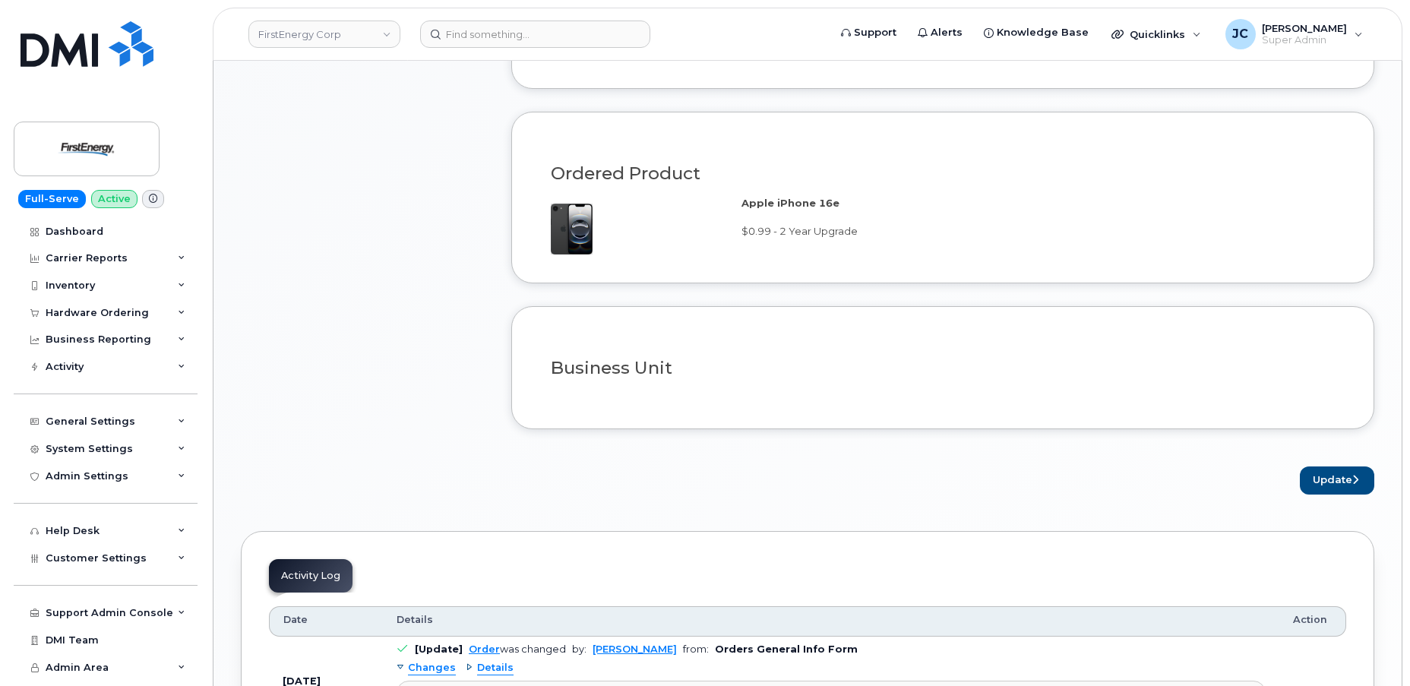
scroll to position [1173, 0]
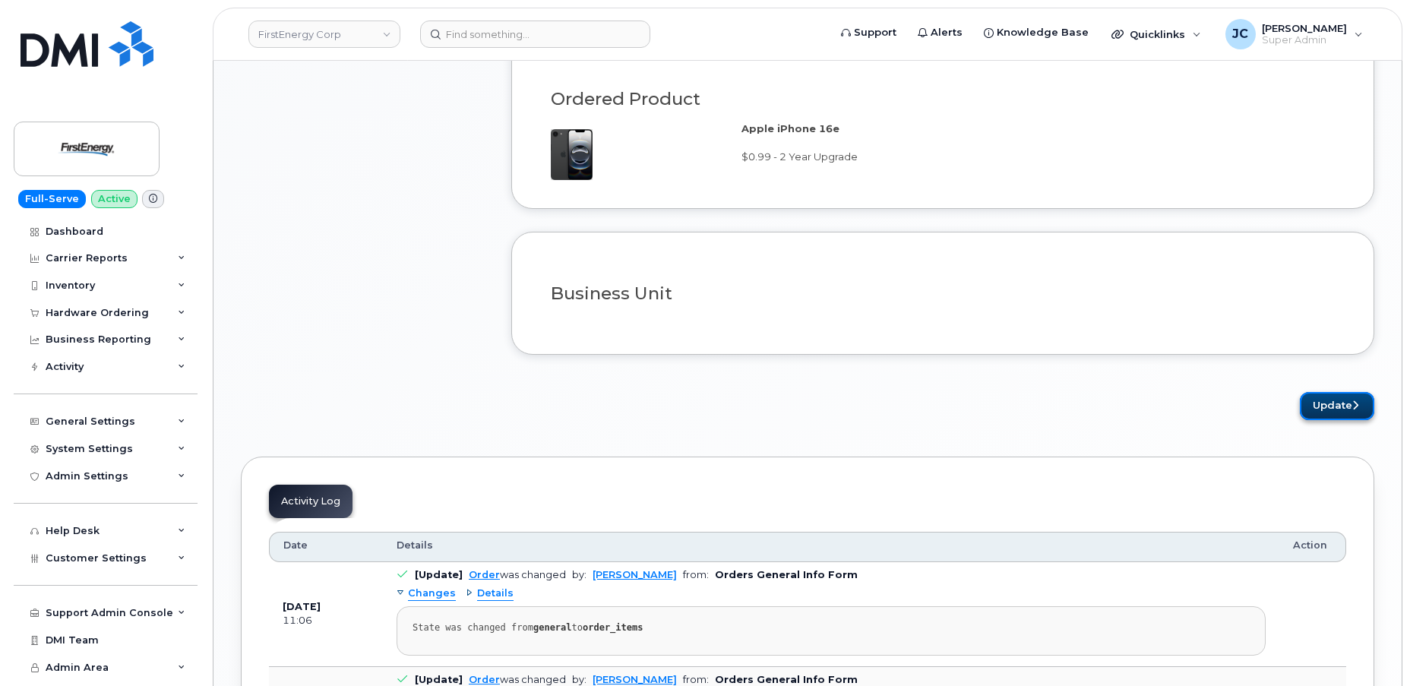
click at [1335, 392] on button "Update" at bounding box center [1337, 406] width 74 height 28
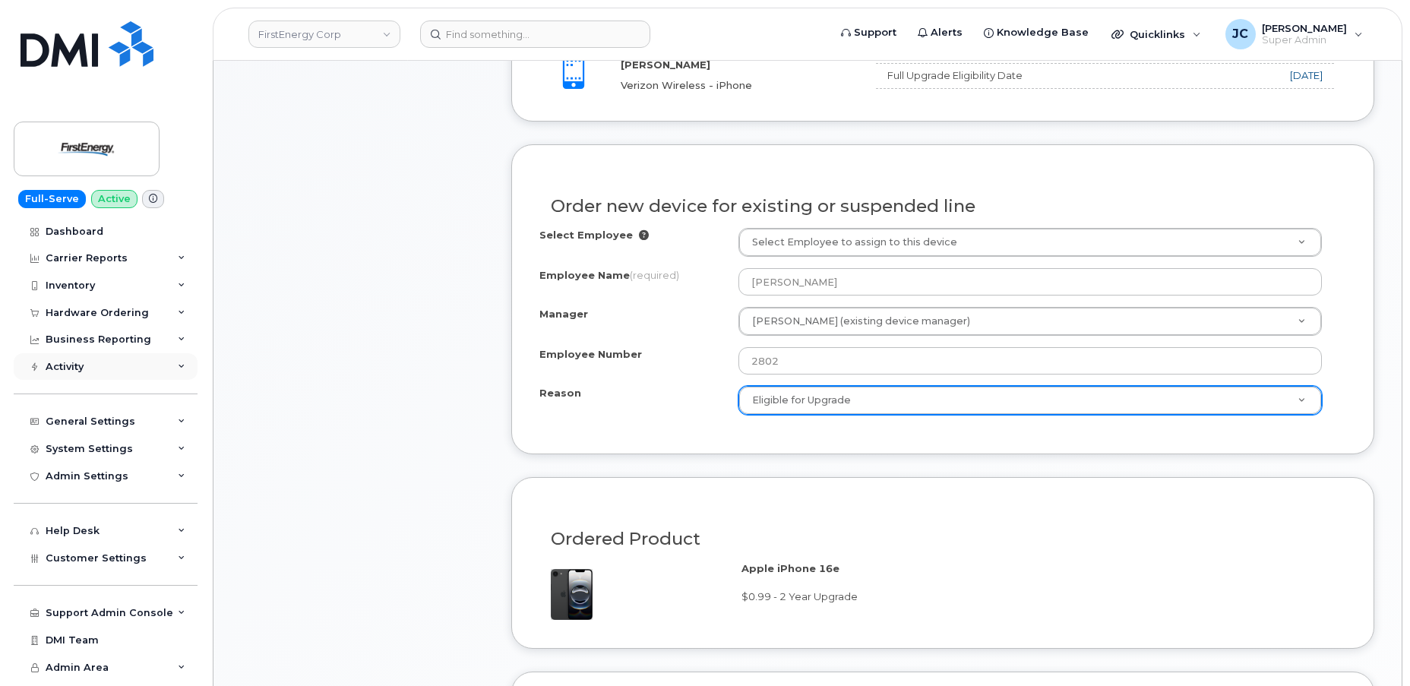
scroll to position [552, 0]
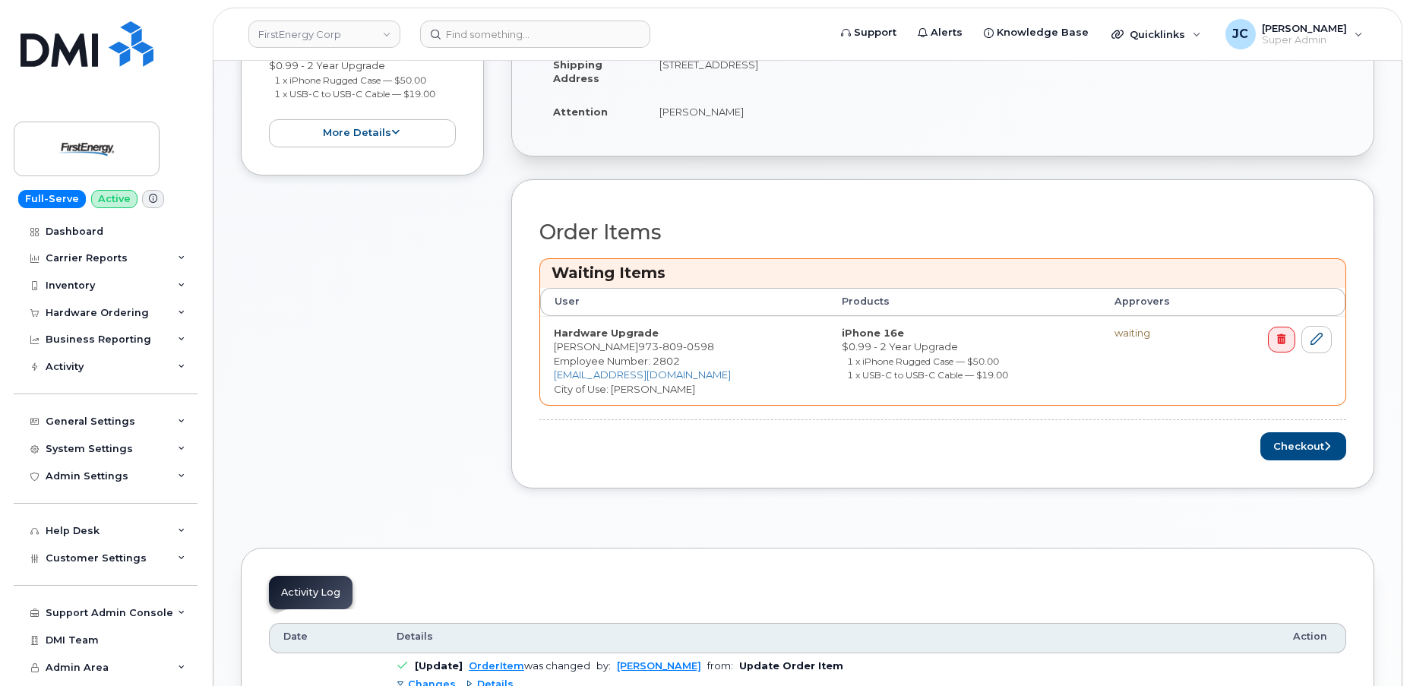
scroll to position [690, 0]
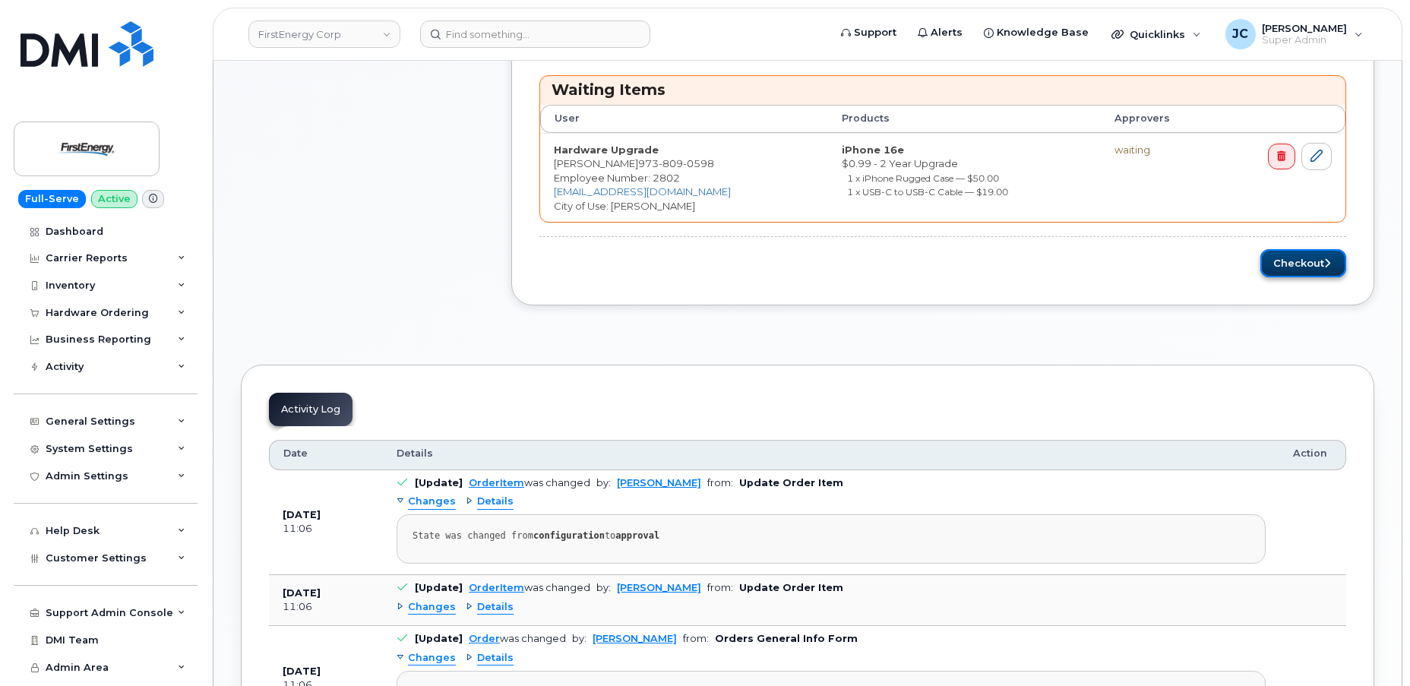
click at [1293, 260] on button "Checkout" at bounding box center [1303, 263] width 86 height 28
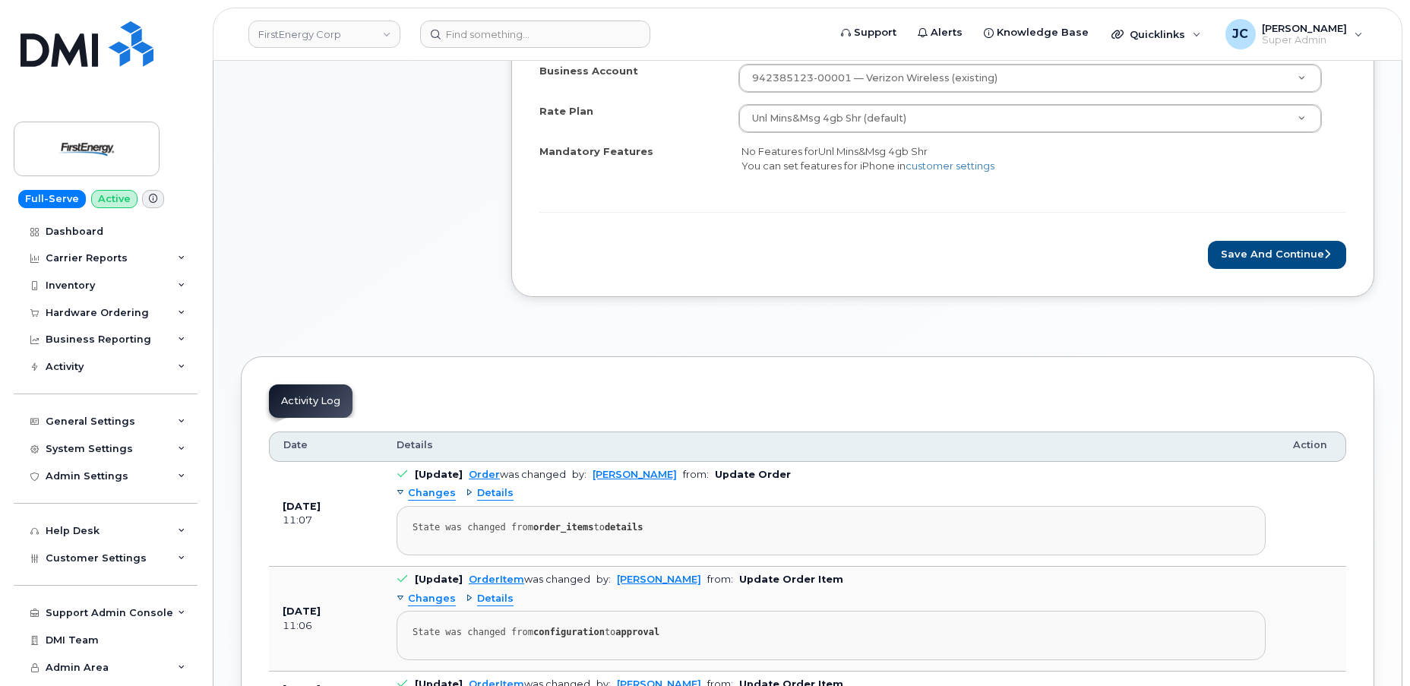
scroll to position [483, 0]
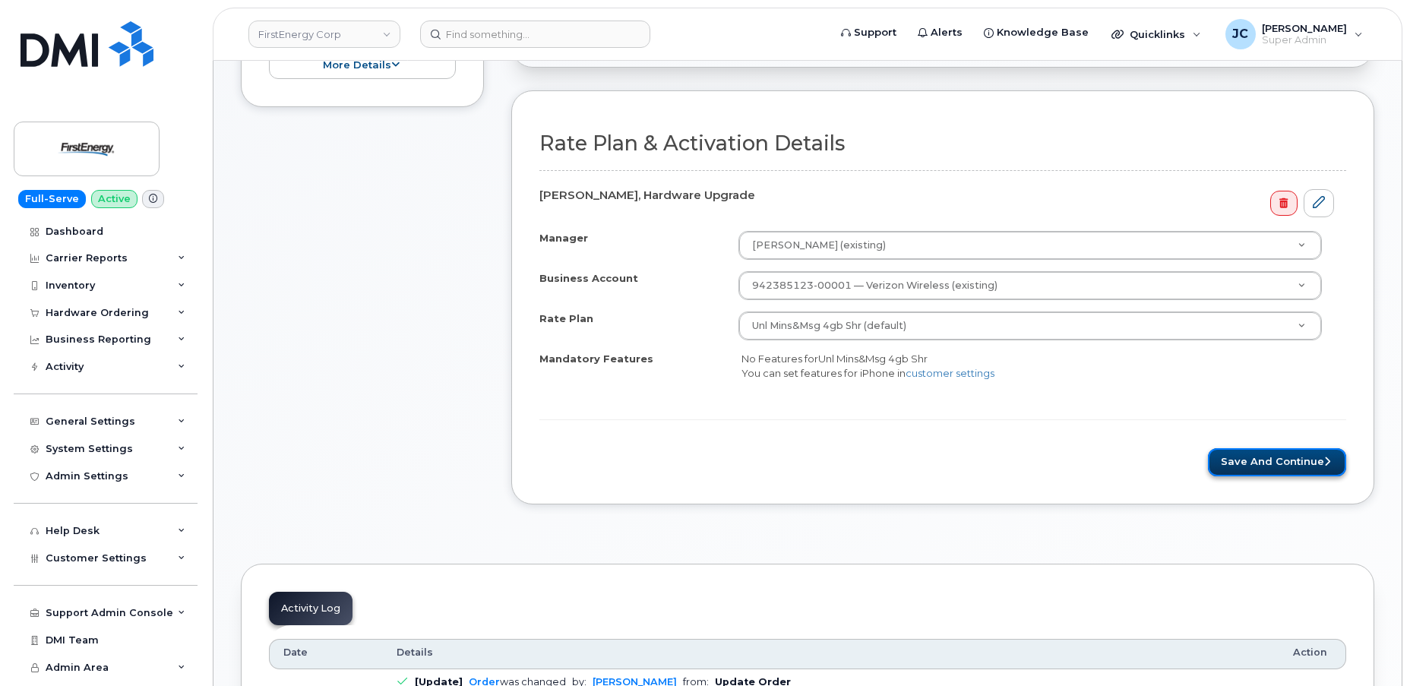
click at [1294, 465] on button "Save and Continue" at bounding box center [1277, 462] width 138 height 28
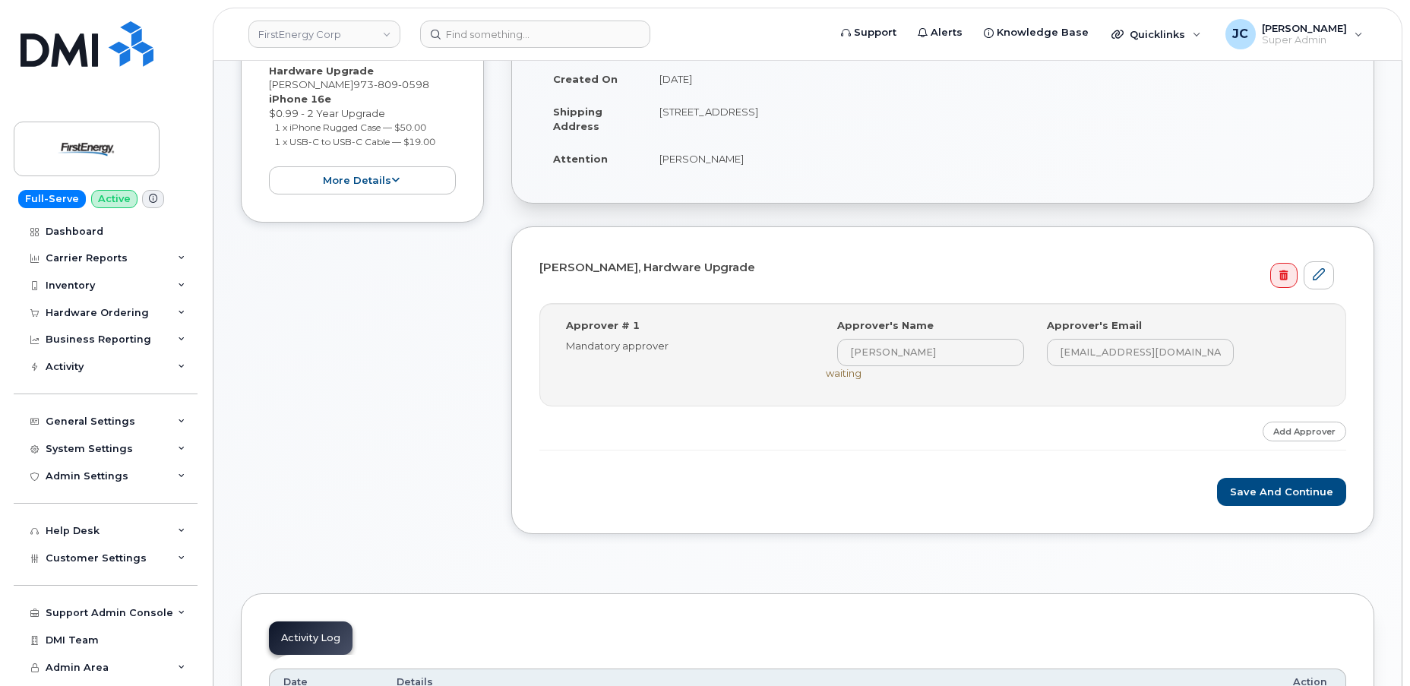
scroll to position [414, 0]
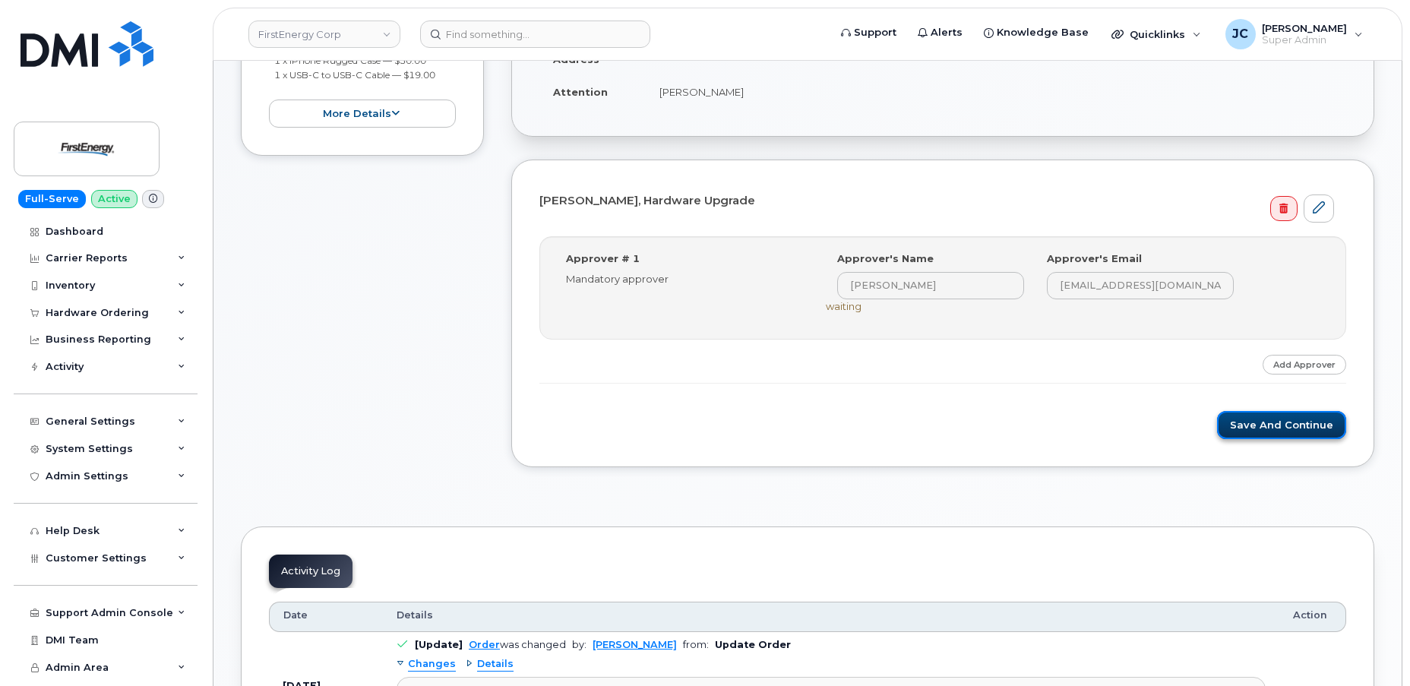
click at [1292, 422] on button "Save and Continue" at bounding box center [1281, 425] width 129 height 28
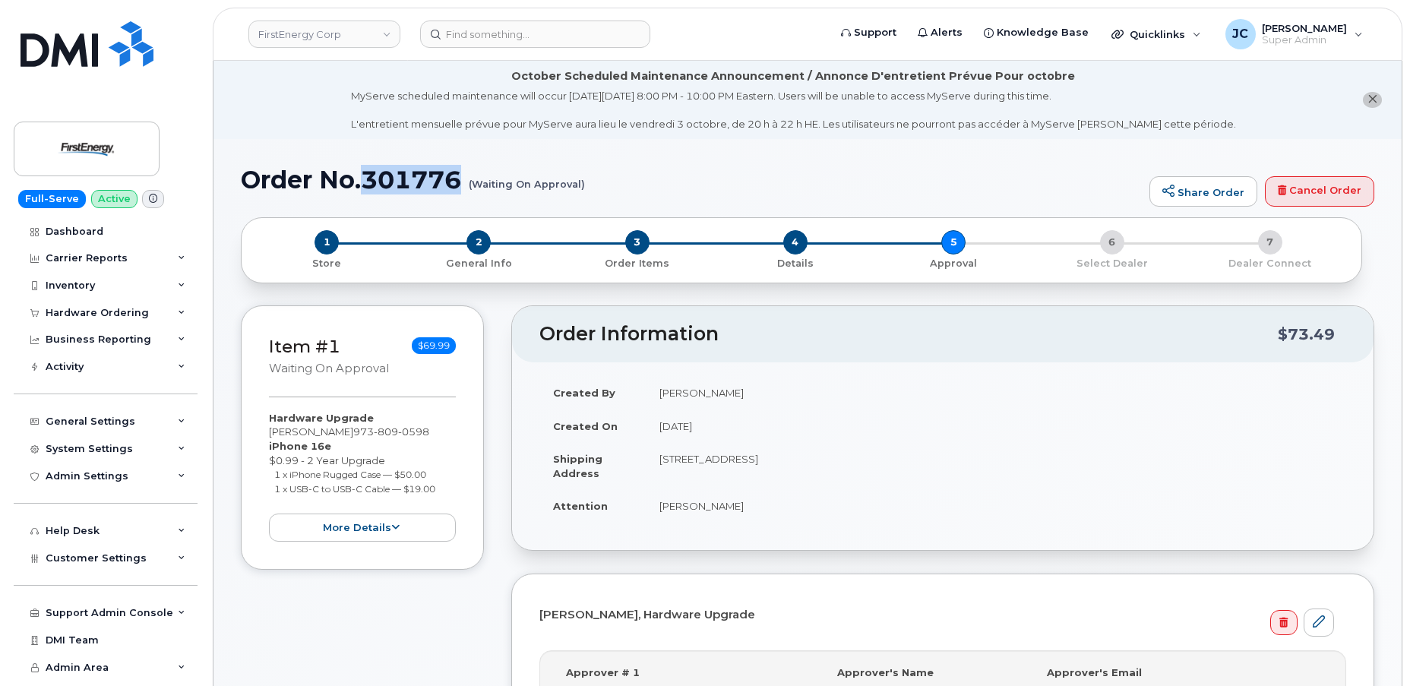
drag, startPoint x: 460, startPoint y: 175, endPoint x: 366, endPoint y: 171, distance: 94.3
click at [366, 172] on h1 "Order No.301776 (Waiting On Approval)" at bounding box center [691, 179] width 901 height 27
copy h1 "301776"
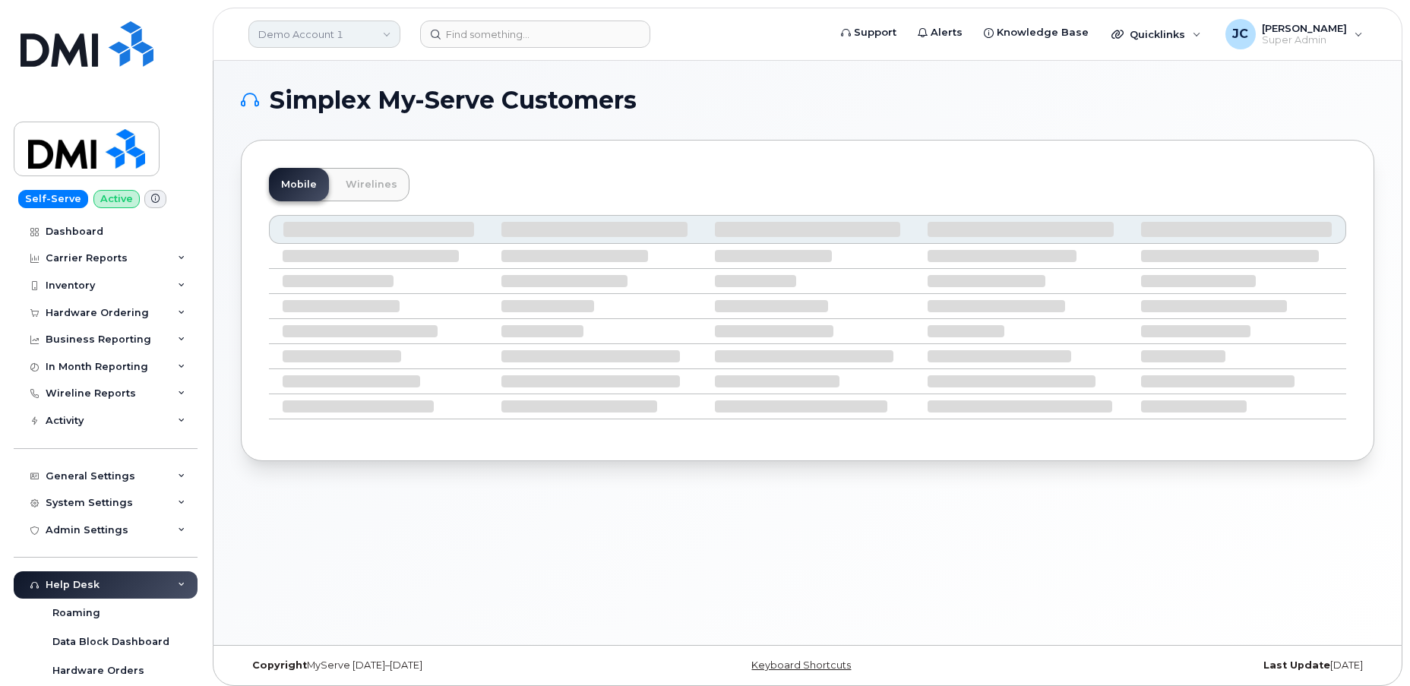
click at [324, 27] on link "Demo Account 1" at bounding box center [324, 34] width 152 height 27
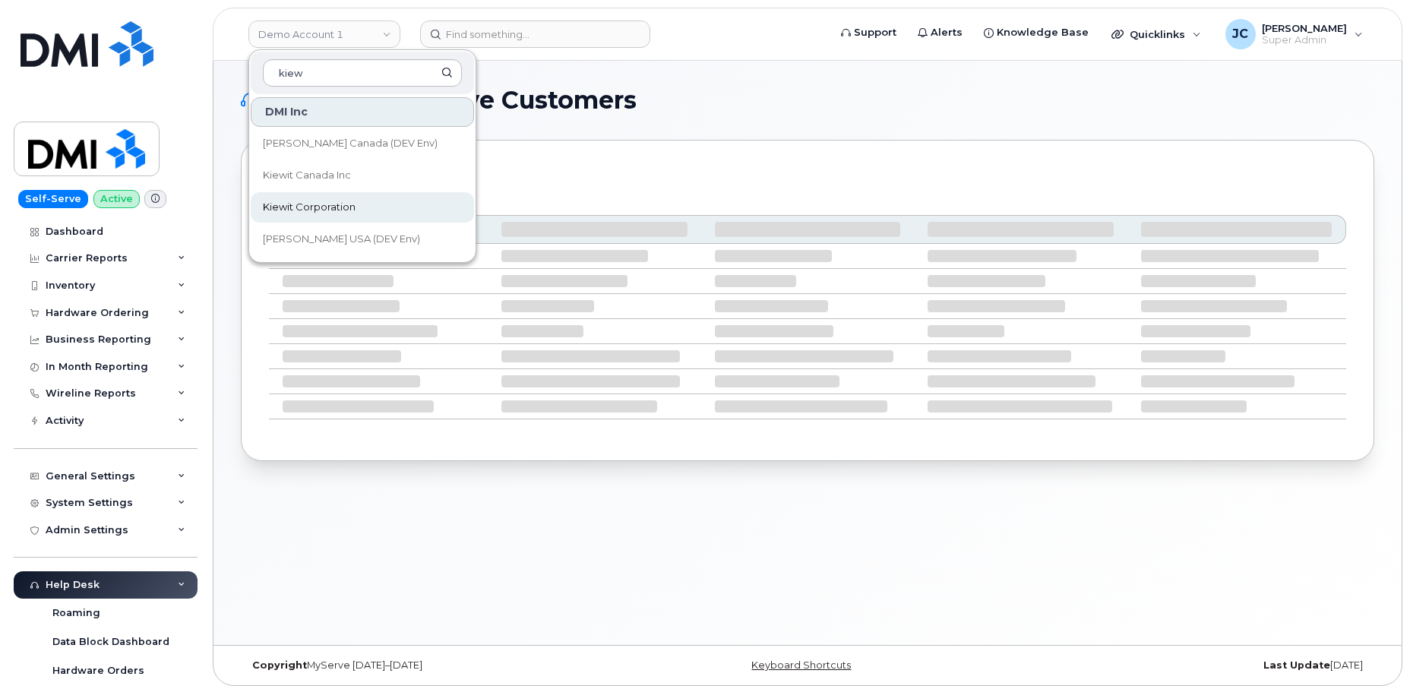
type input "kiew"
click at [334, 201] on span "Kiewit Corporation" at bounding box center [309, 207] width 93 height 15
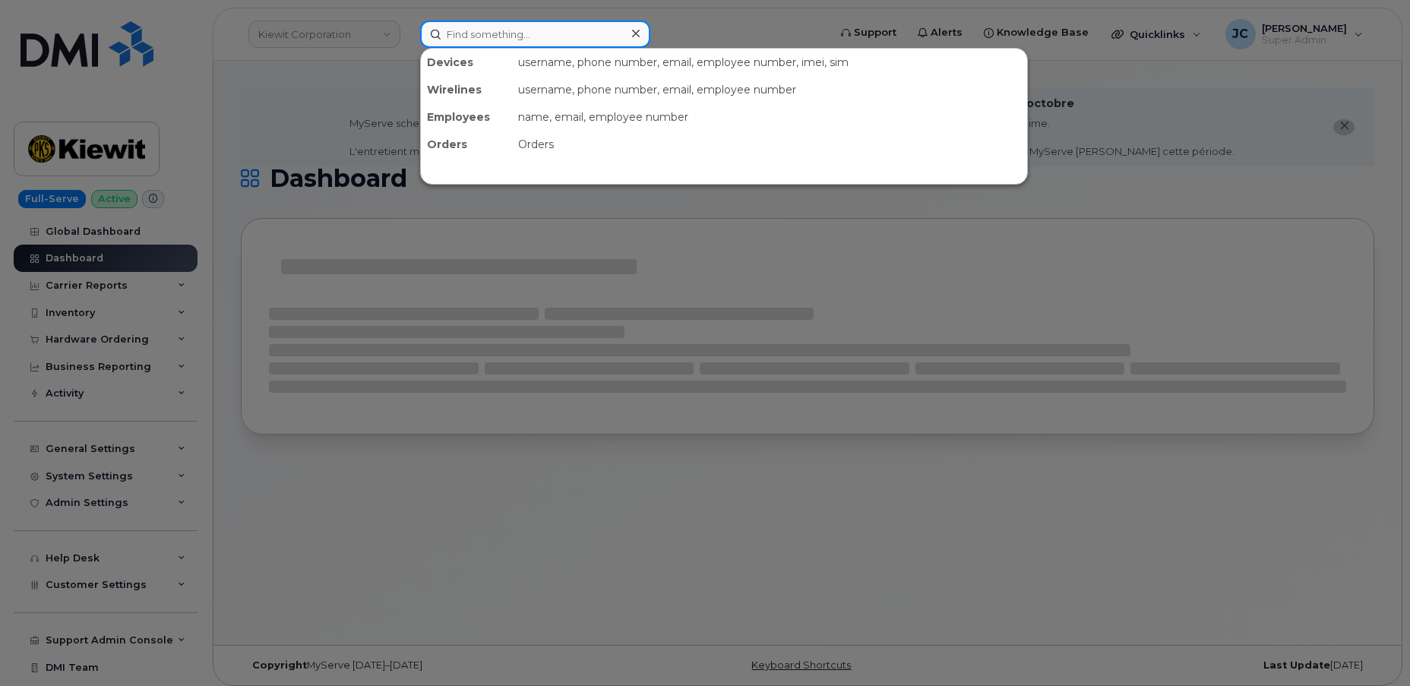
drag, startPoint x: 0, startPoint y: 0, endPoint x: 469, endPoint y: 34, distance: 470.6
click at [469, 34] on input at bounding box center [535, 34] width 230 height 27
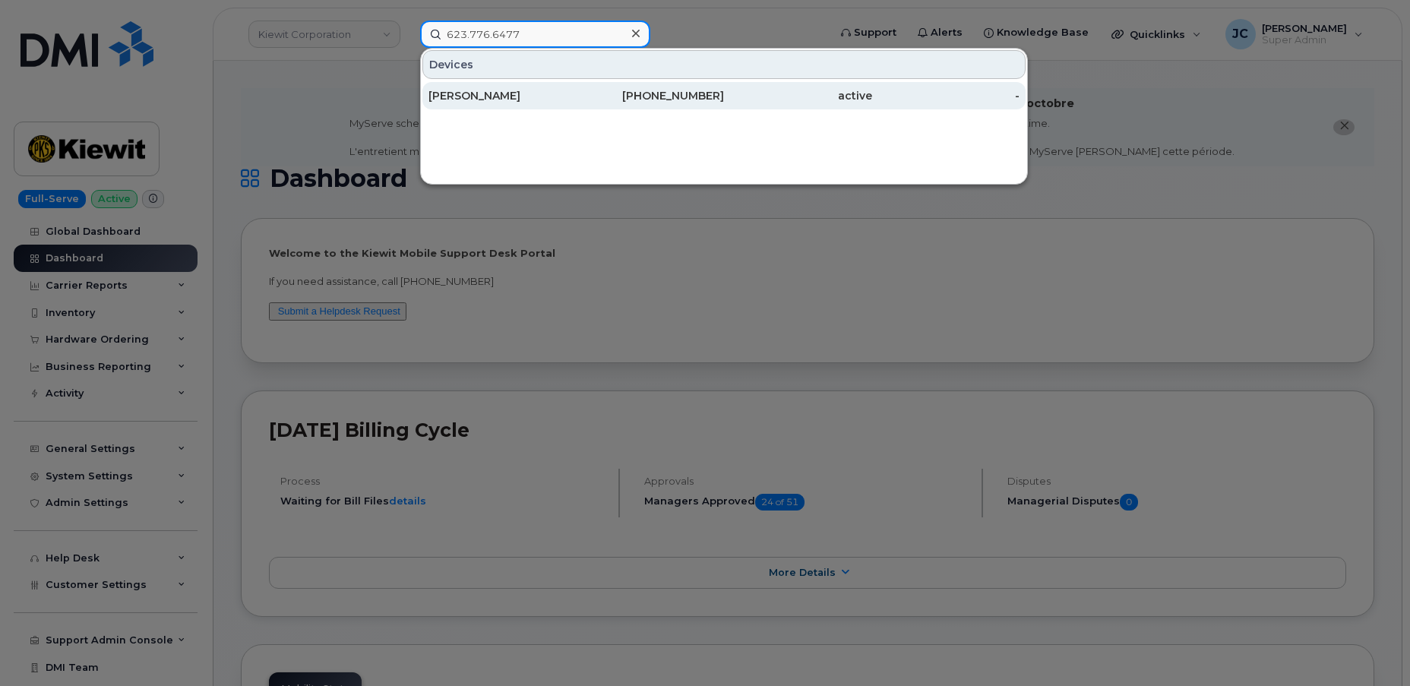
type input "623.776.6477"
click at [554, 93] on div "[PERSON_NAME]" at bounding box center [502, 95] width 148 height 15
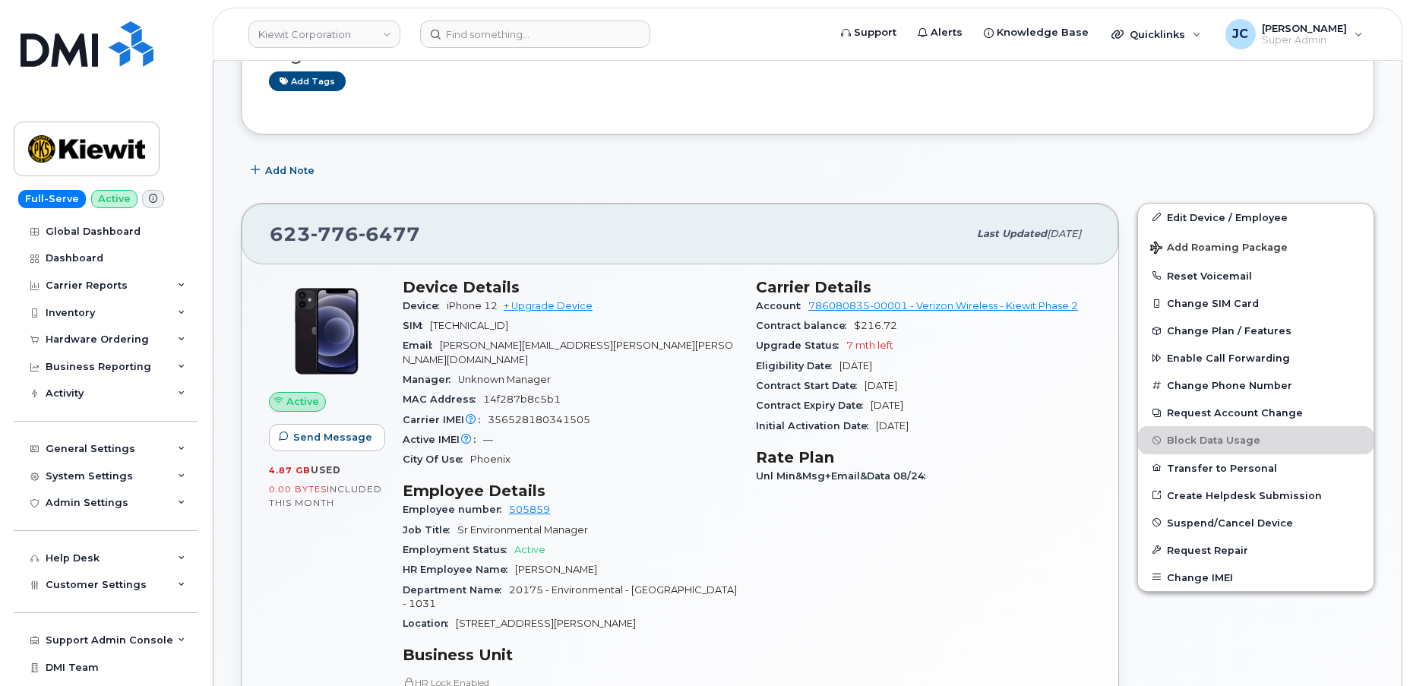
scroll to position [276, 0]
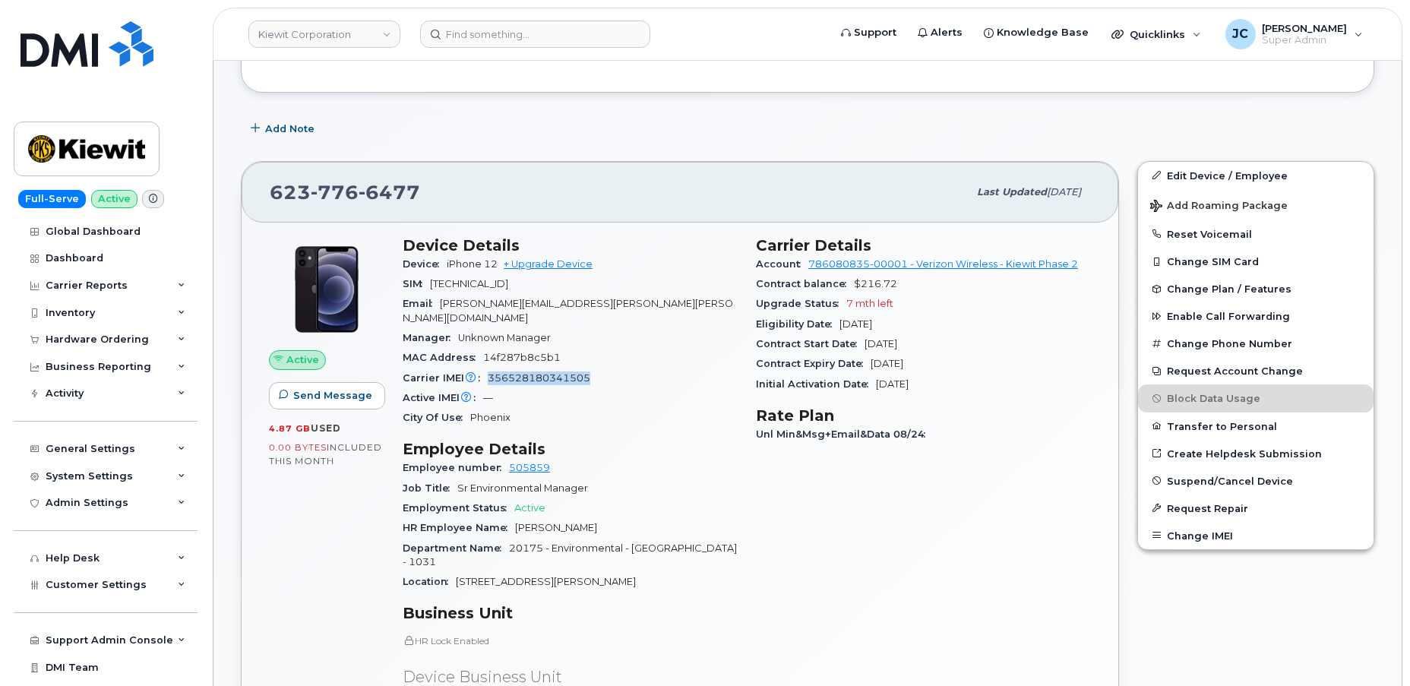
drag, startPoint x: 603, startPoint y: 364, endPoint x: 488, endPoint y: 364, distance: 114.7
click at [488, 368] on div "Carrier IMEI Carrier IMEI is reported during the last billing cycle or change o…" at bounding box center [570, 378] width 335 height 20
copy span "356528180341505"
